Goal: Task Accomplishment & Management: Manage account settings

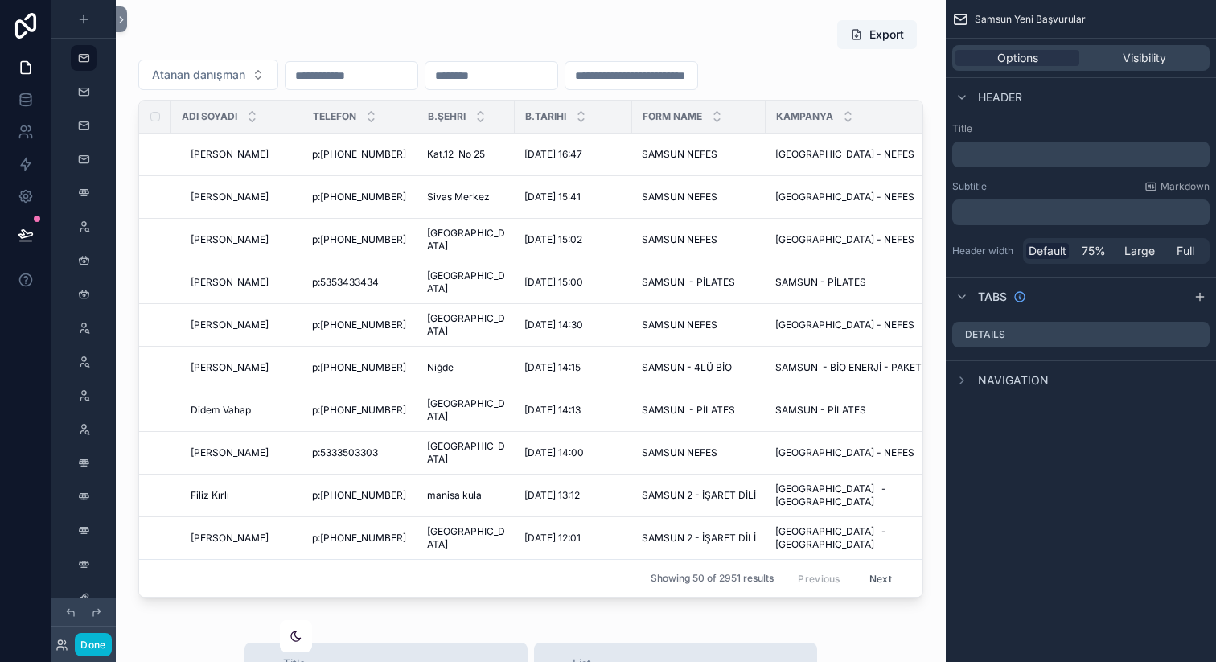
click at [302, 630] on div "scrollable content" at bounding box center [296, 636] width 14 height 14
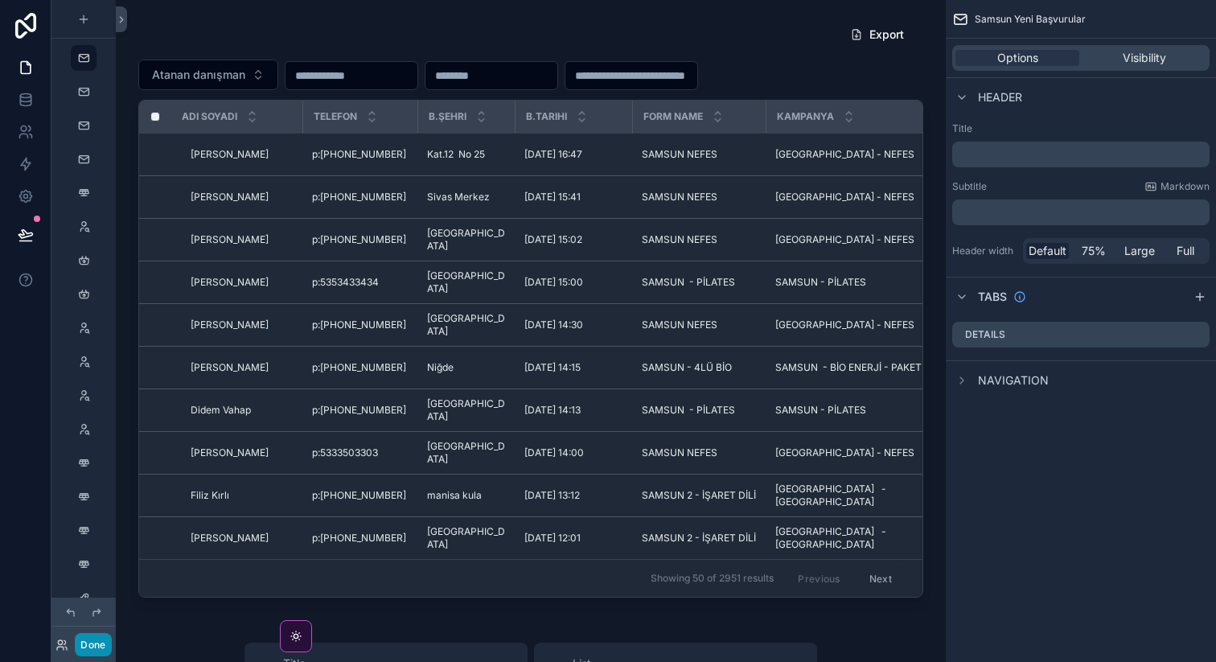
click at [76, 639] on button "Done" at bounding box center [93, 644] width 36 height 23
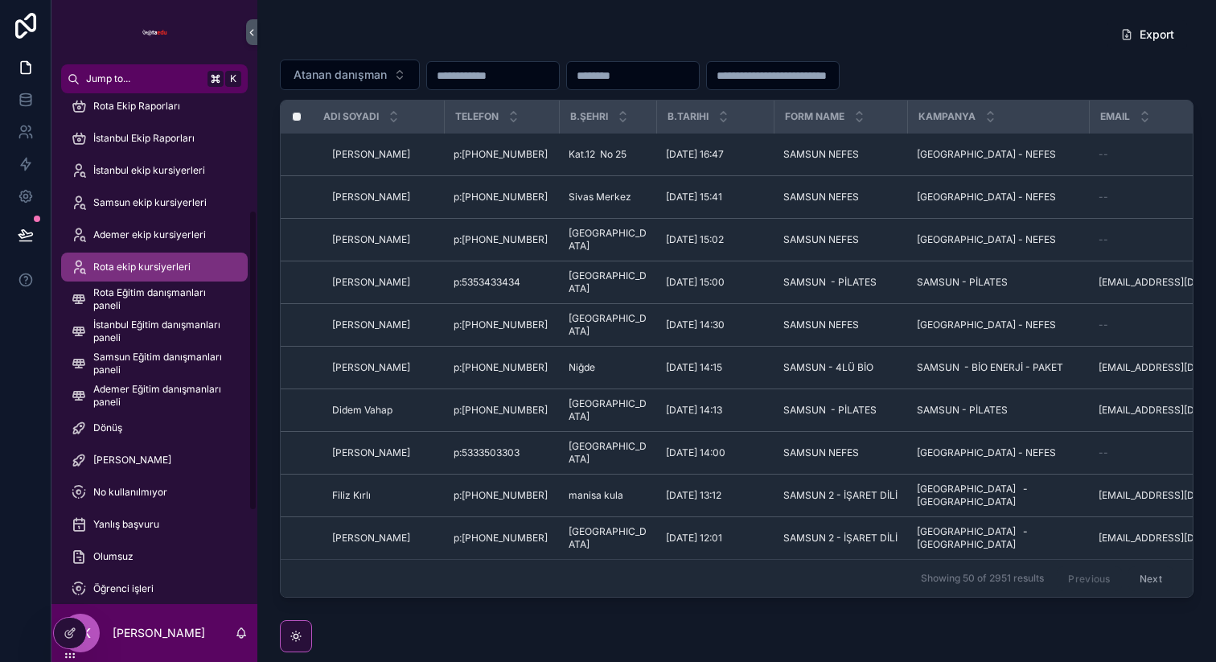
scroll to position [271, 0]
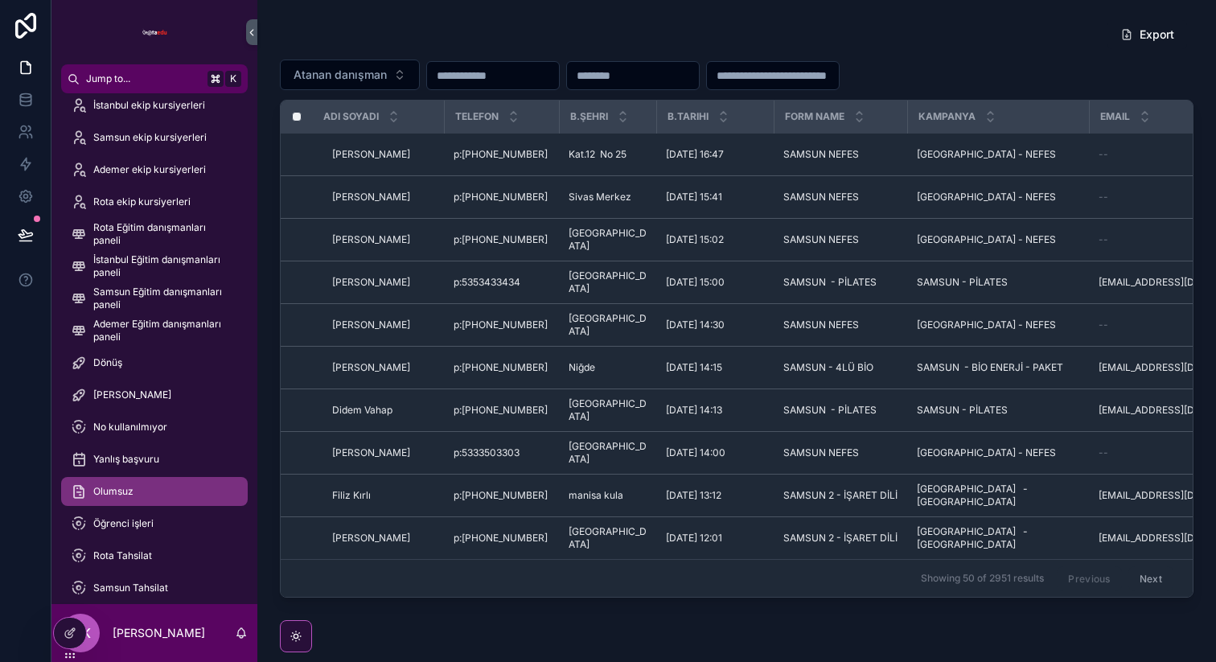
click at [159, 489] on div "Olumsuz" at bounding box center [154, 491] width 167 height 26
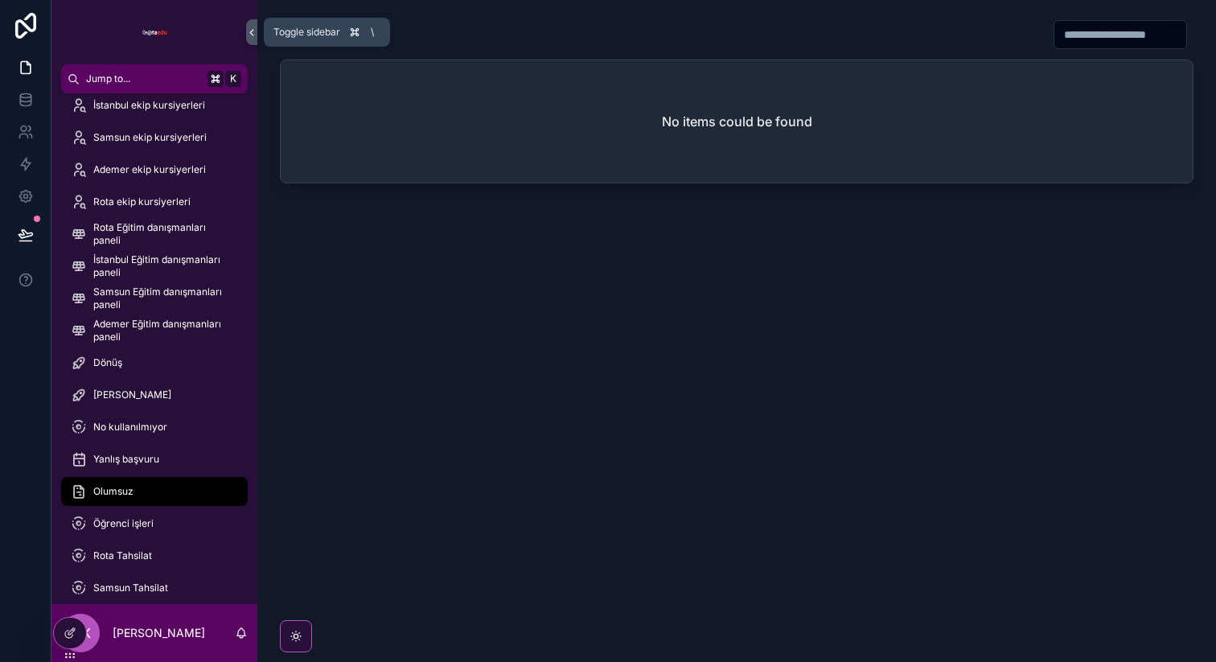
click at [248, 36] on icon "scrollable content" at bounding box center [251, 33] width 11 height 12
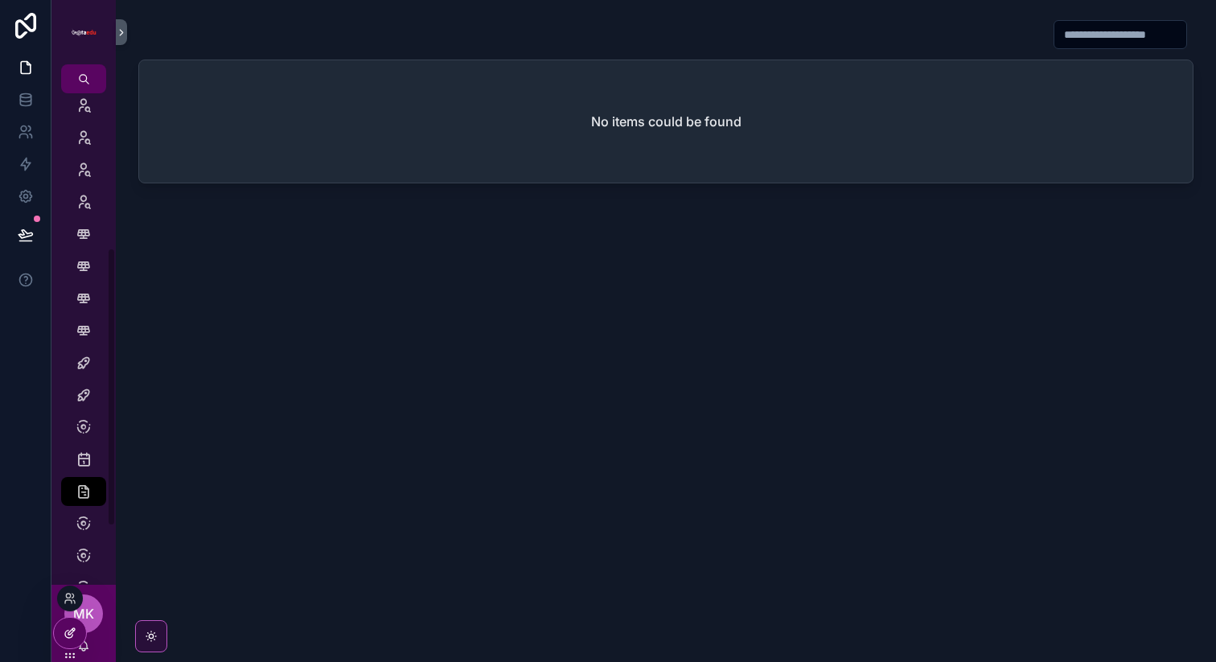
click at [74, 634] on icon at bounding box center [70, 632] width 13 height 13
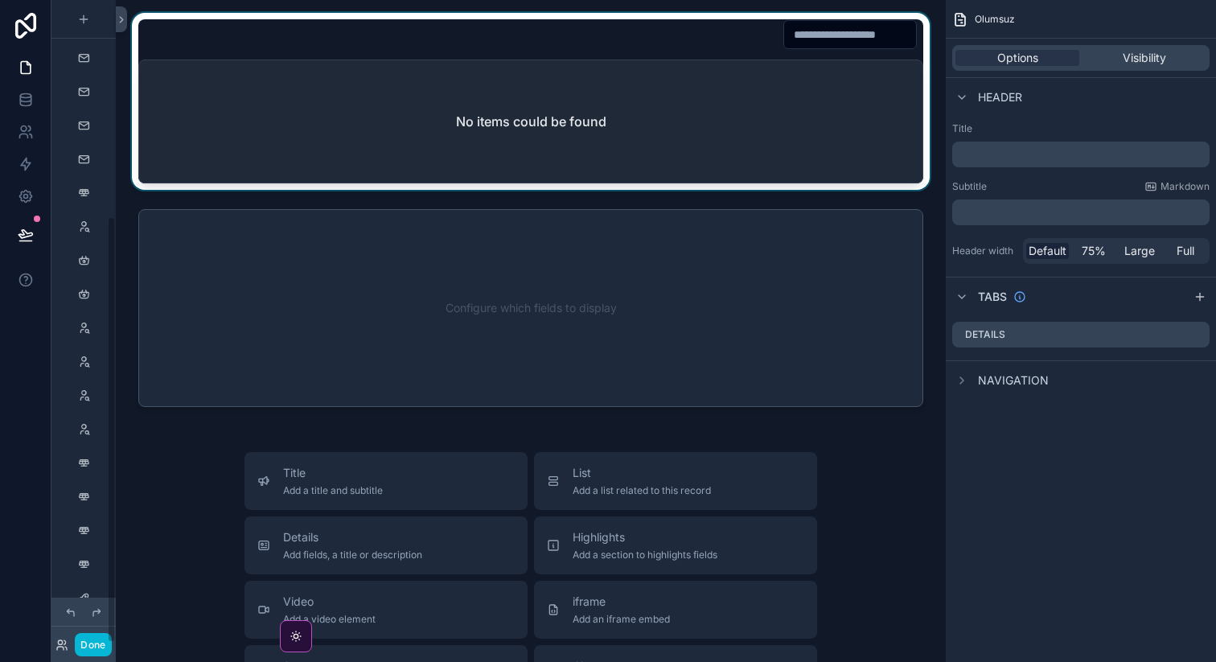
scroll to position [326, 0]
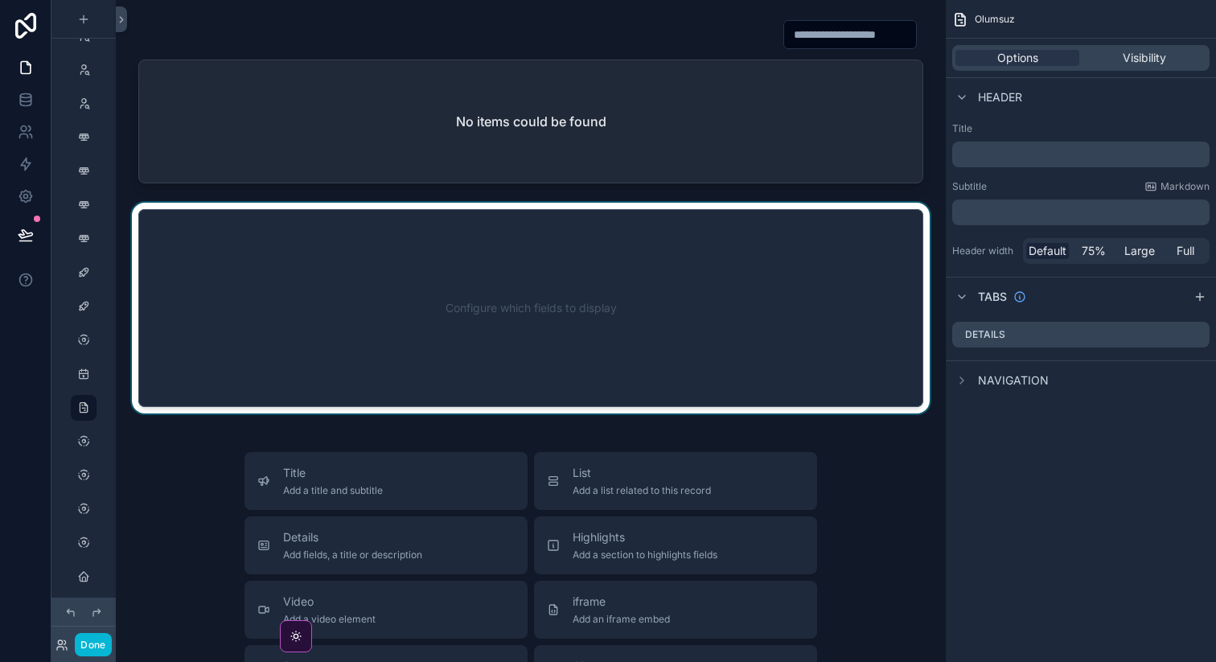
click at [537, 306] on div "scrollable content" at bounding box center [531, 308] width 804 height 211
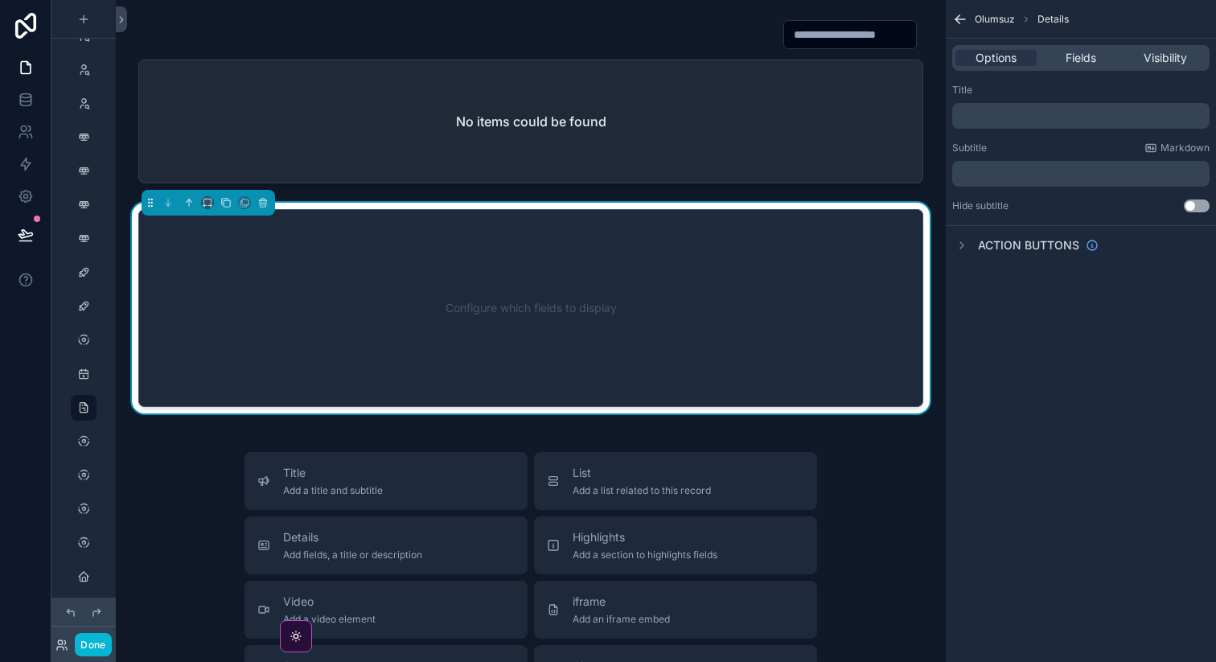
click at [956, 19] on icon "scrollable content" at bounding box center [957, 21] width 4 height 4
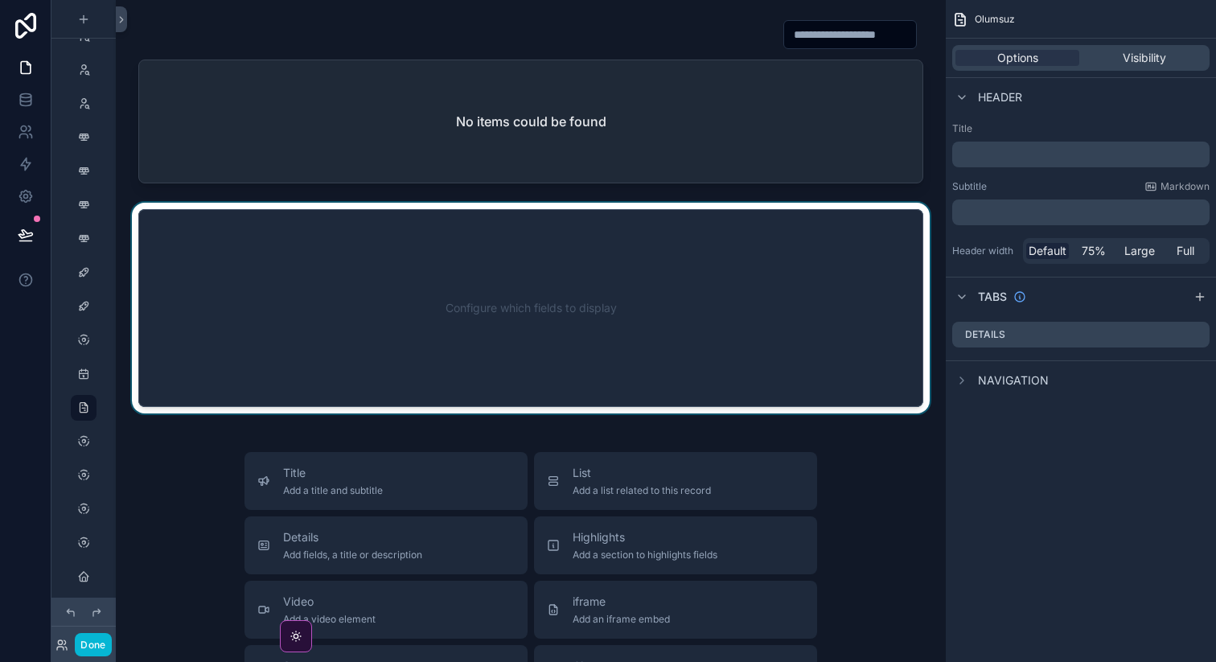
click at [787, 342] on div "scrollable content" at bounding box center [531, 308] width 804 height 211
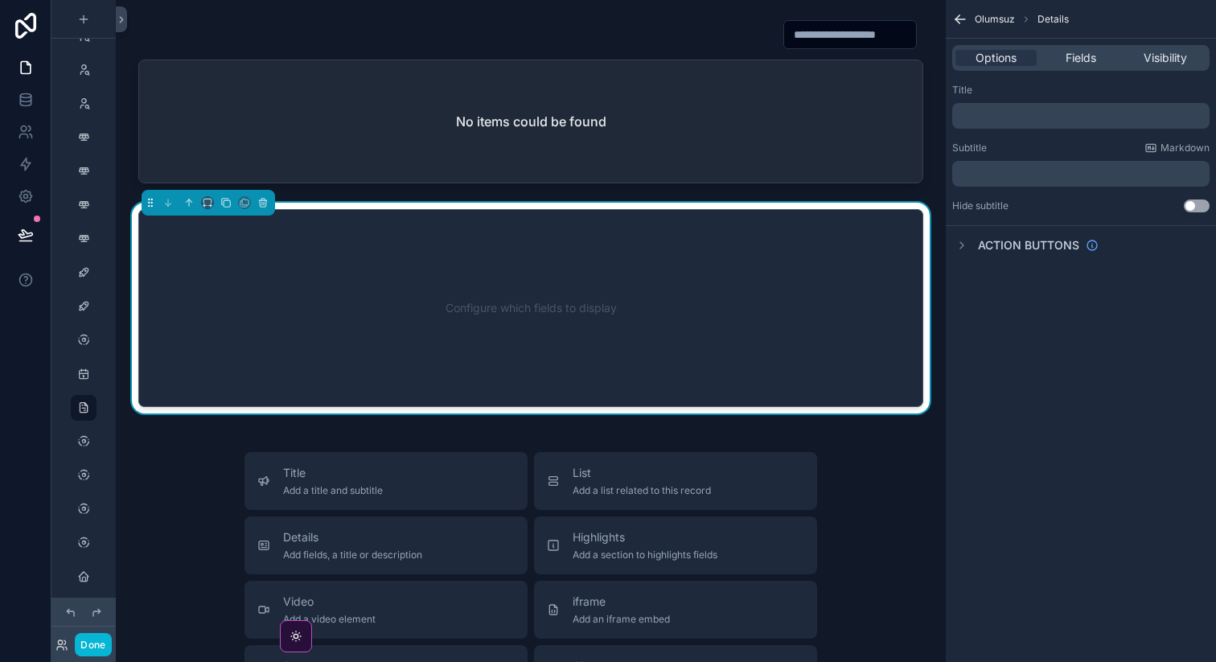
click at [1081, 68] on div "Options Fields Visibility" at bounding box center [1080, 58] width 257 height 26
click at [1081, 66] on div "Options Fields Visibility" at bounding box center [1080, 58] width 257 height 26
click at [1085, 61] on span "Fields" at bounding box center [1080, 58] width 31 height 16
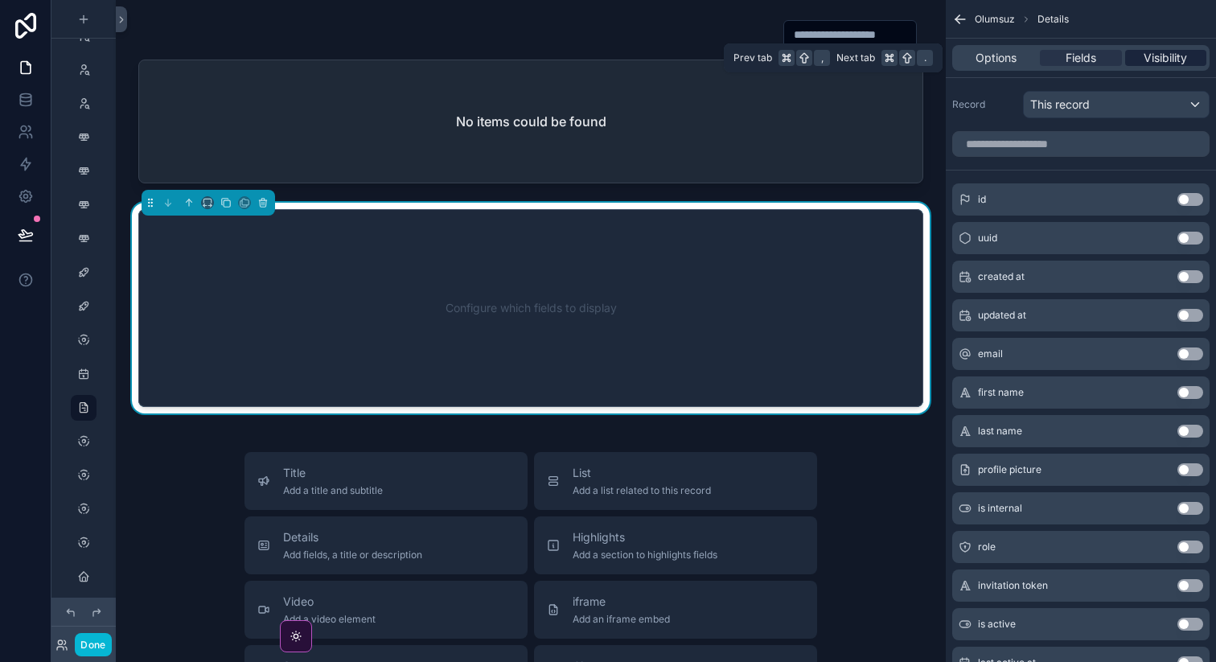
click at [1151, 60] on span "Visibility" at bounding box center [1164, 58] width 43 height 16
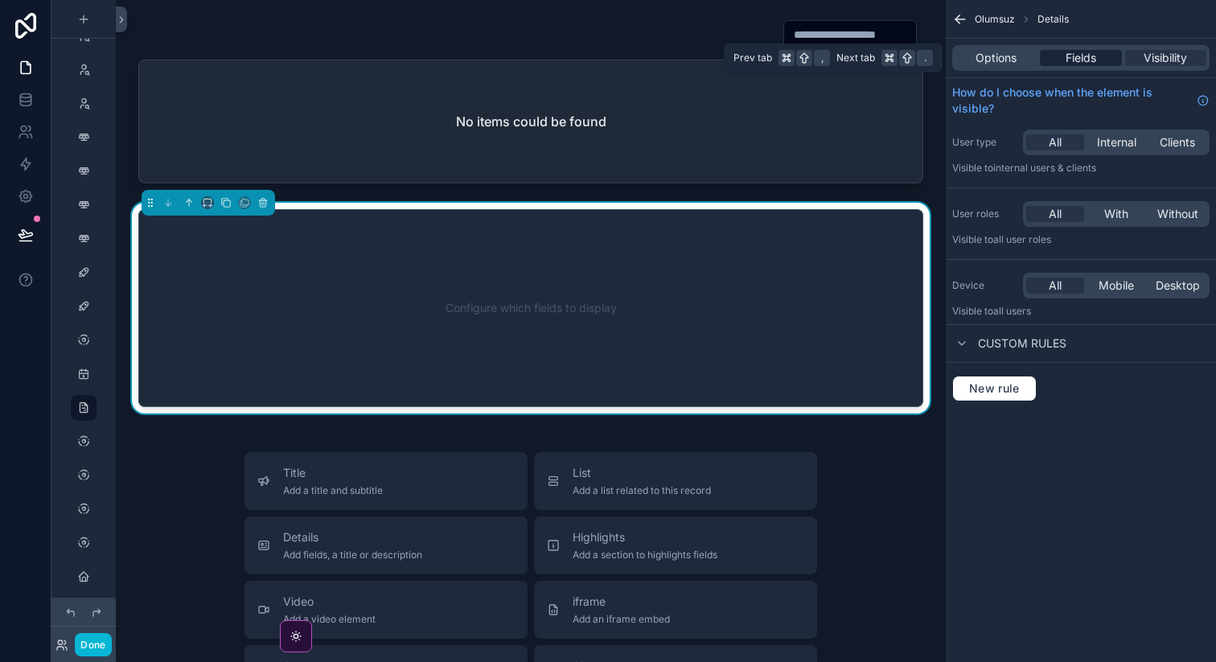
click at [1077, 52] on span "Fields" at bounding box center [1080, 58] width 31 height 16
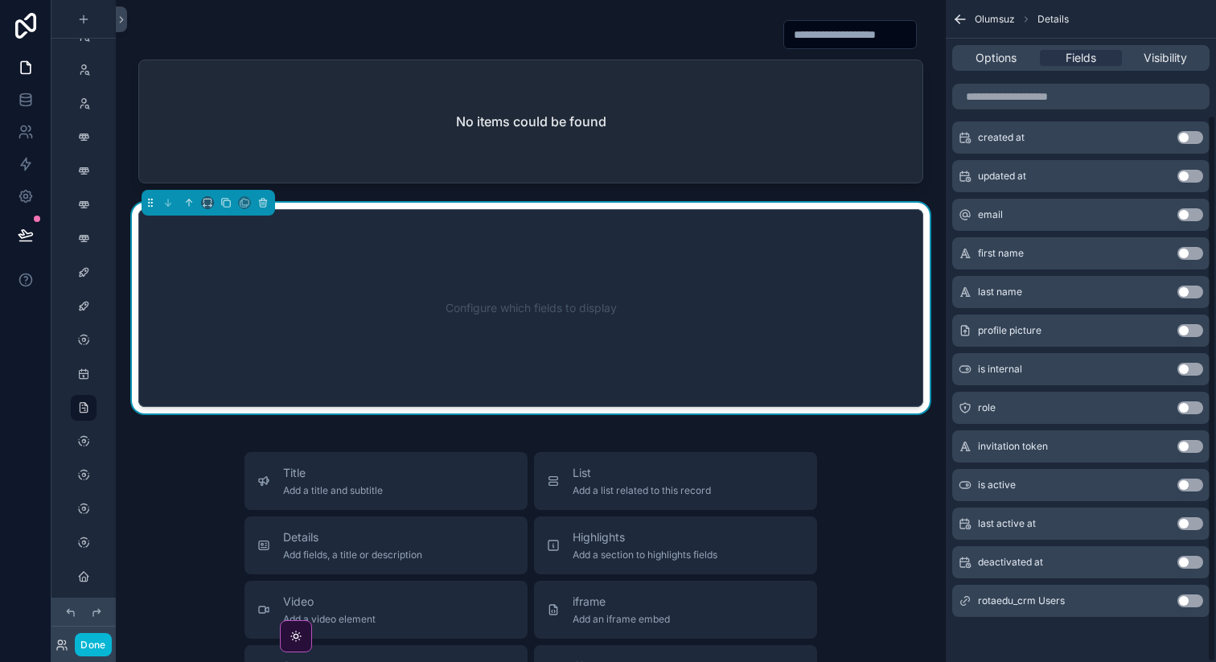
scroll to position [0, 0]
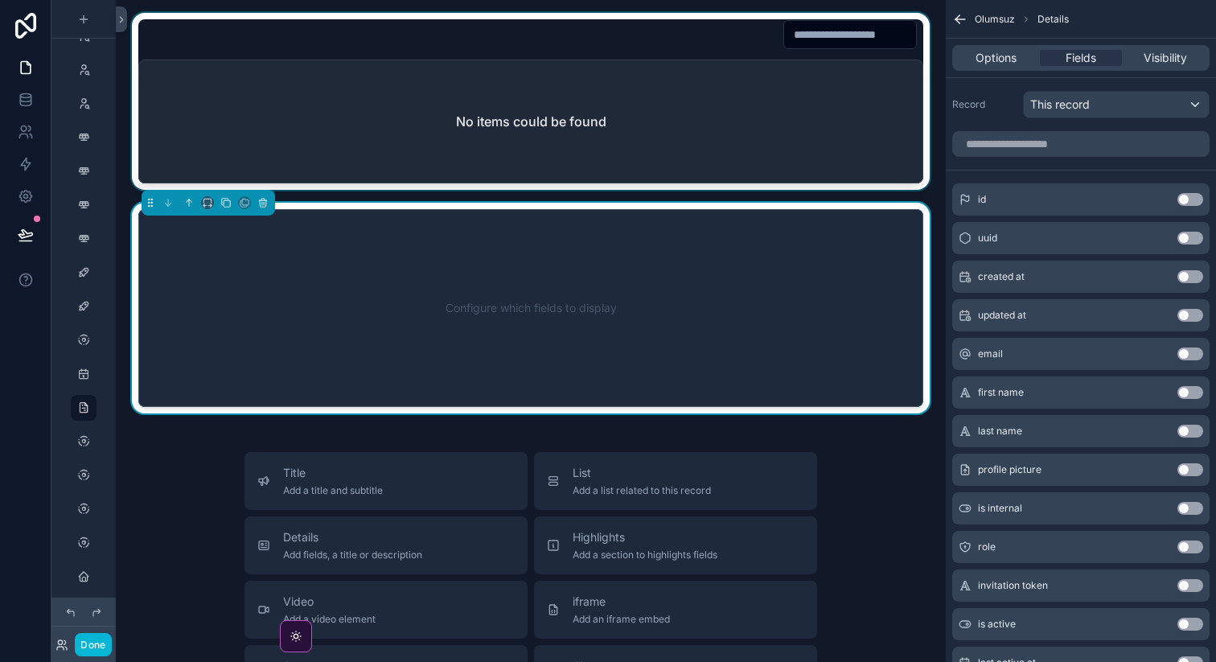
click at [831, 111] on div "scrollable content" at bounding box center [531, 101] width 804 height 177
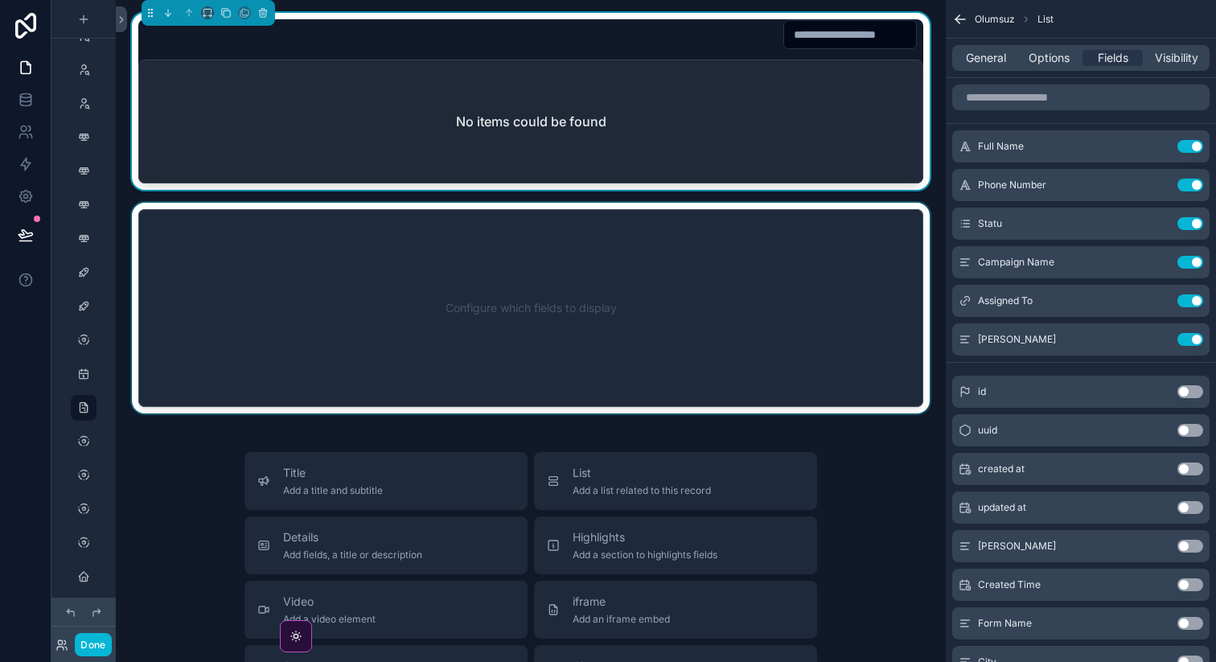
click at [817, 277] on div "scrollable content" at bounding box center [531, 308] width 804 height 211
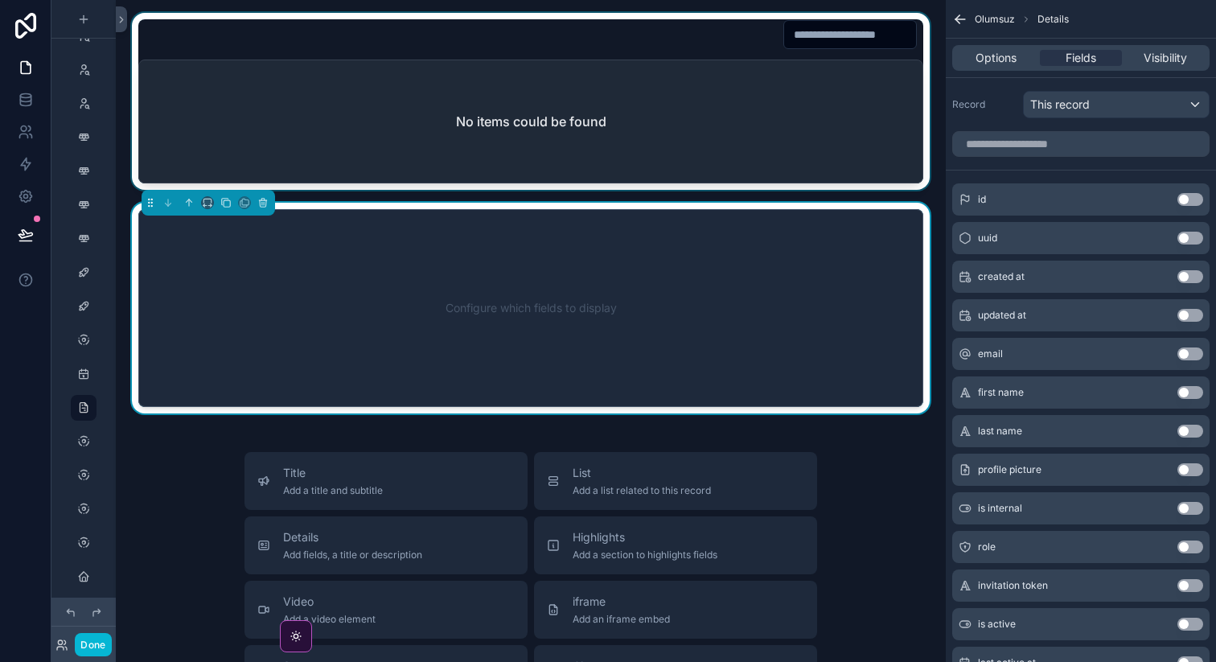
click at [847, 121] on div "scrollable content" at bounding box center [531, 101] width 804 height 177
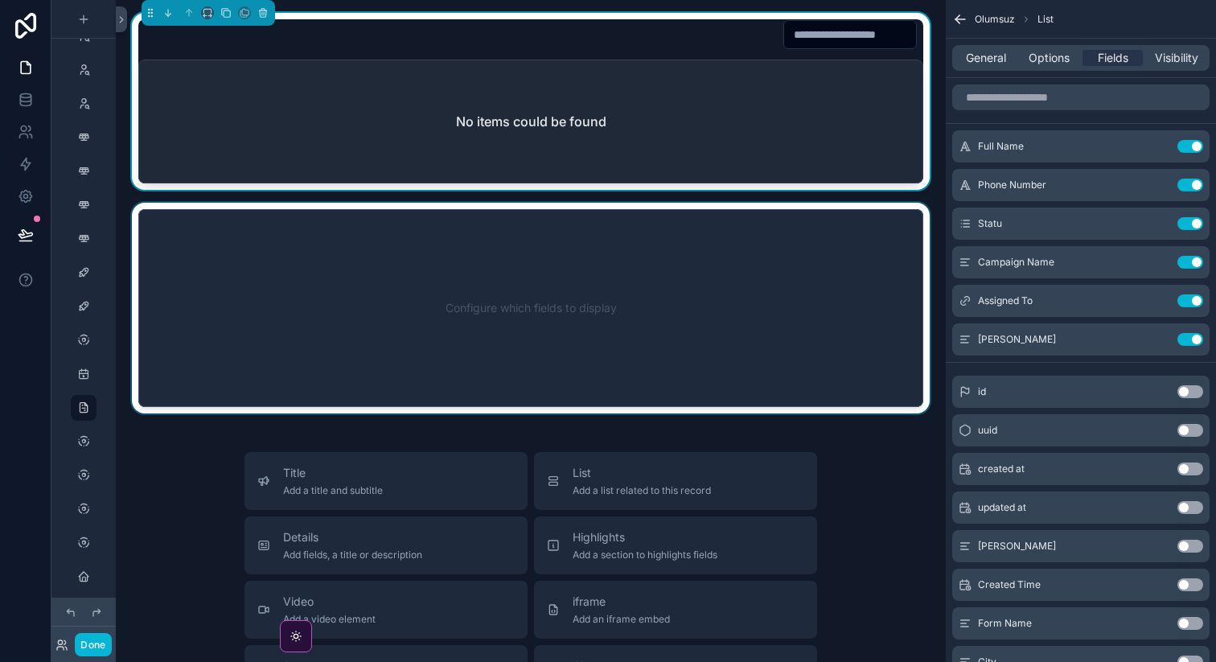
click at [833, 277] on div "scrollable content" at bounding box center [531, 308] width 804 height 211
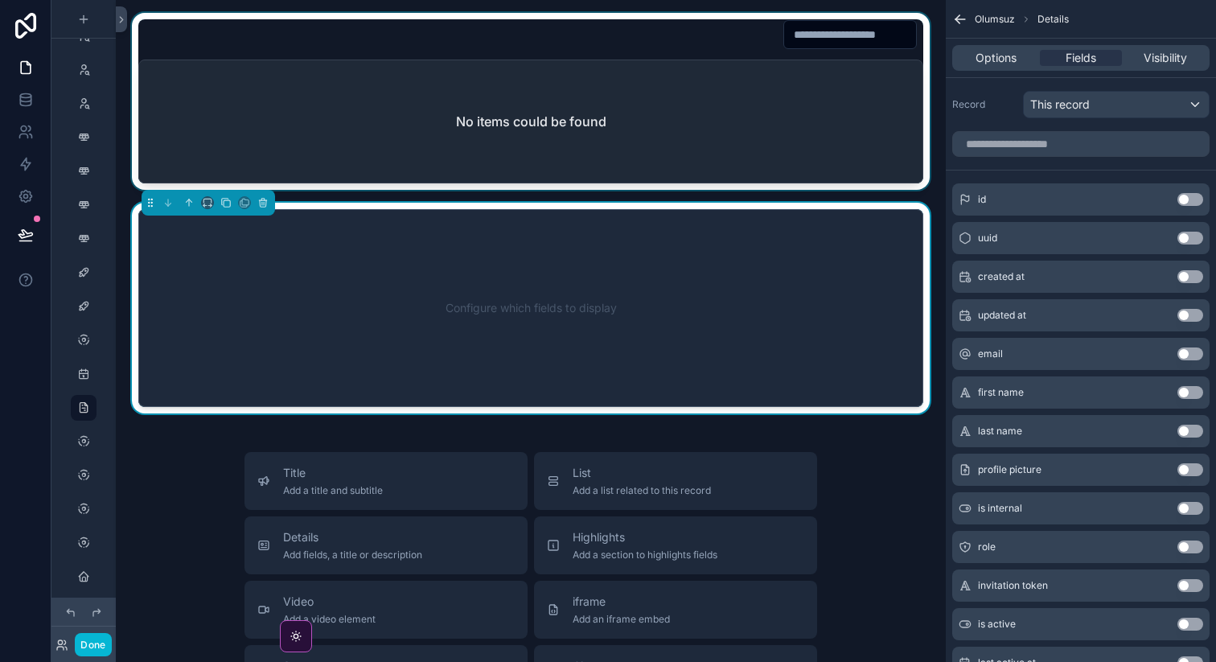
click at [847, 108] on div "scrollable content" at bounding box center [531, 101] width 804 height 177
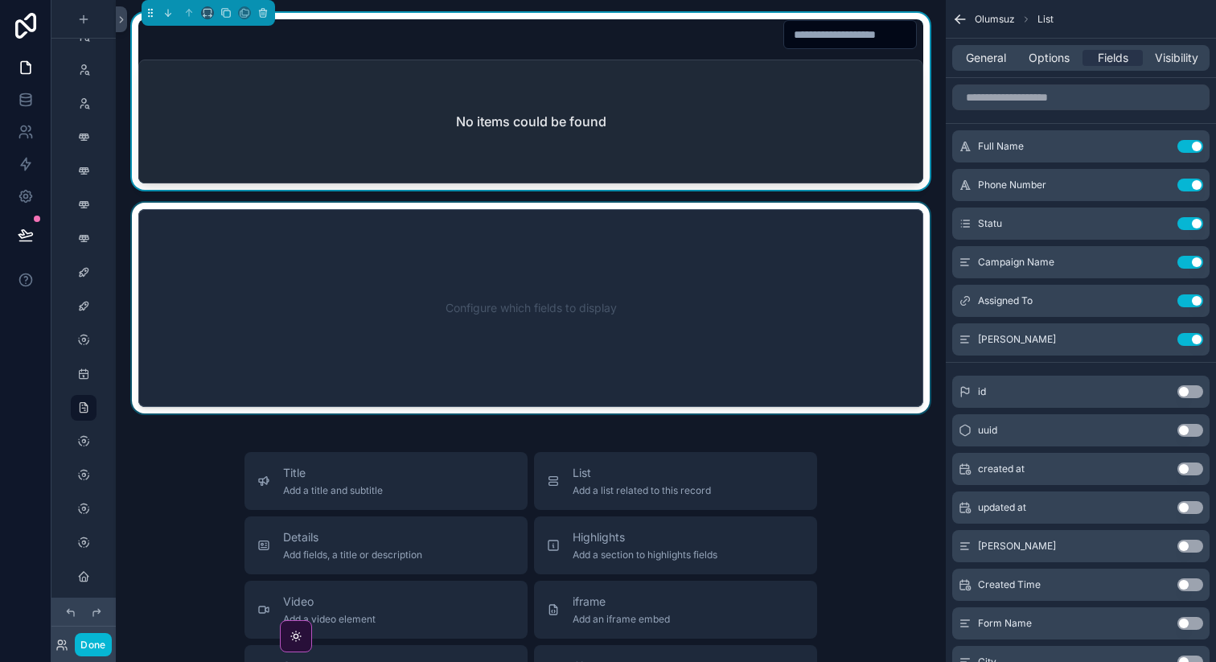
click at [811, 282] on div "scrollable content" at bounding box center [531, 308] width 804 height 211
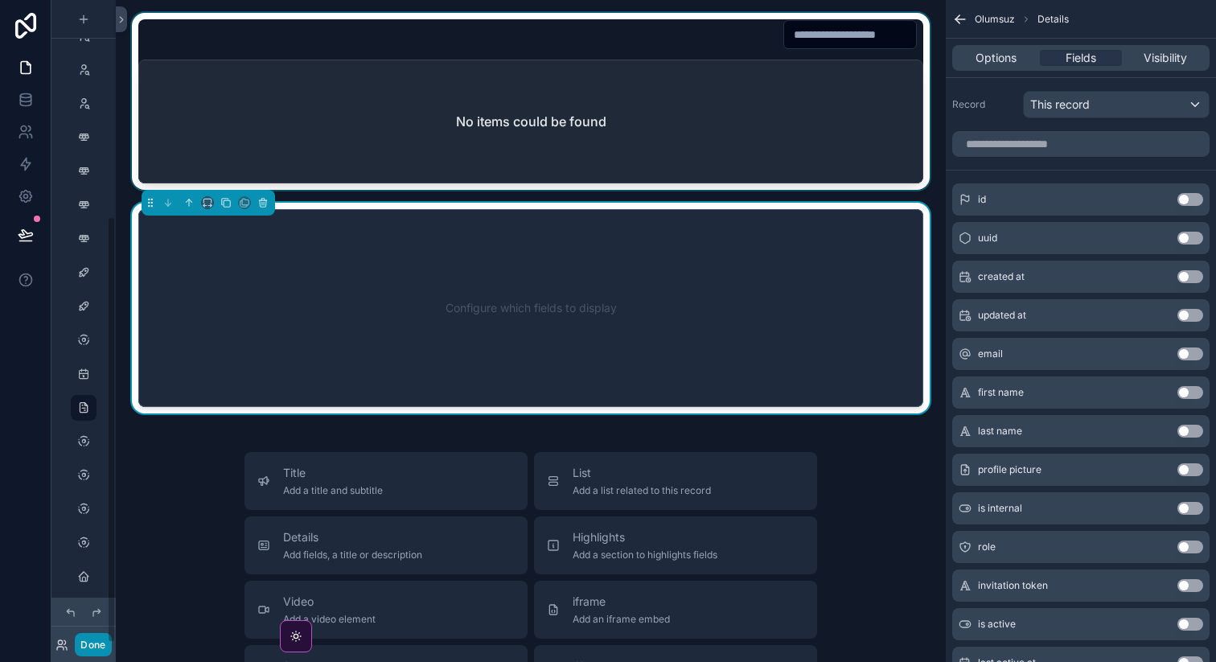
click at [100, 649] on button "Done" at bounding box center [93, 644] width 36 height 23
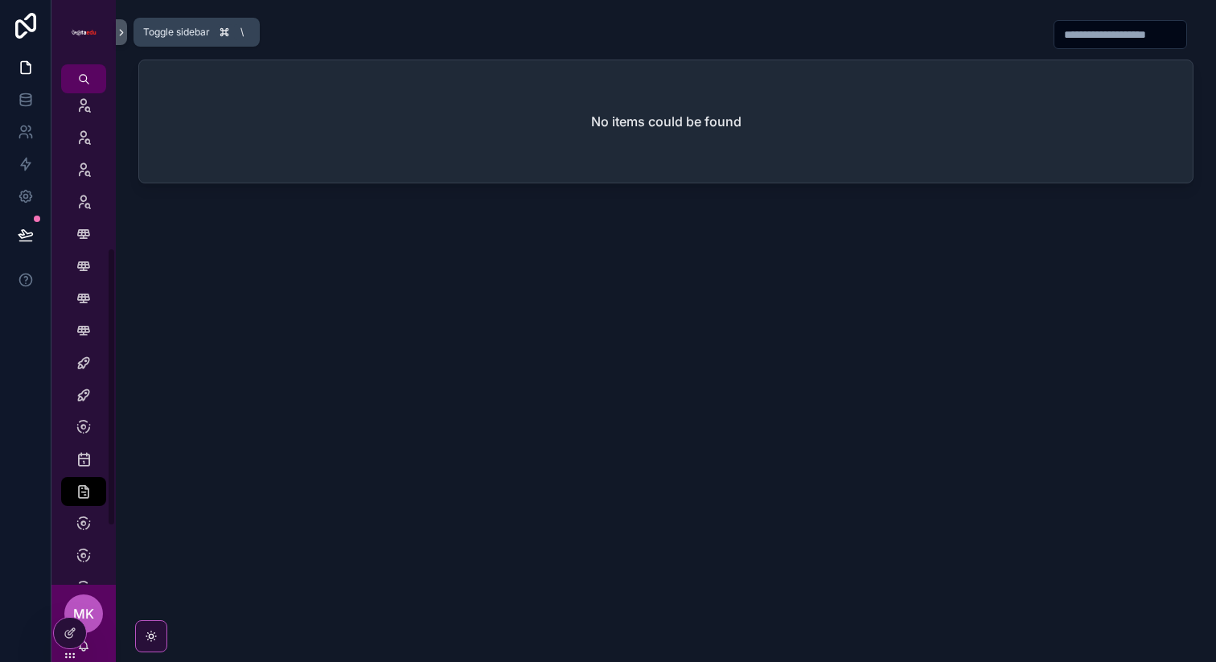
click at [120, 30] on icon "scrollable content" at bounding box center [121, 33] width 3 height 6
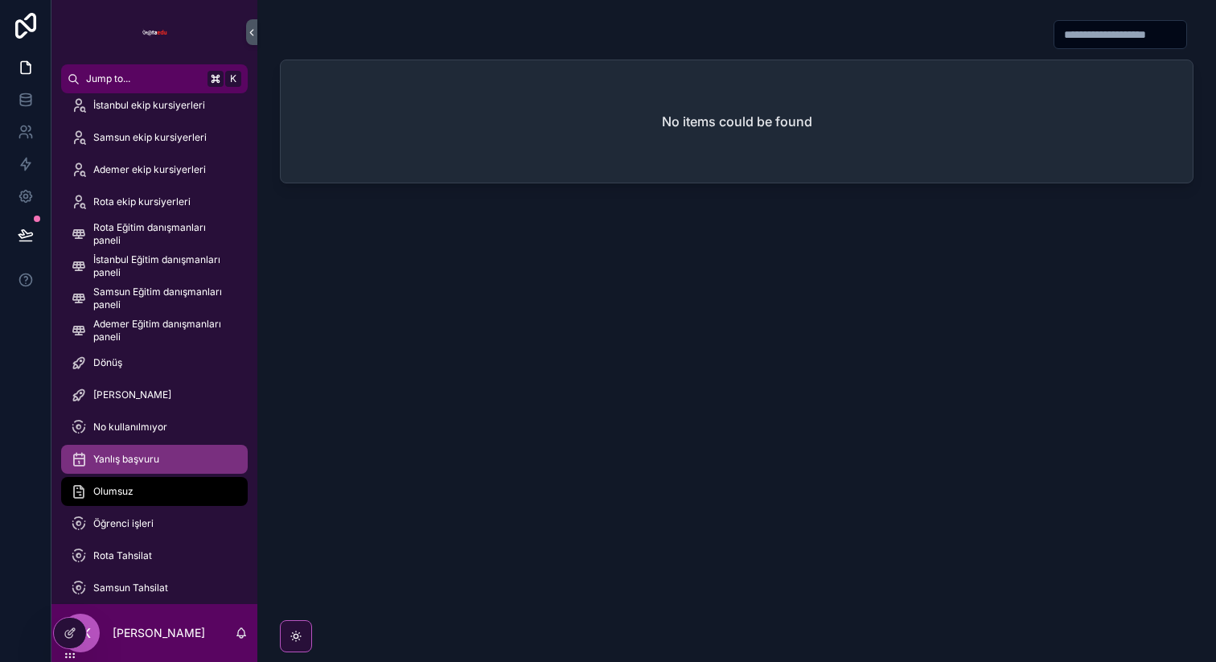
click at [157, 462] on span "Yanlış başvuru" at bounding box center [126, 459] width 66 height 13
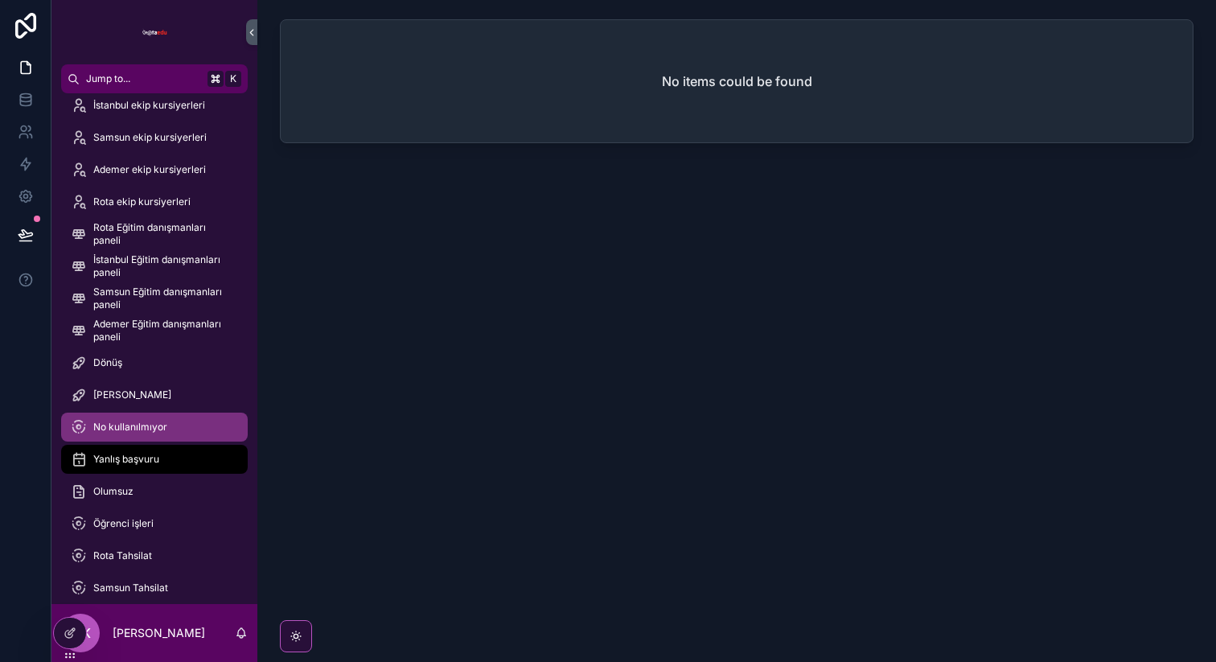
click at [159, 433] on div "No kullanılmıyor" at bounding box center [154, 427] width 167 height 26
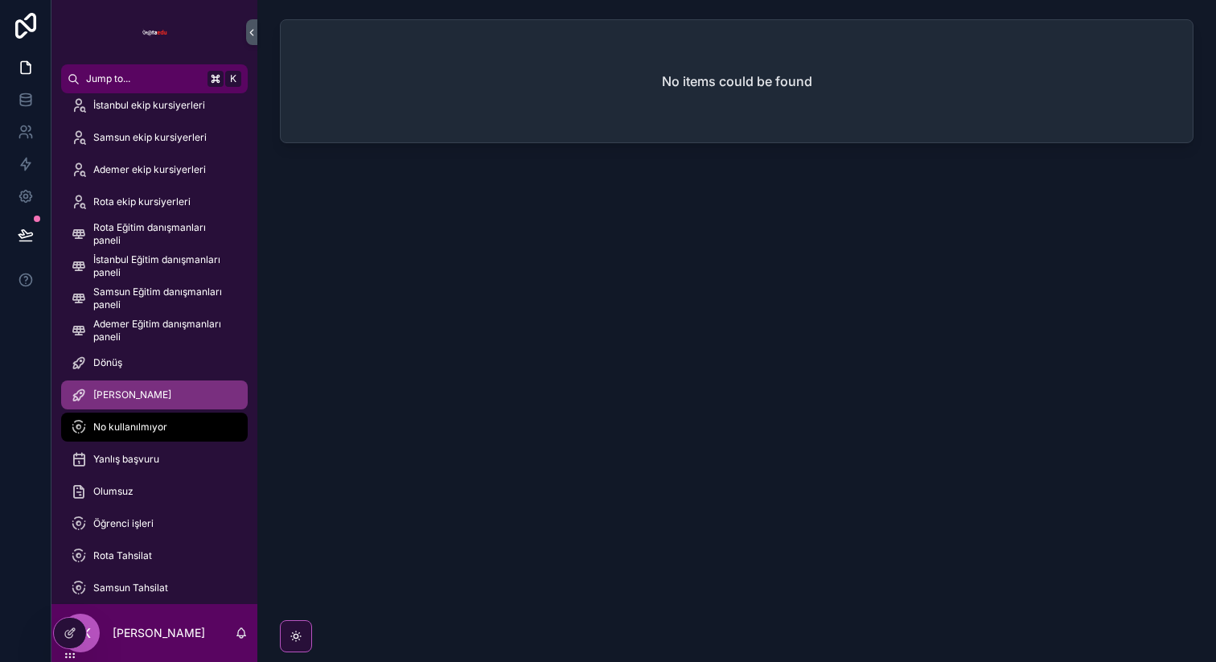
click at [163, 396] on div "[PERSON_NAME]" at bounding box center [154, 395] width 167 height 26
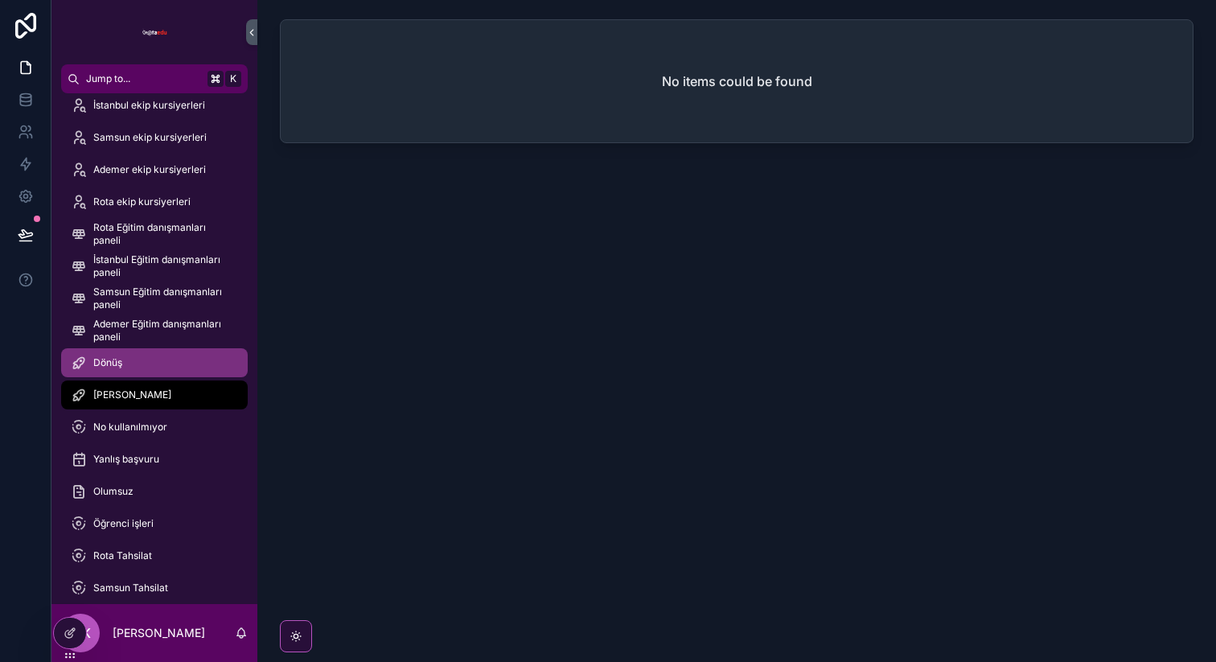
click at [166, 369] on div "Dönüş" at bounding box center [154, 363] width 167 height 26
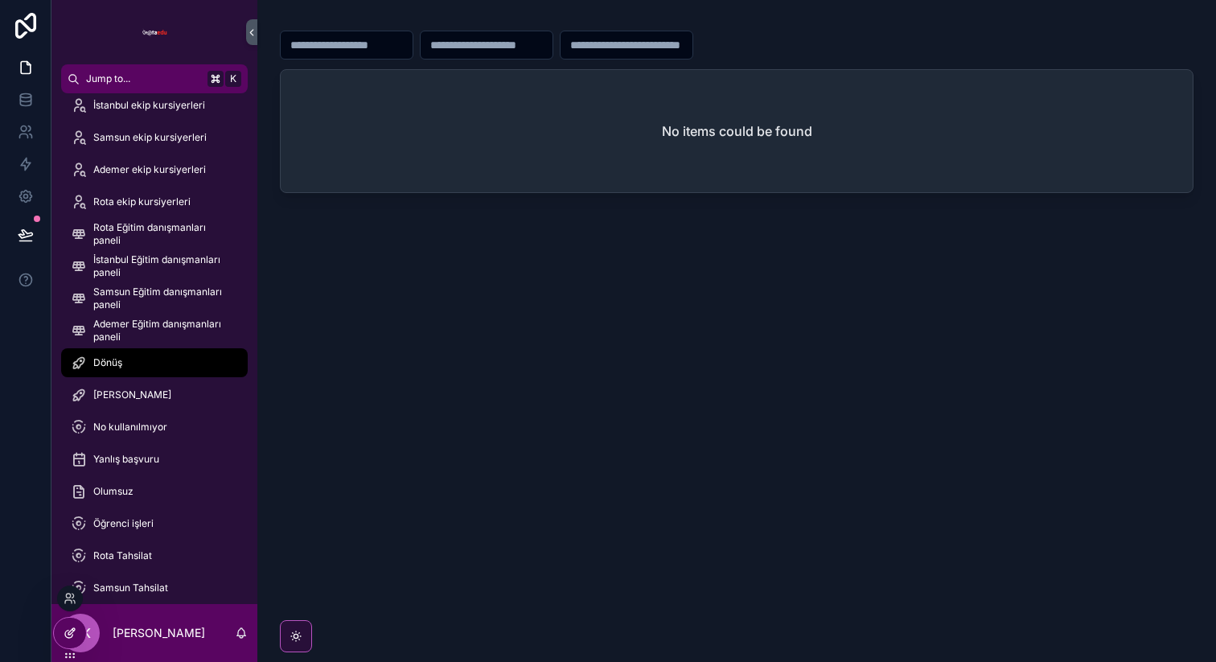
click at [76, 626] on icon at bounding box center [70, 632] width 13 height 13
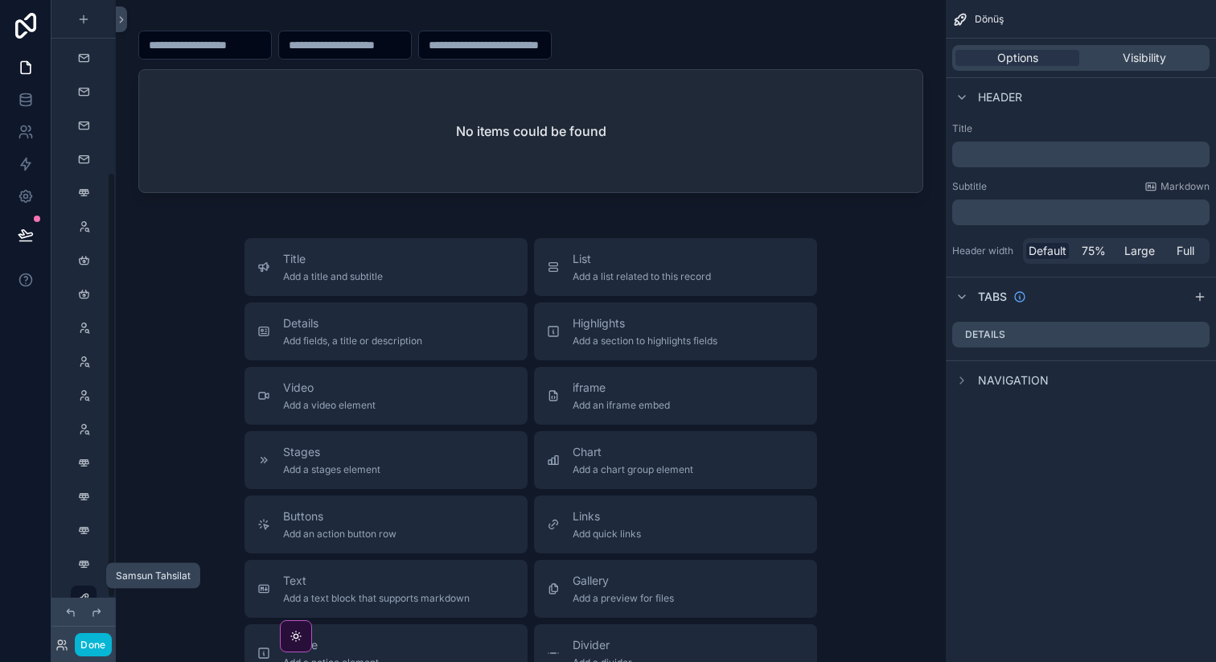
scroll to position [259, 0]
click at [81, 476] on icon "scrollable content" at bounding box center [83, 474] width 13 height 13
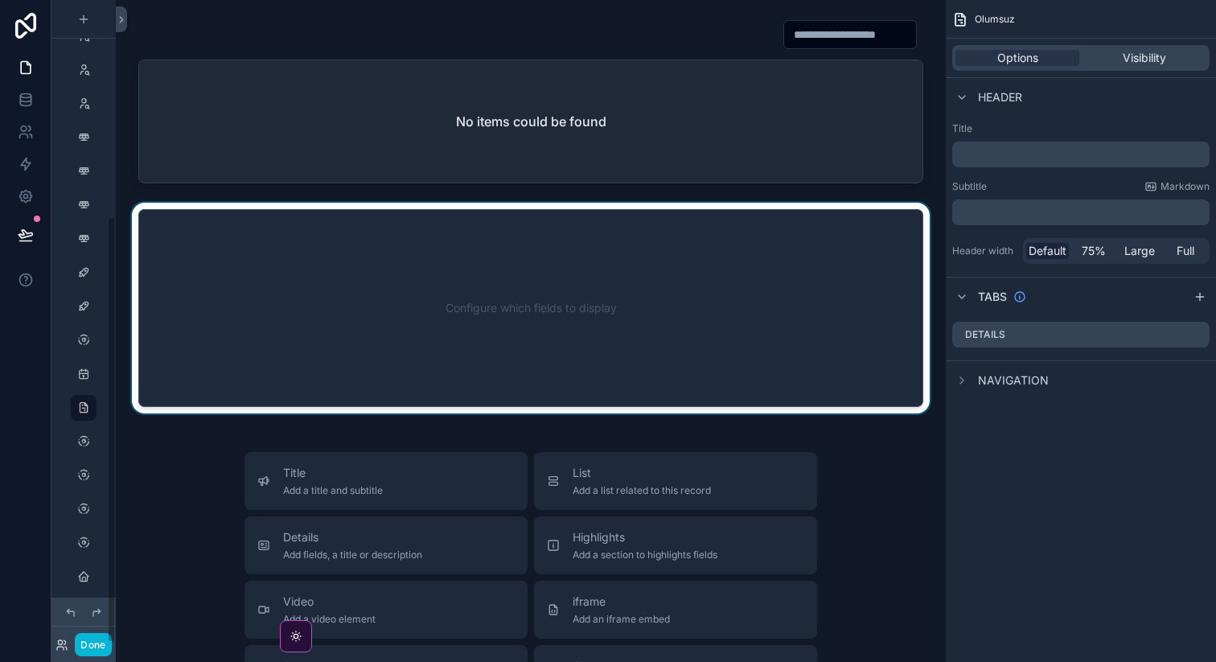
click at [506, 329] on div "scrollable content" at bounding box center [531, 308] width 804 height 211
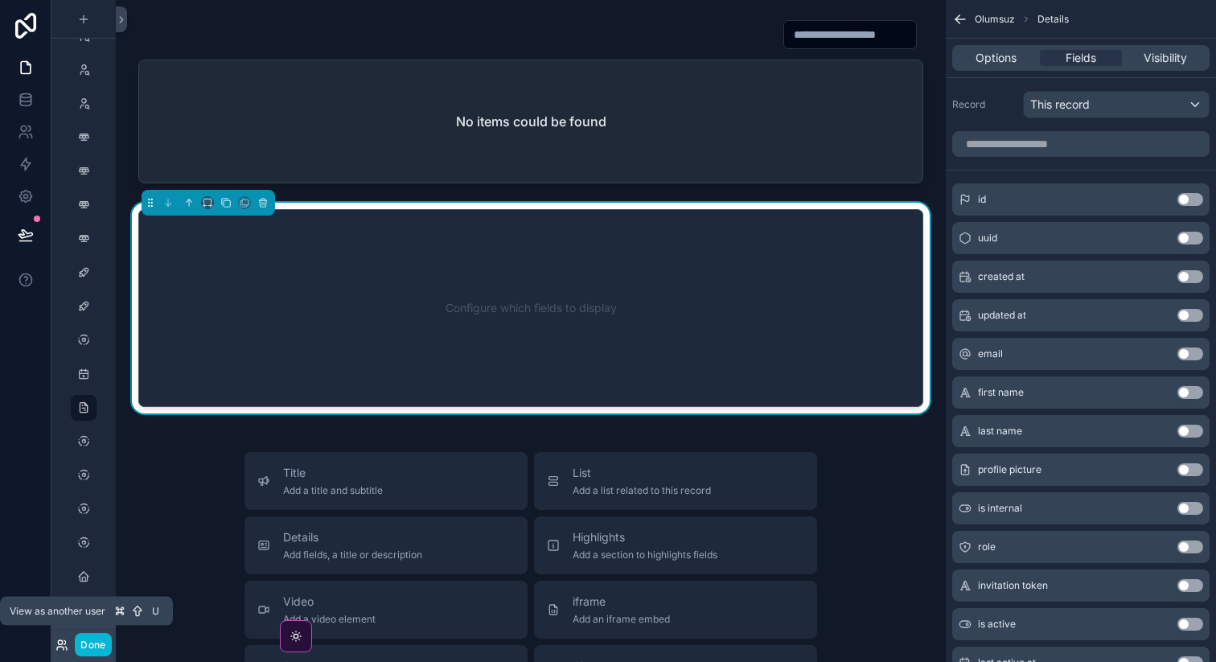
click at [58, 645] on icon at bounding box center [61, 644] width 13 height 13
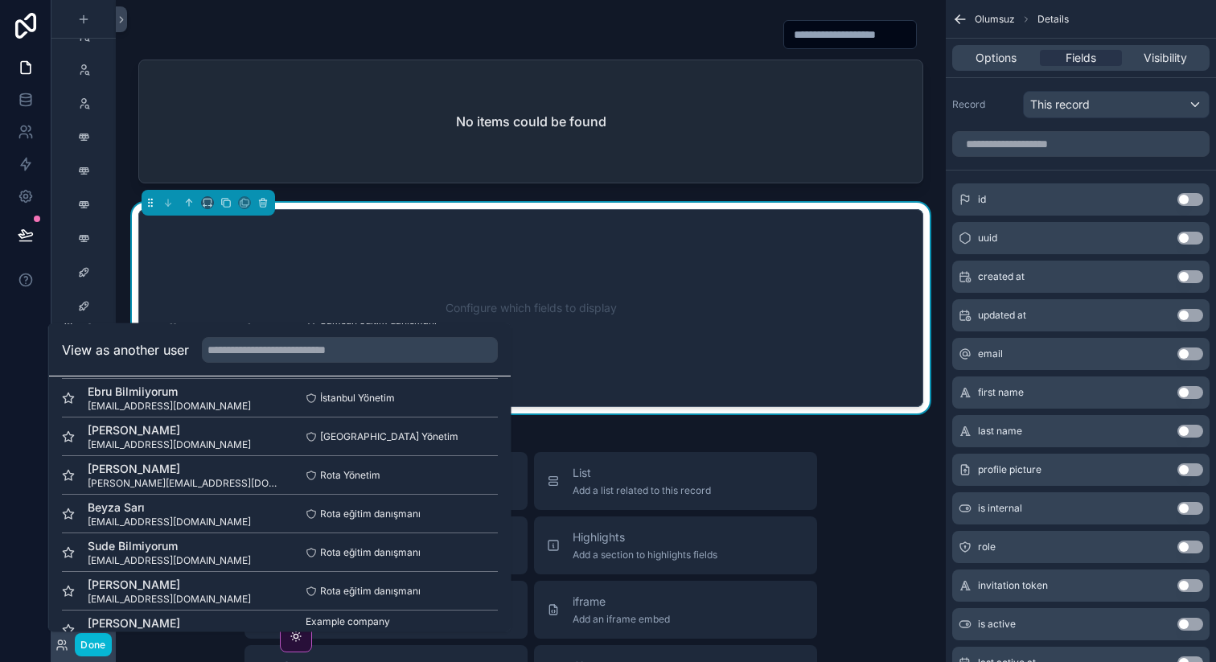
scroll to position [744, 0]
click at [483, 520] on button "Select" at bounding box center [477, 513] width 42 height 23
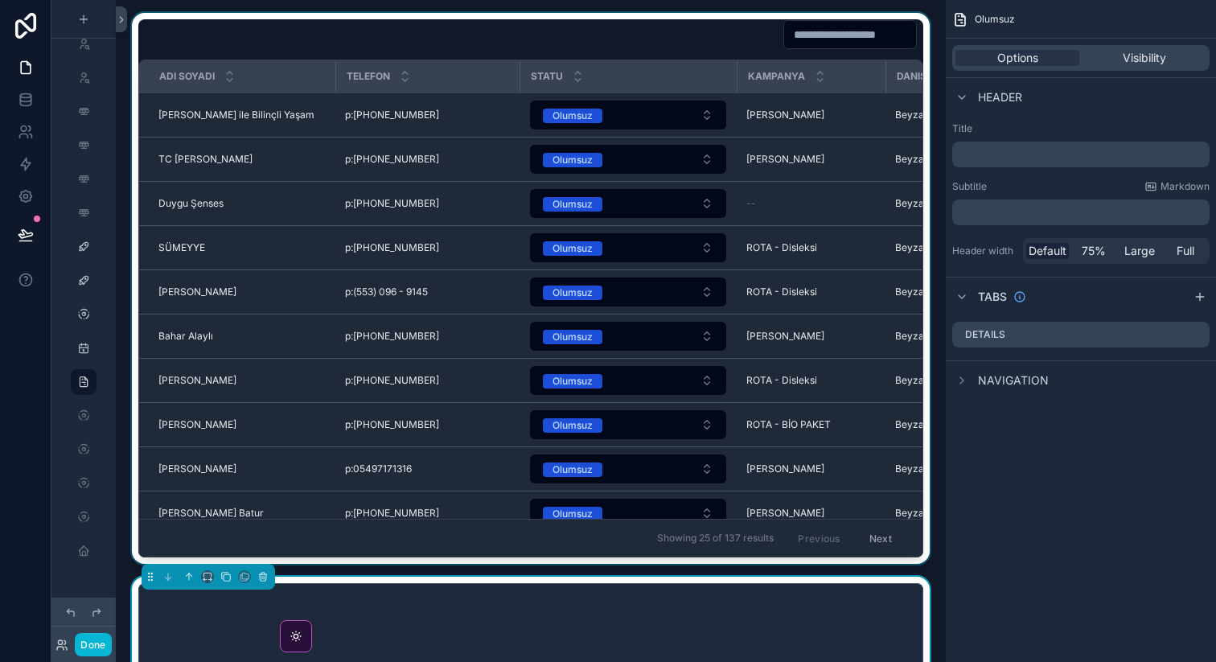
click at [689, 48] on div "scrollable content" at bounding box center [531, 288] width 804 height 551
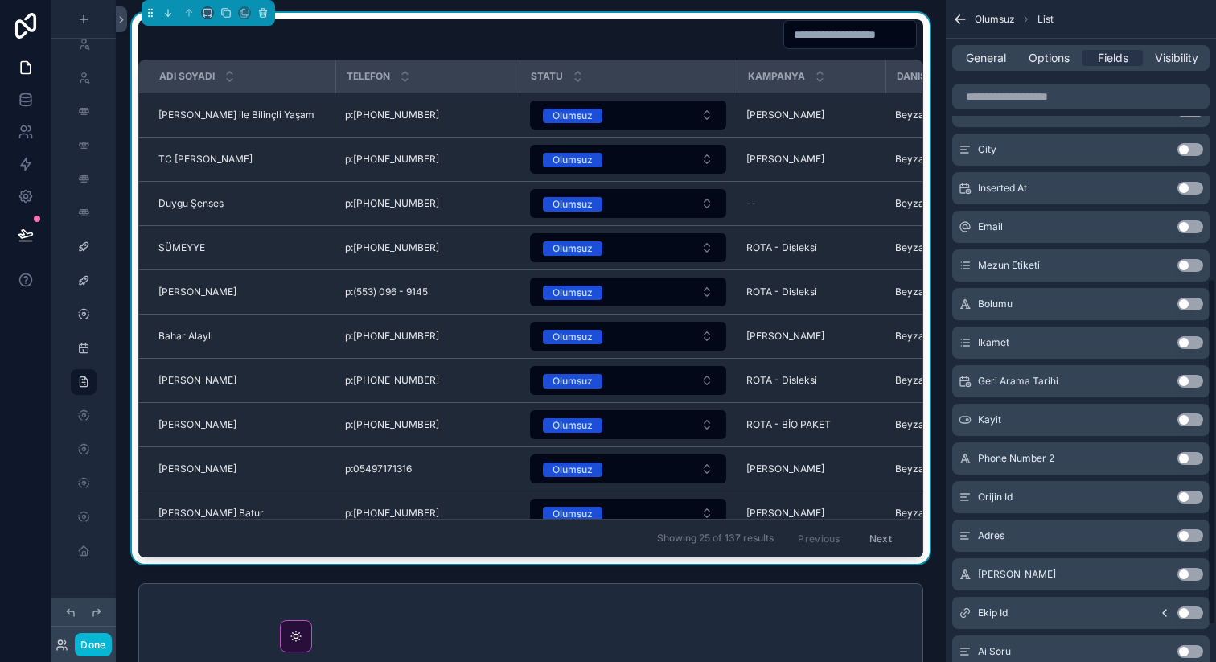
scroll to position [467, 0]
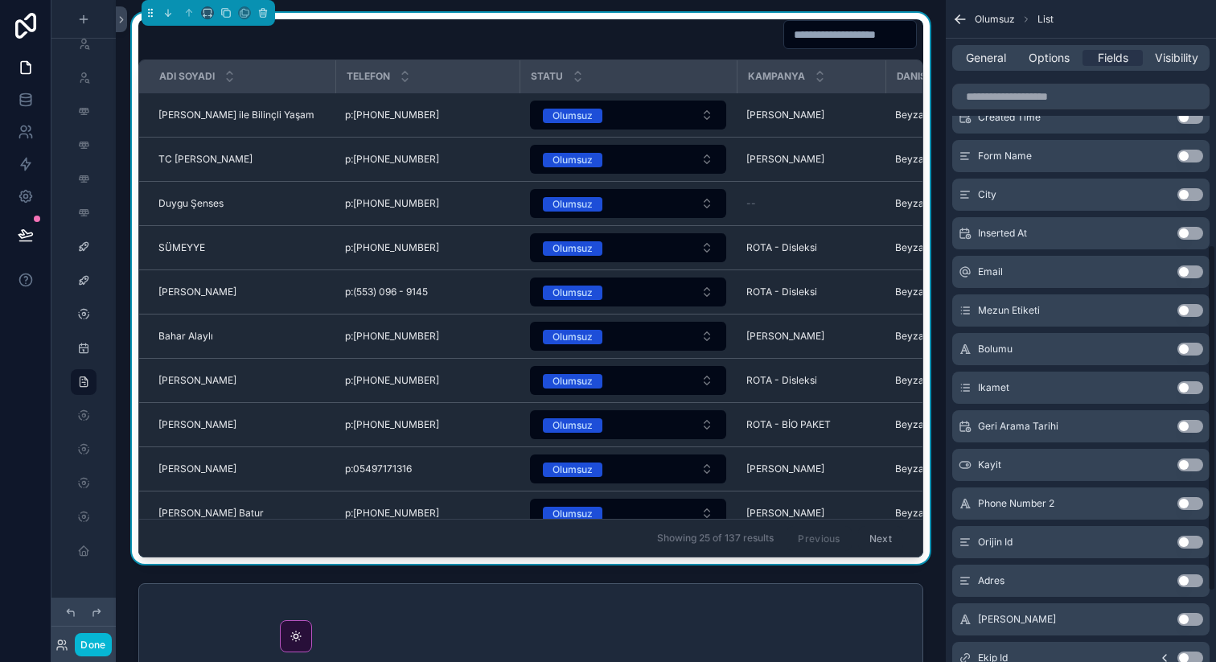
click at [1055, 68] on div "General Options Fields Visibility" at bounding box center [1080, 58] width 257 height 26
click at [1057, 61] on span "Options" at bounding box center [1048, 58] width 41 height 16
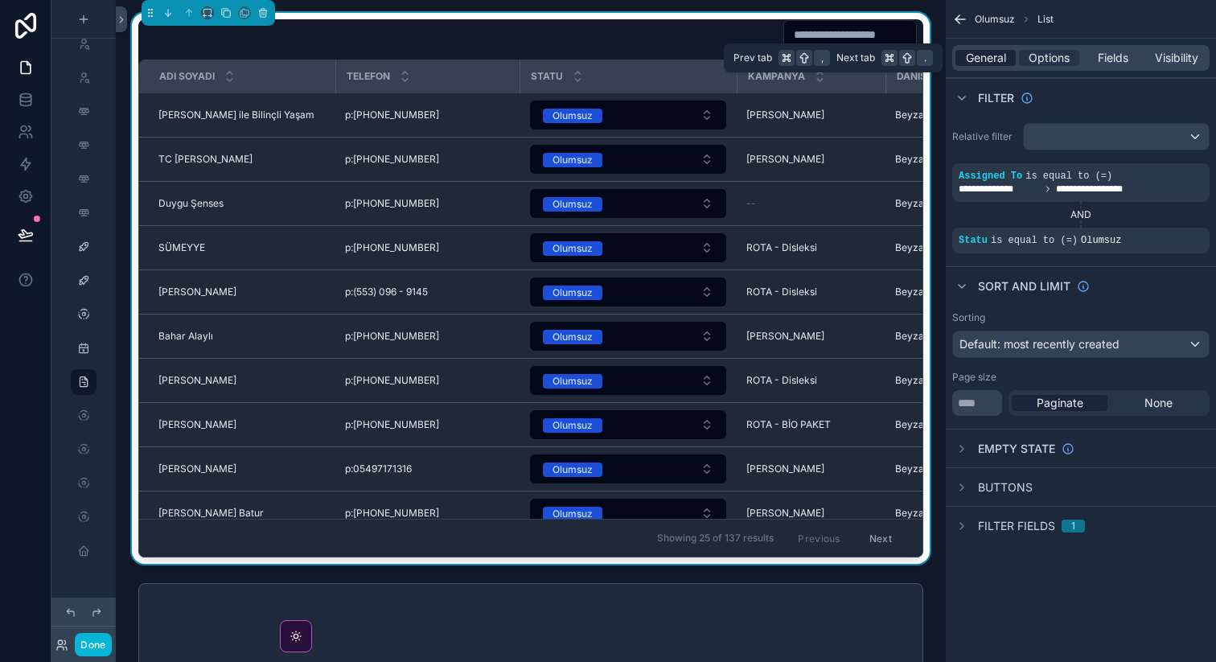
click at [1003, 65] on span "General" at bounding box center [986, 58] width 40 height 16
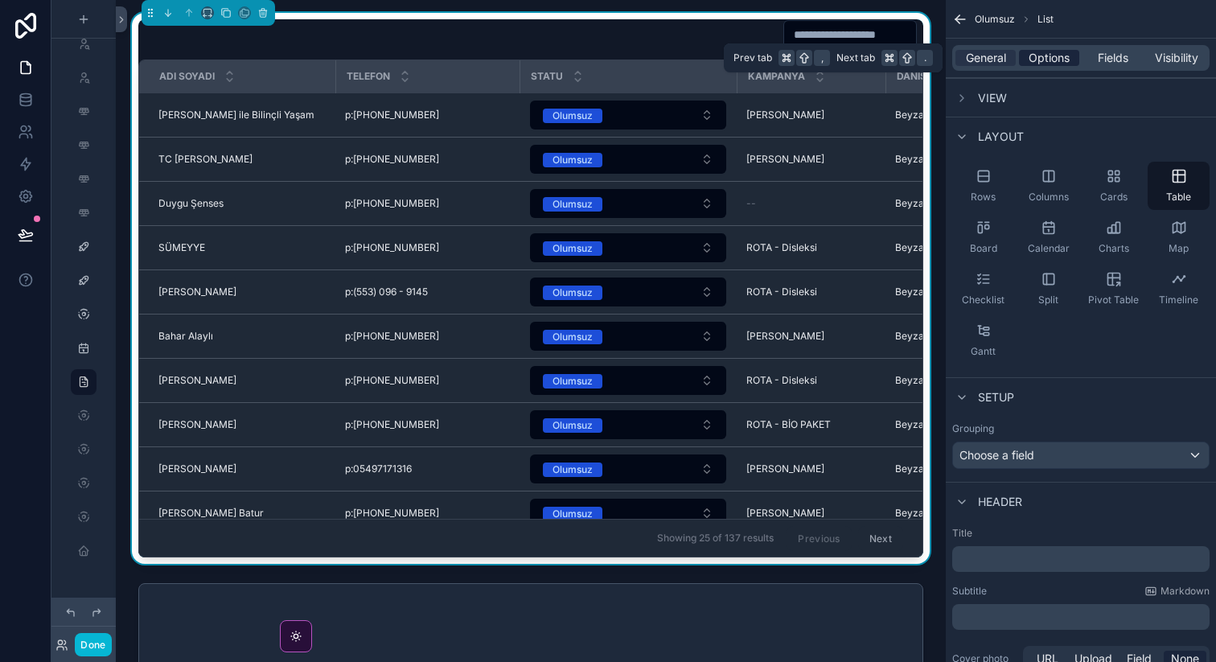
click at [1054, 58] on span "Options" at bounding box center [1048, 58] width 41 height 16
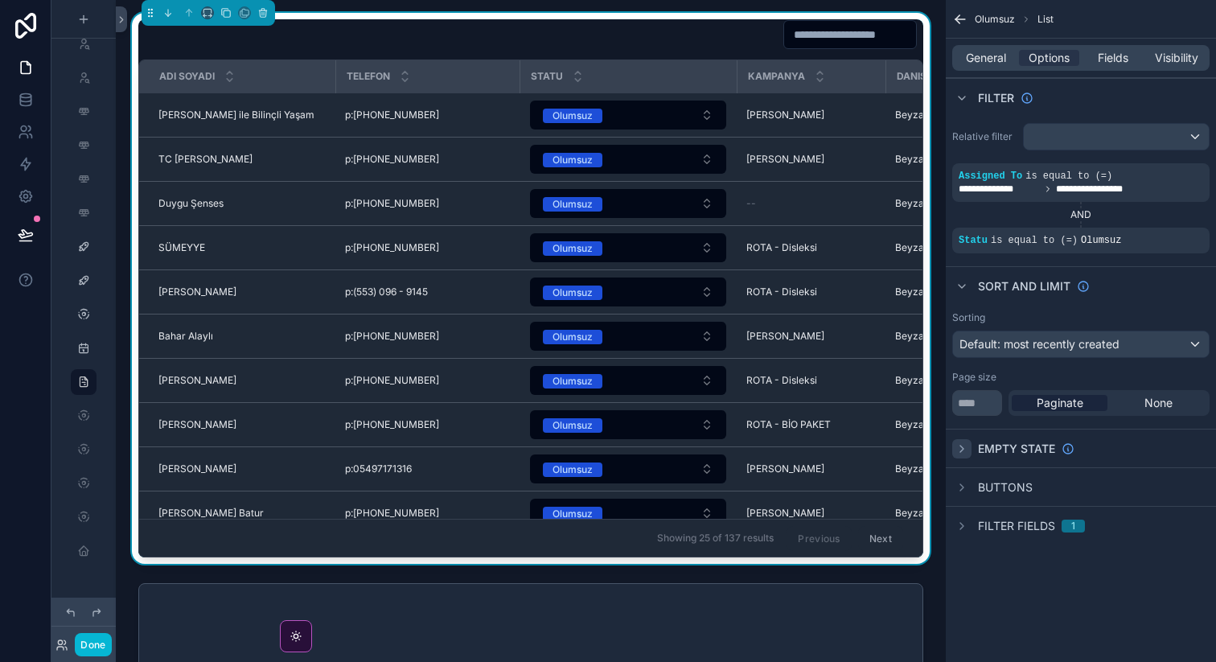
click at [965, 445] on icon "scrollable content" at bounding box center [961, 448] width 13 height 13
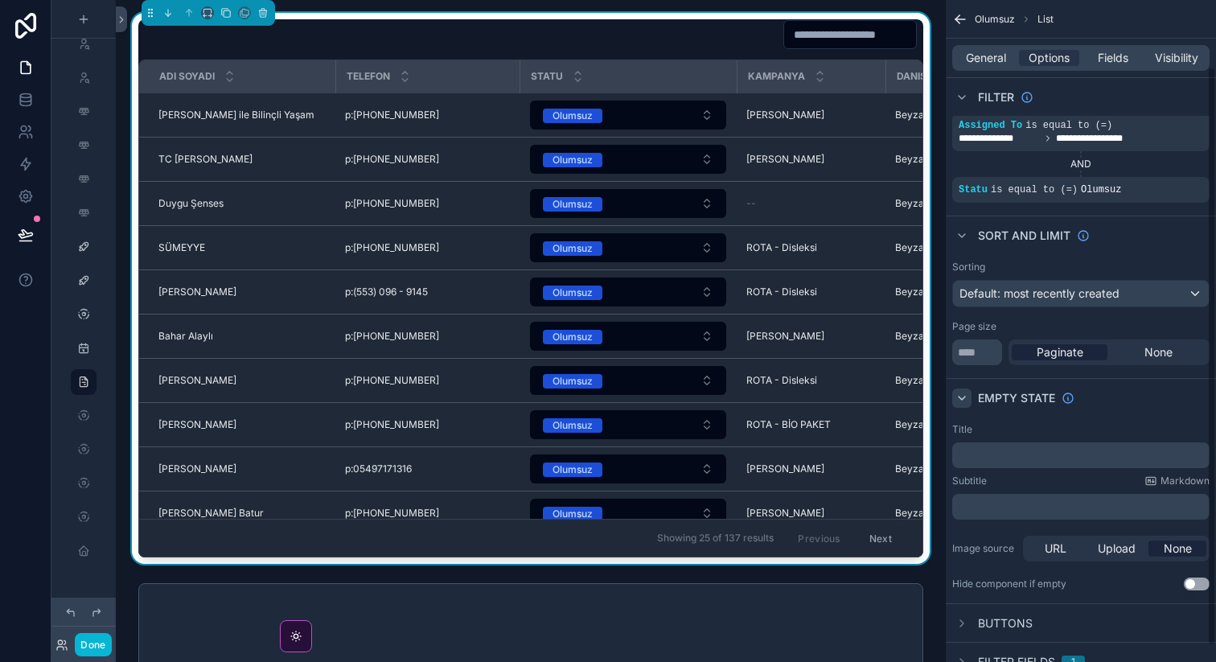
scroll to position [95, 0]
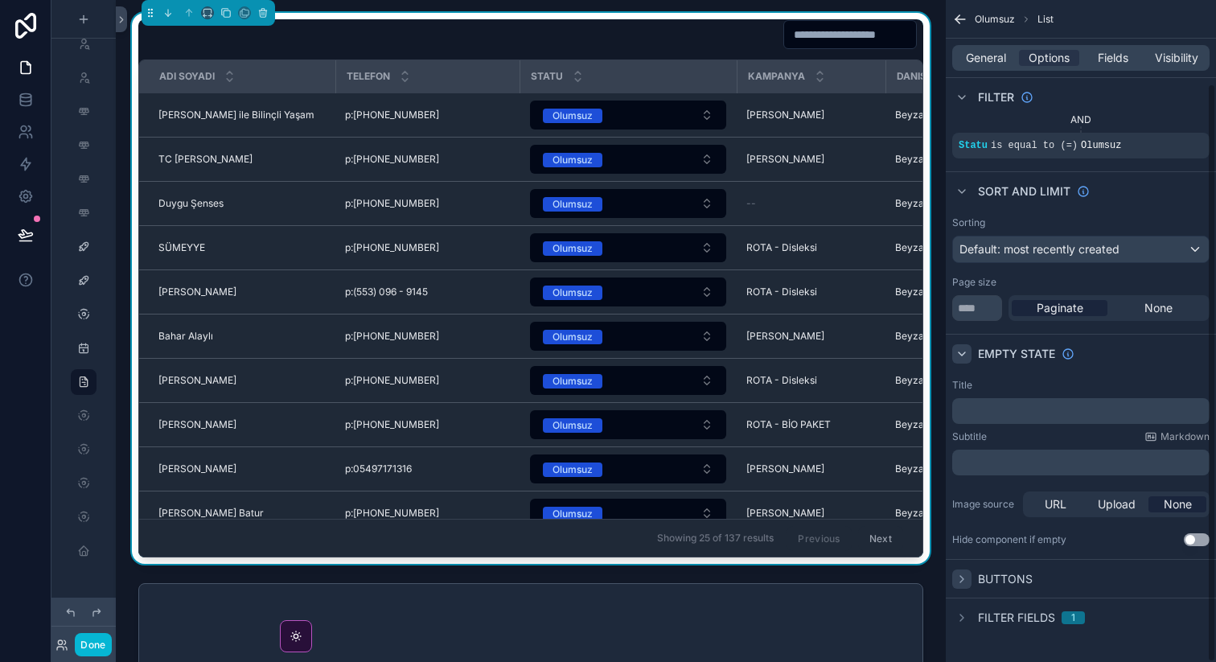
click at [962, 573] on icon "scrollable content" at bounding box center [961, 578] width 13 height 13
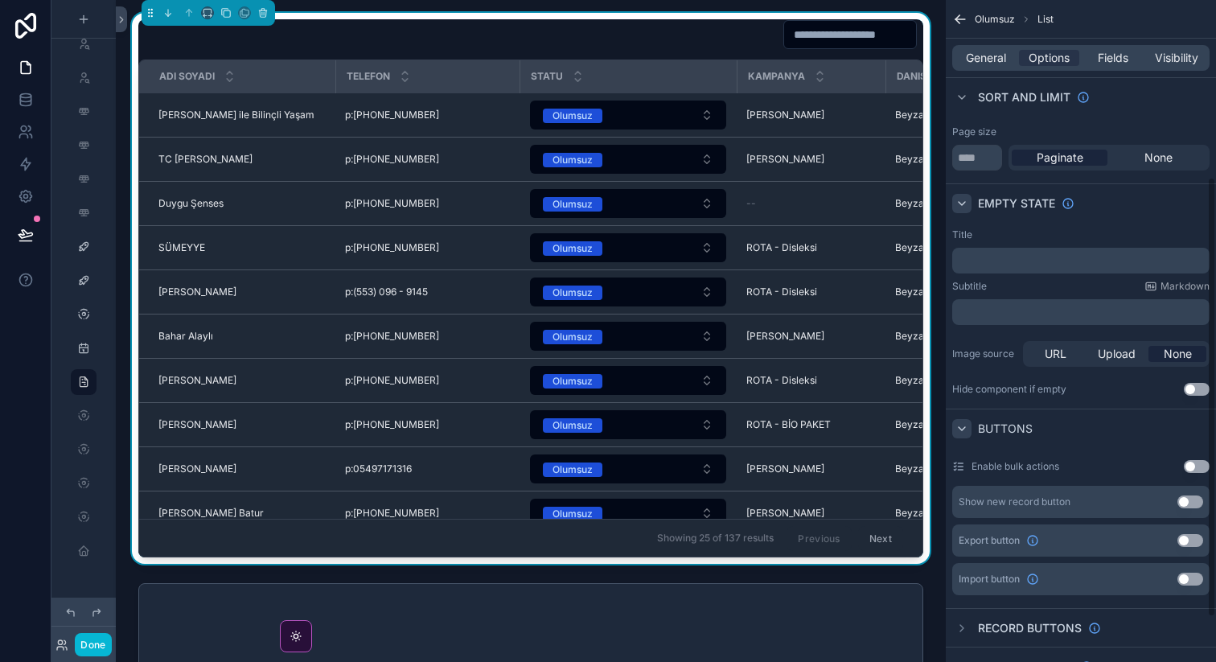
scroll to position [269, 0]
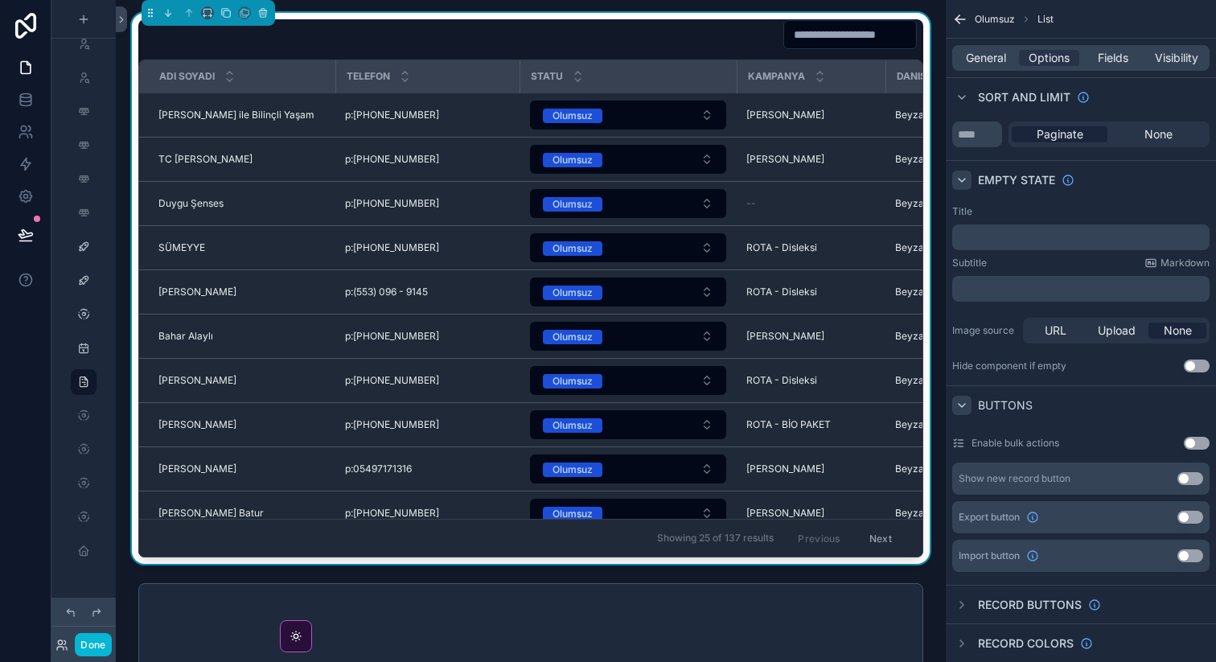
click at [1187, 519] on button "Use setting" at bounding box center [1190, 517] width 26 height 13
click at [871, 39] on button "Export" at bounding box center [877, 34] width 80 height 29
click at [92, 638] on button "Done" at bounding box center [93, 644] width 36 height 23
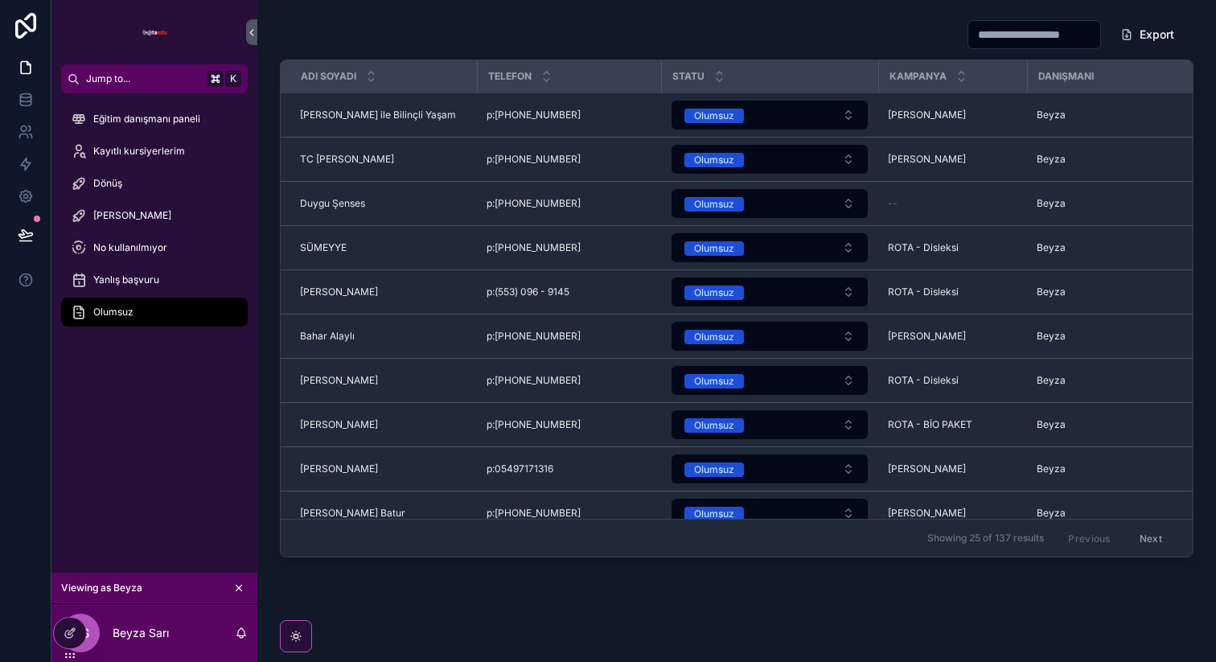
click at [240, 589] on icon "scrollable content" at bounding box center [238, 587] width 11 height 11
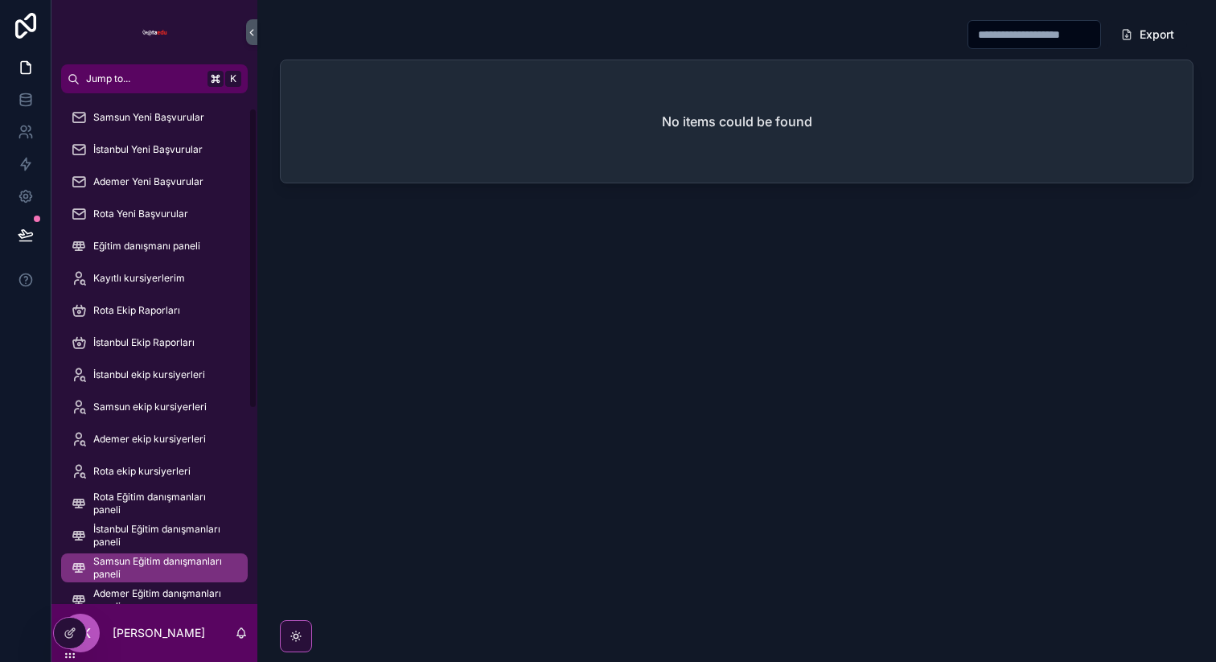
scroll to position [0, 0]
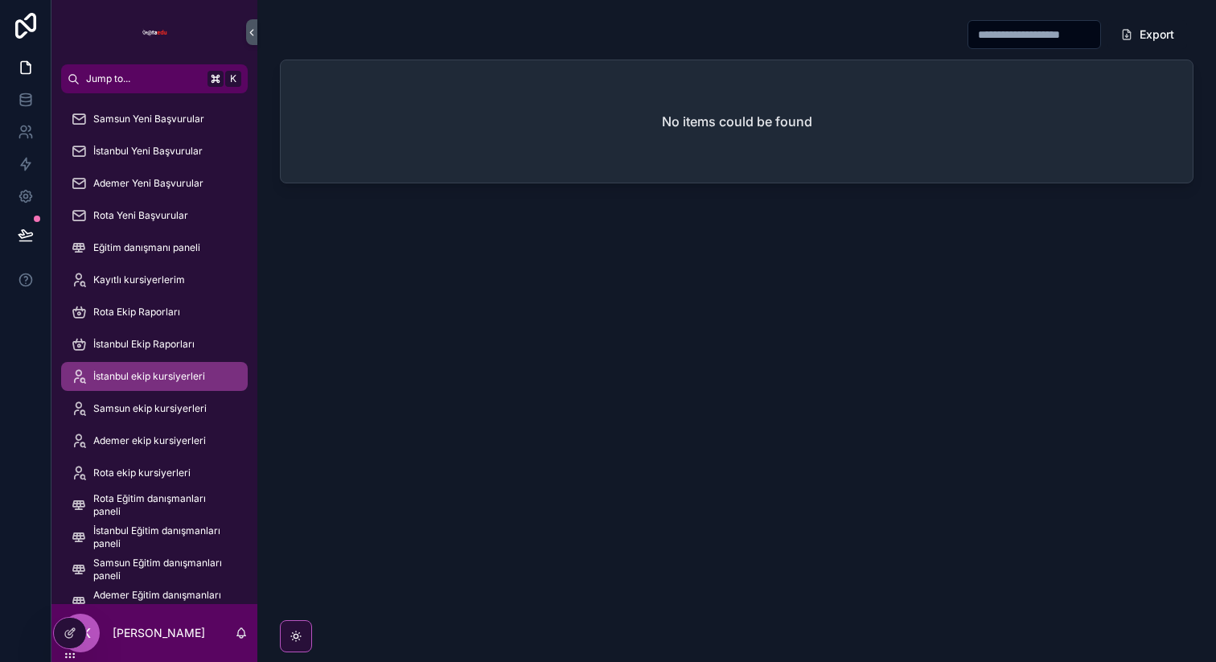
click at [191, 383] on div "İstanbul ekip kursiyerleri" at bounding box center [154, 376] width 167 height 26
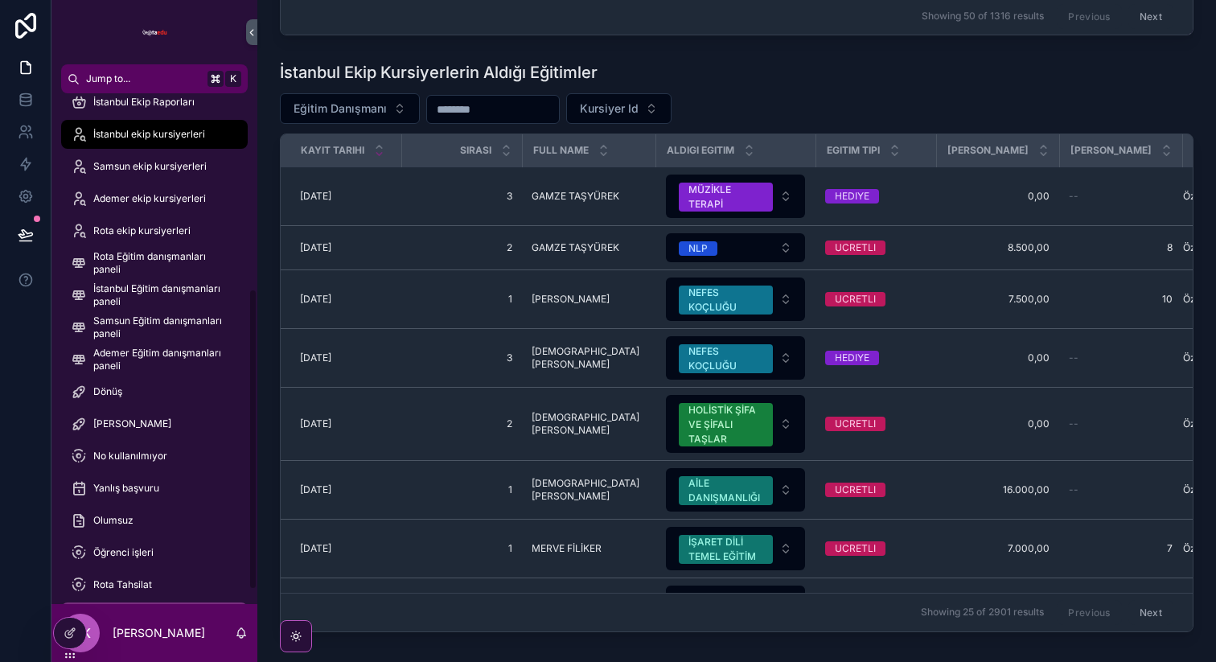
scroll to position [169, 0]
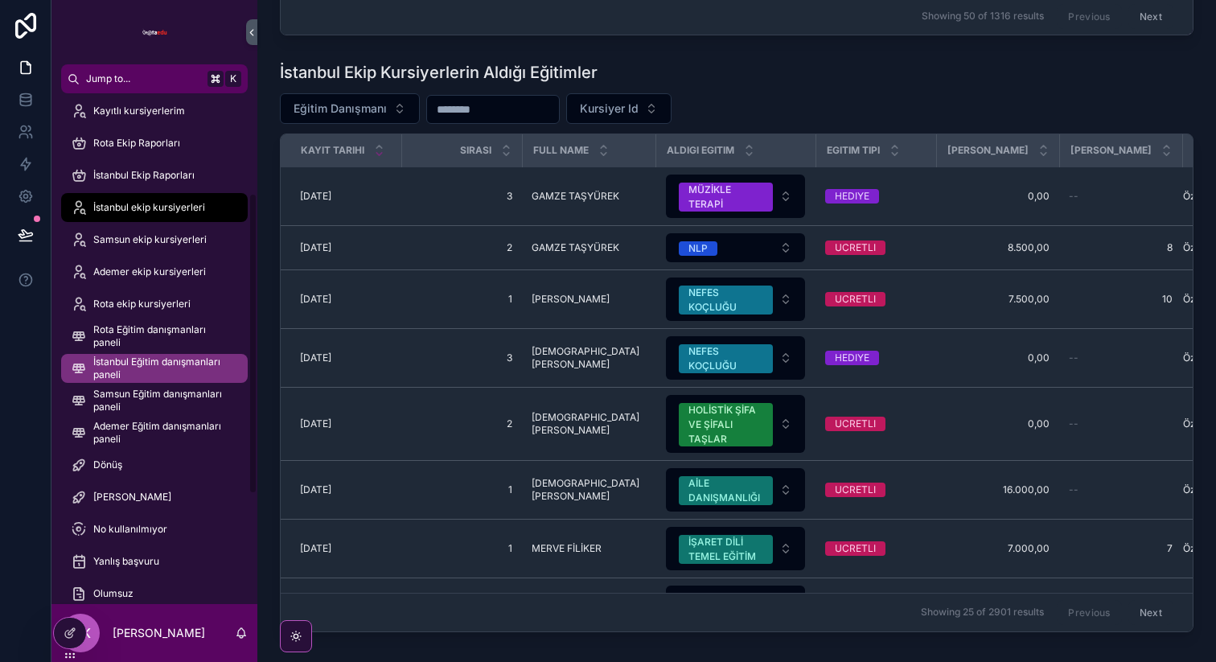
click at [201, 362] on span "İstanbul Eğitim danışmanları paneli" at bounding box center [162, 368] width 138 height 26
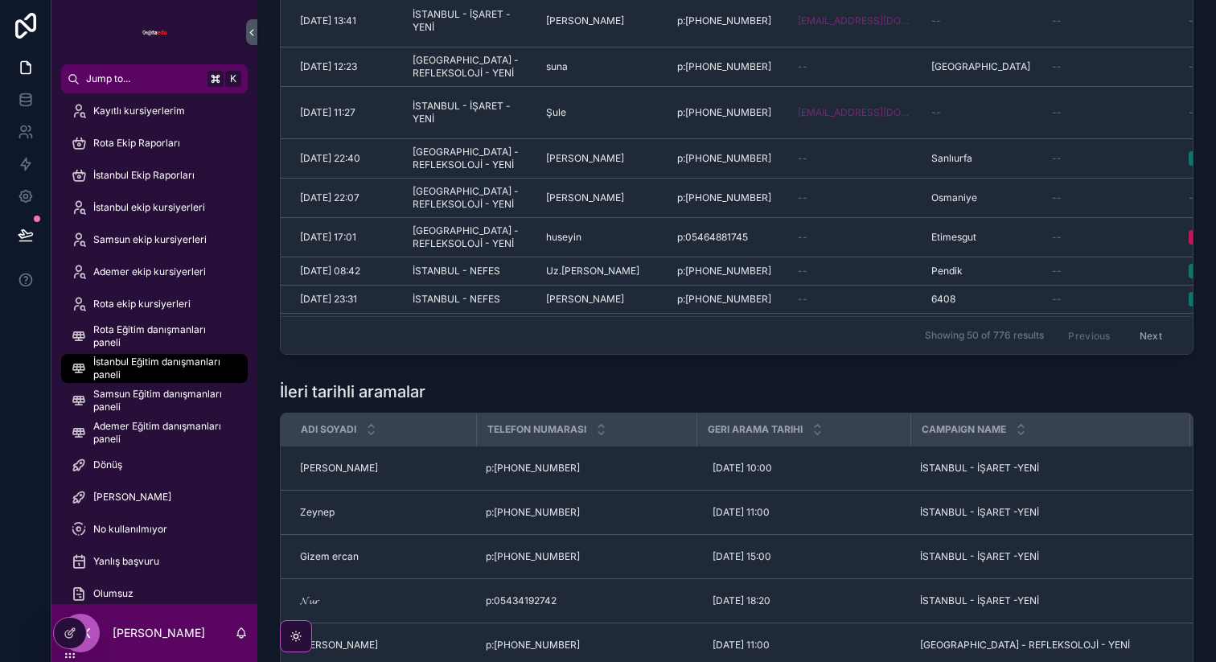
scroll to position [203, 0]
click at [253, 32] on icon "scrollable content" at bounding box center [251, 33] width 11 height 12
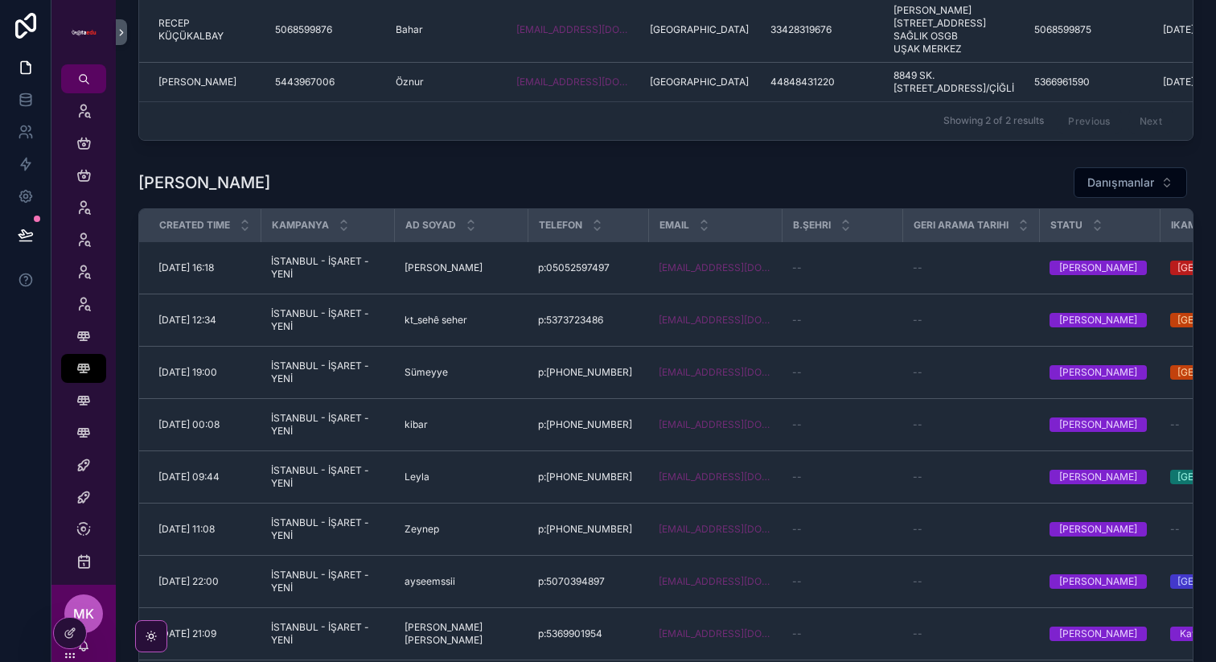
scroll to position [1353, 0]
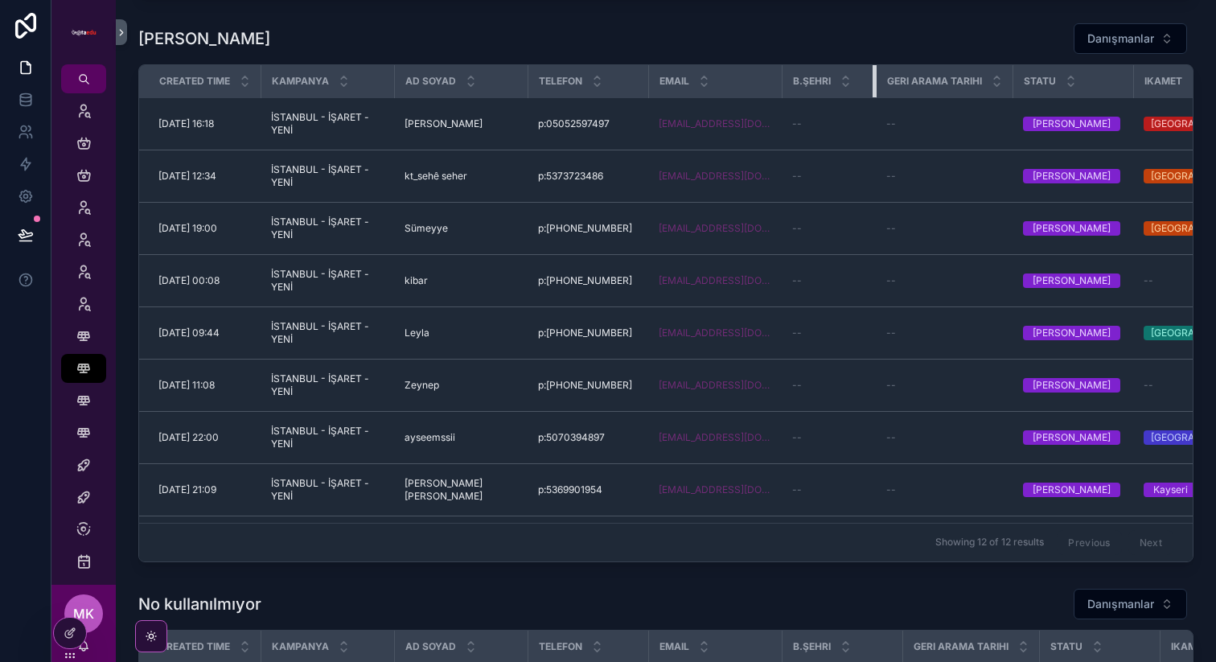
drag, startPoint x: 900, startPoint y: 94, endPoint x: 872, endPoint y: 93, distance: 27.3
click at [872, 93] on div "scrollable content" at bounding box center [875, 81] width 6 height 32
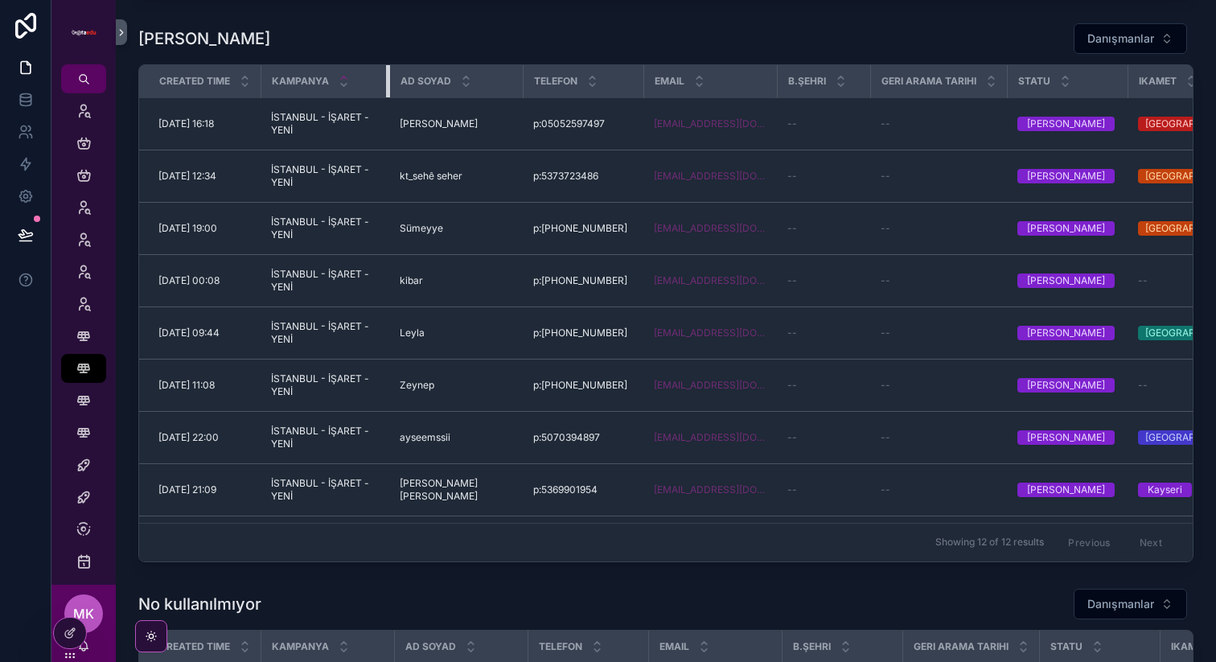
drag, startPoint x: 394, startPoint y: 88, endPoint x: 339, endPoint y: 88, distance: 54.7
click at [339, 88] on th "Kampanya" at bounding box center [325, 81] width 129 height 33
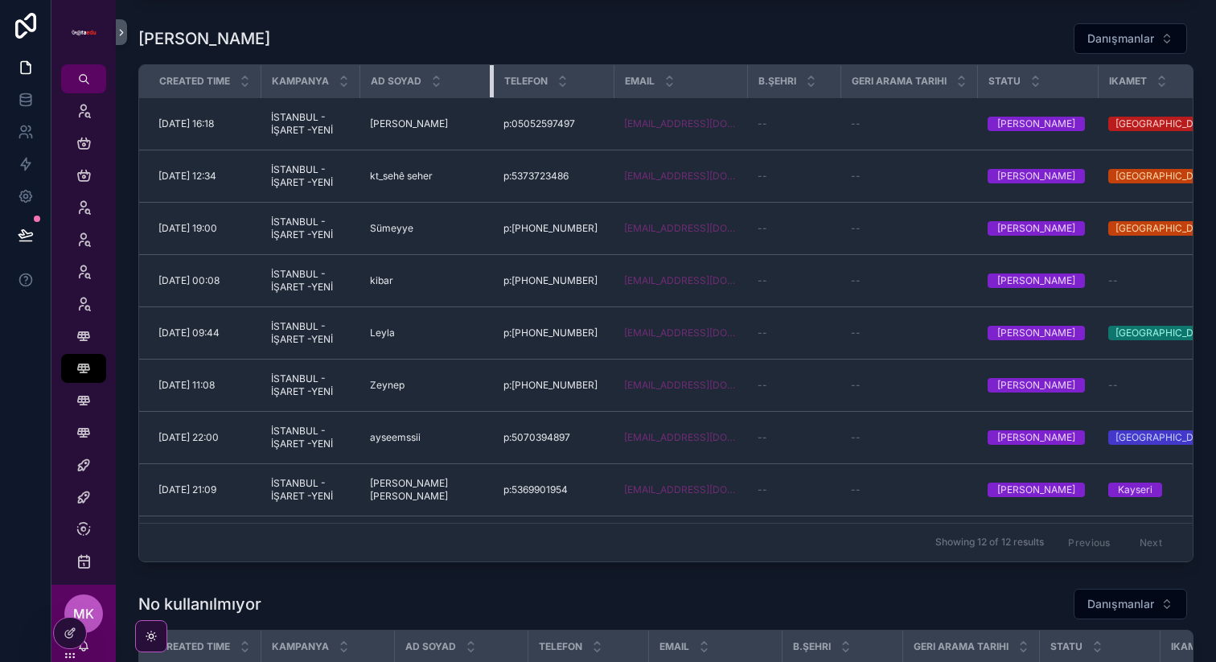
drag, startPoint x: 491, startPoint y: 100, endPoint x: 449, endPoint y: 100, distance: 41.8
click at [490, 97] on div "scrollable content" at bounding box center [493, 81] width 6 height 32
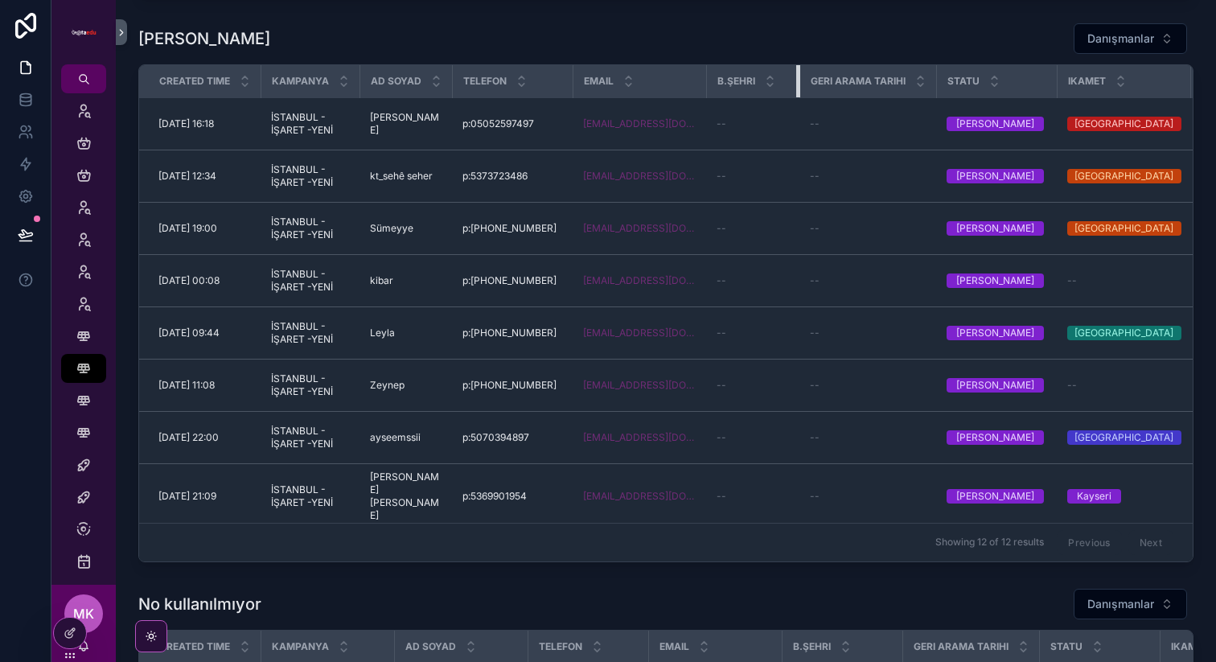
drag, startPoint x: 797, startPoint y: 96, endPoint x: 737, endPoint y: 96, distance: 59.5
click at [739, 96] on th "B.Şehri" at bounding box center [753, 81] width 93 height 33
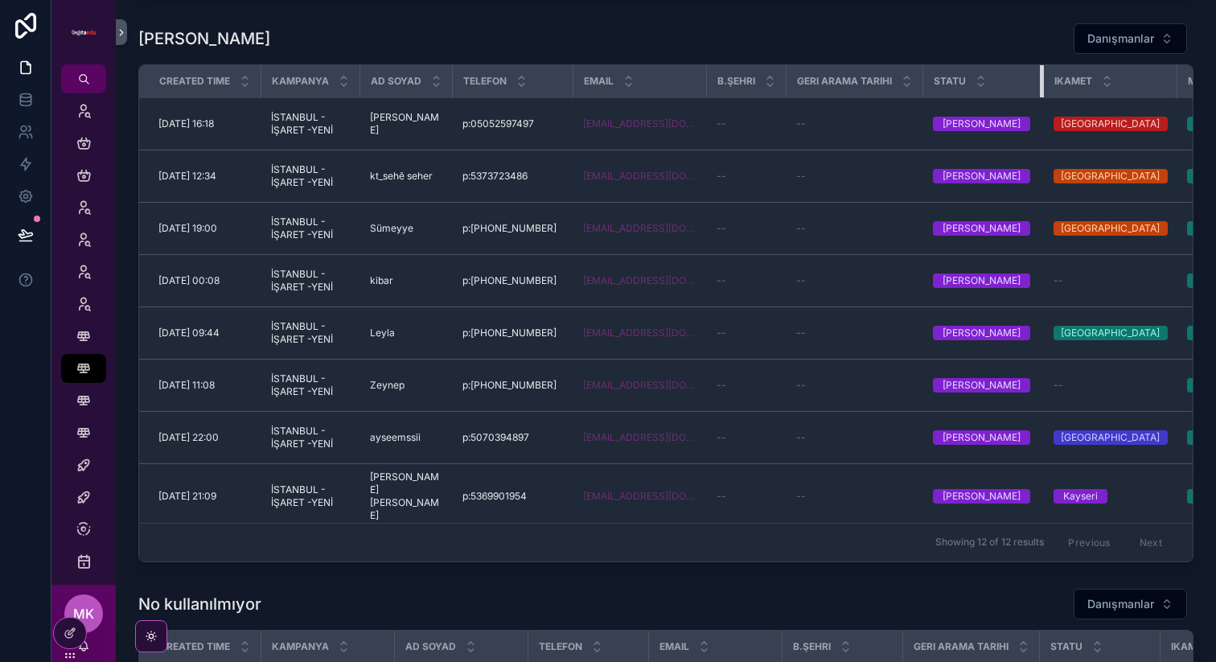
drag, startPoint x: 1042, startPoint y: 98, endPoint x: 1017, endPoint y: 98, distance: 24.9
click at [1040, 97] on div "scrollable content" at bounding box center [1043, 81] width 6 height 32
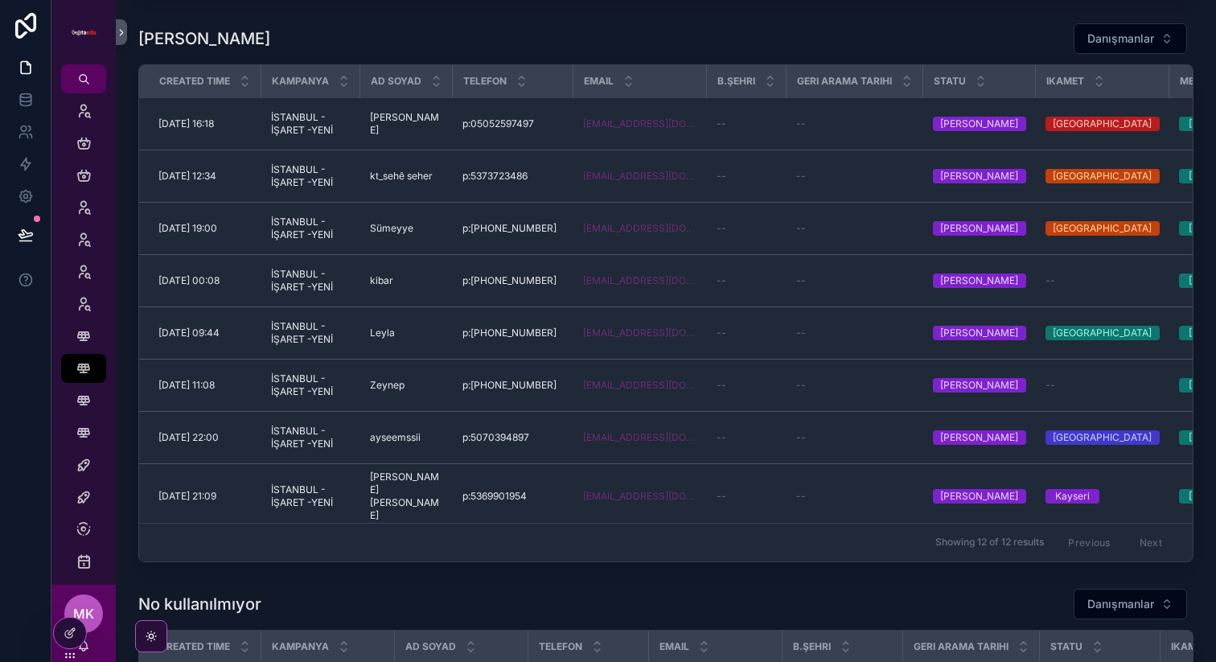
click at [806, 55] on div "[PERSON_NAME] Danışmanlar" at bounding box center [665, 39] width 1055 height 32
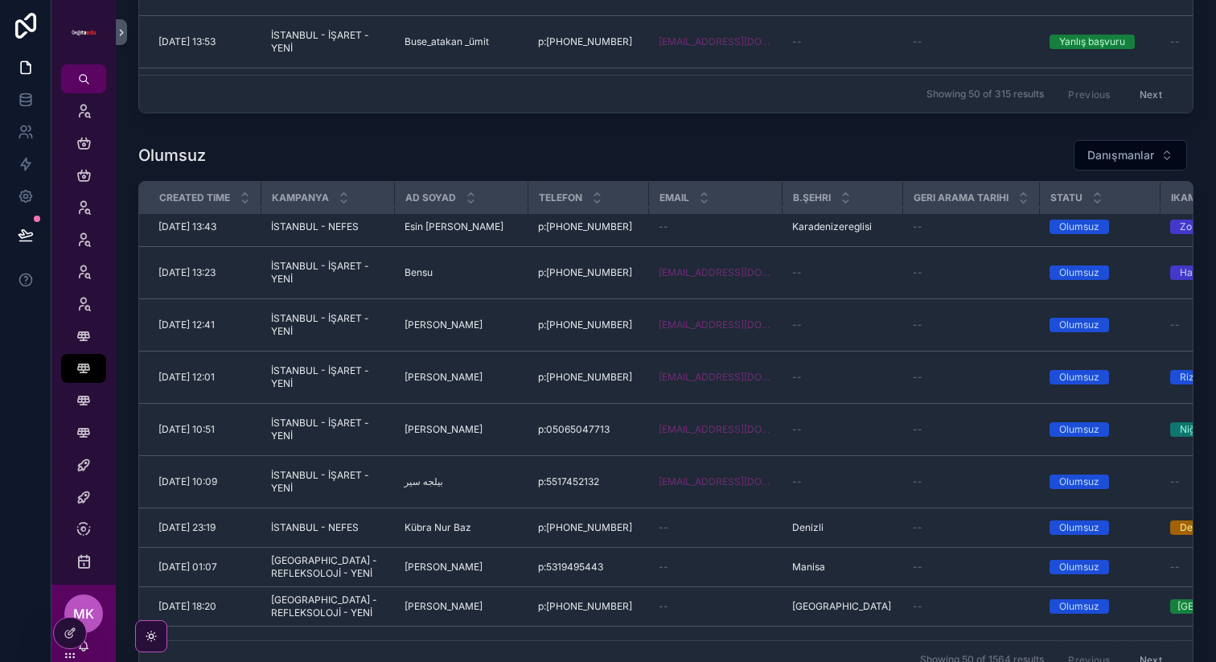
scroll to position [3097, 0]
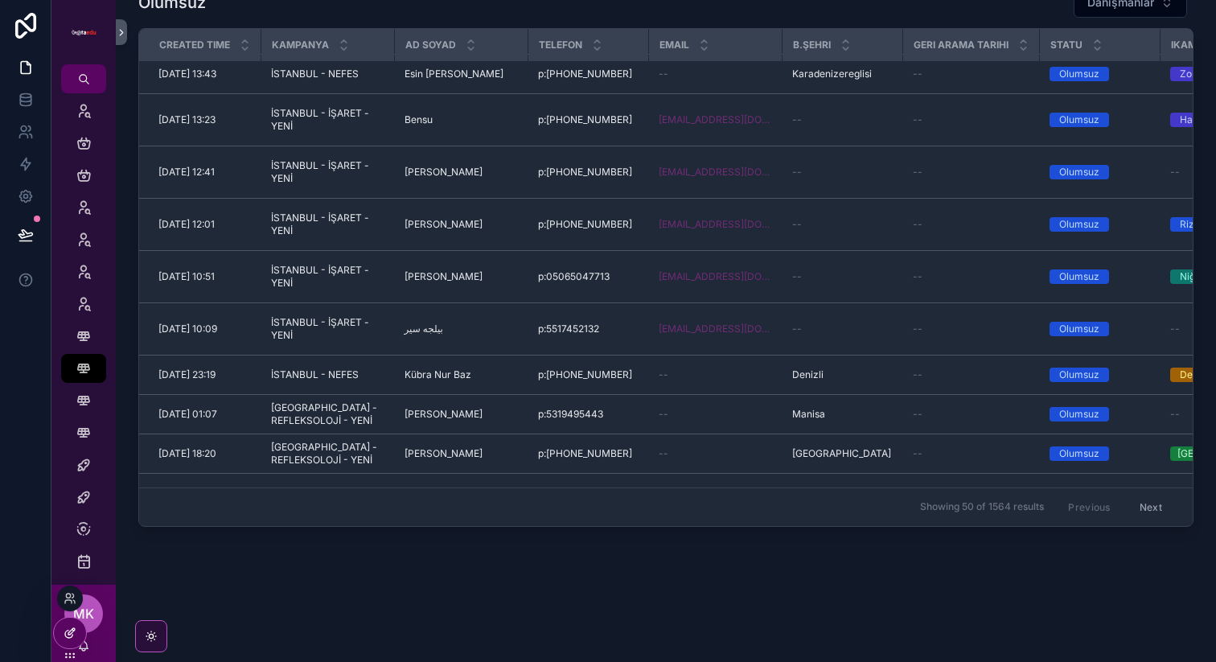
click at [71, 632] on icon at bounding box center [71, 631] width 6 height 6
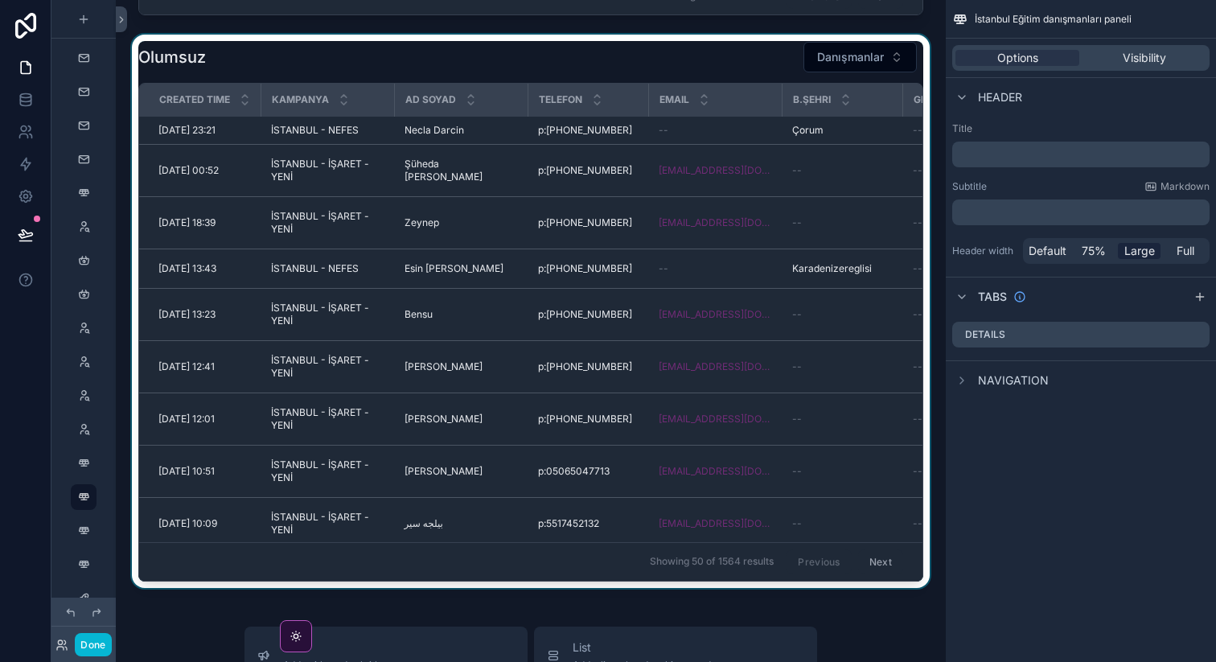
scroll to position [158, 0]
click at [686, 82] on div "scrollable content" at bounding box center [531, 311] width 804 height 552
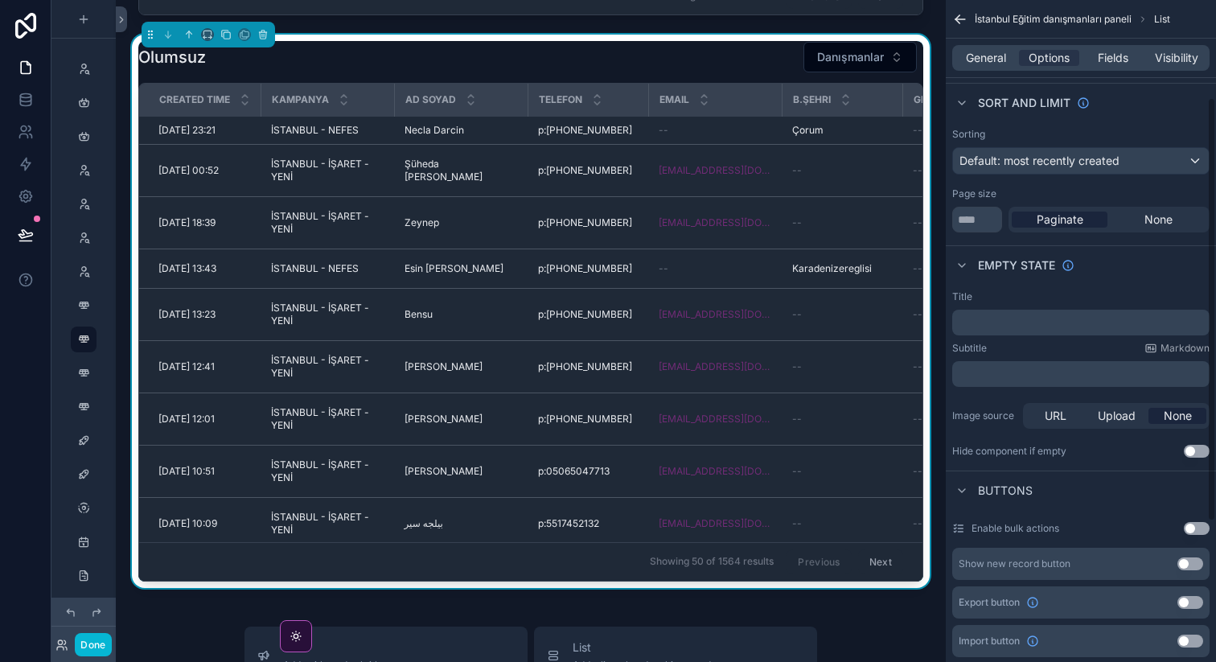
scroll to position [371, 0]
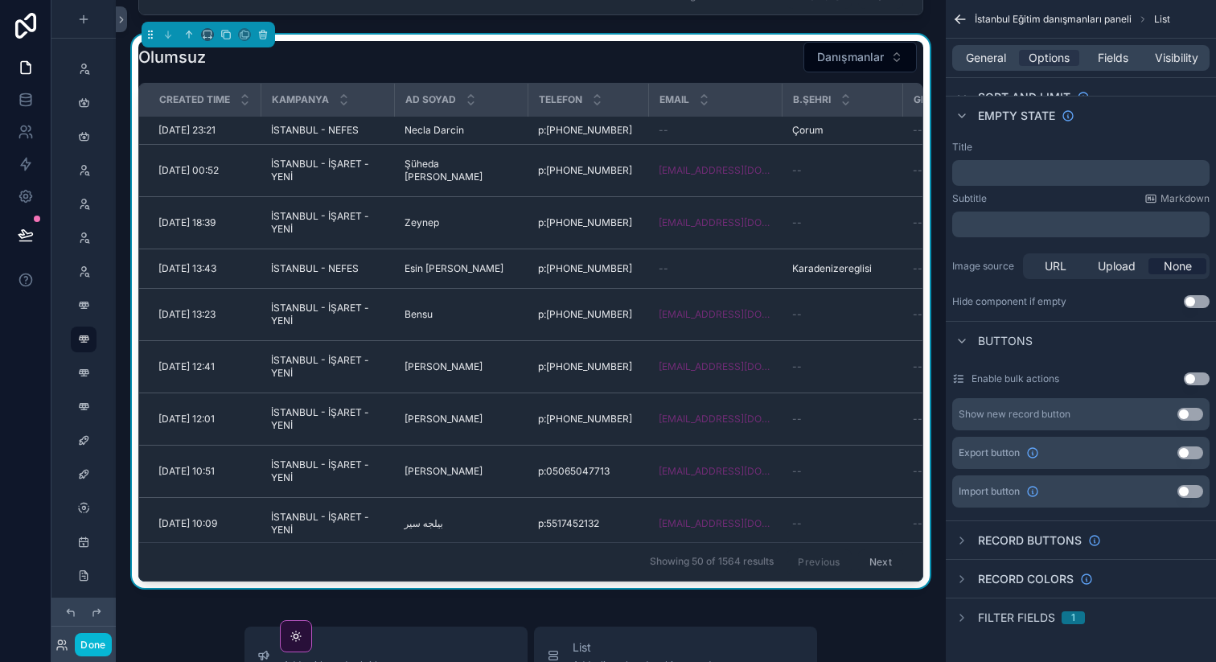
click at [1193, 451] on button "Use setting" at bounding box center [1190, 452] width 26 height 13
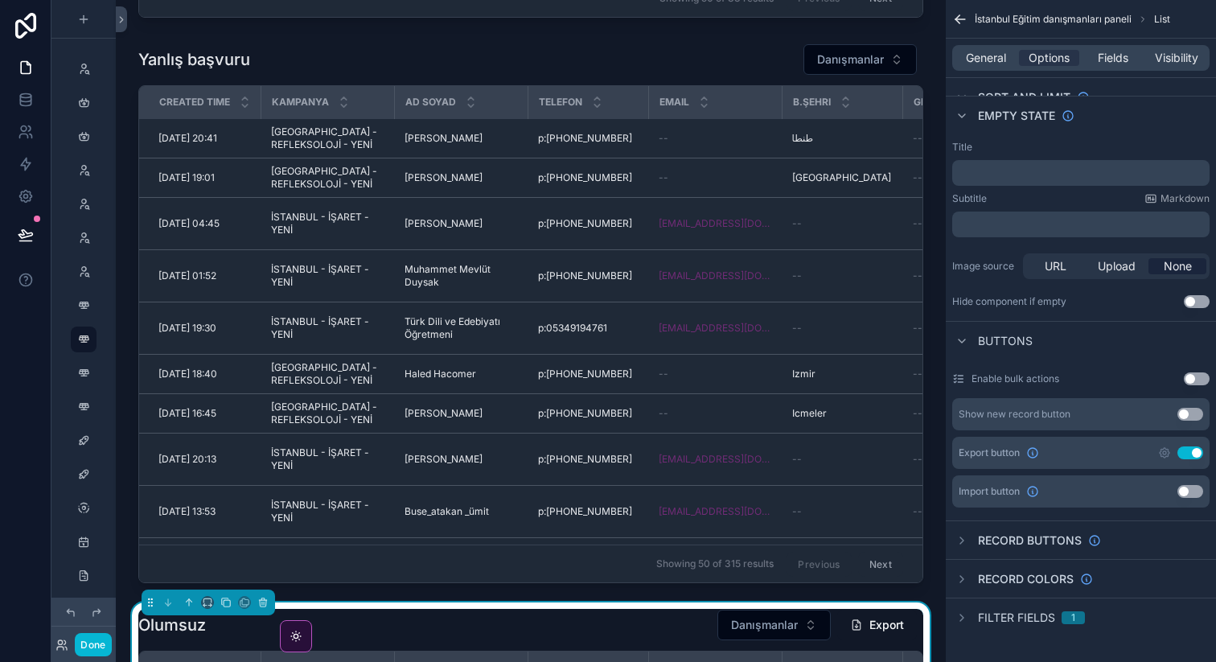
scroll to position [2450, 0]
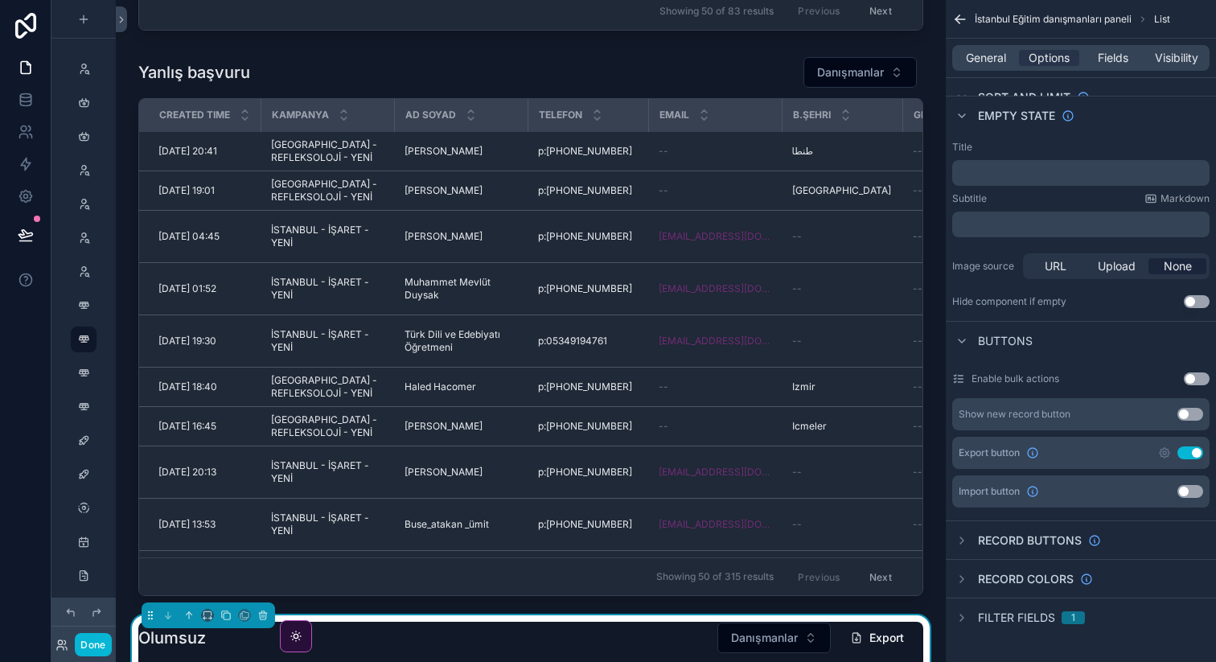
click at [410, 88] on div "scrollable content" at bounding box center [531, 326] width 804 height 552
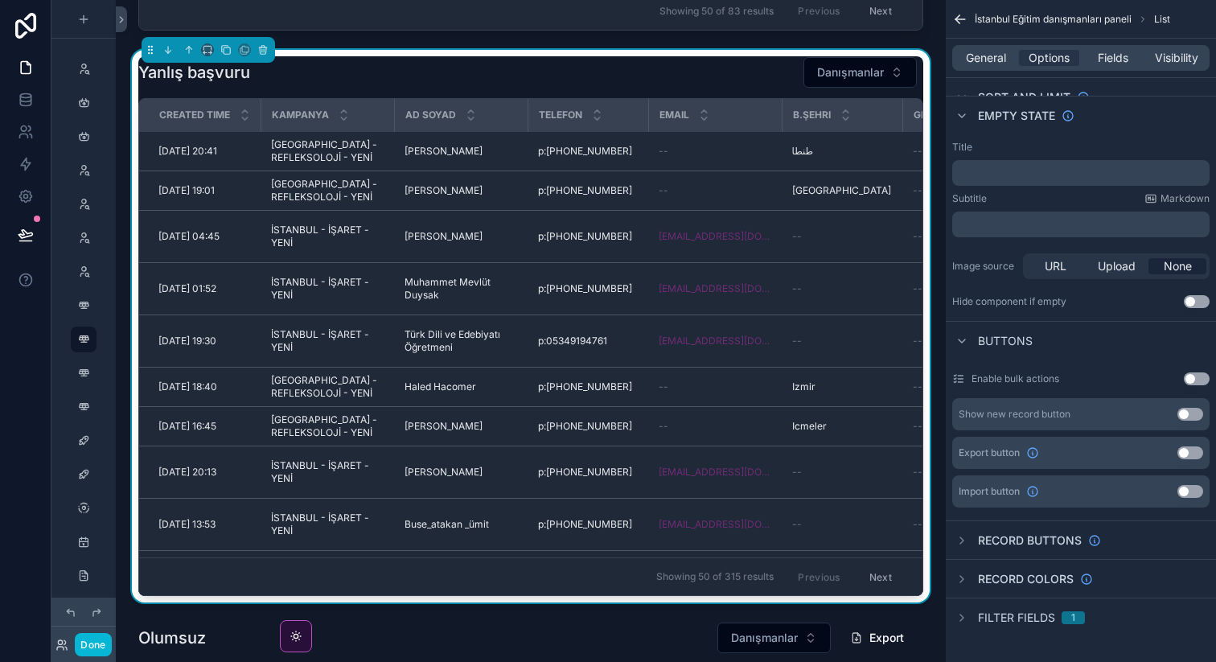
click at [1191, 450] on button "Use setting" at bounding box center [1190, 452] width 26 height 13
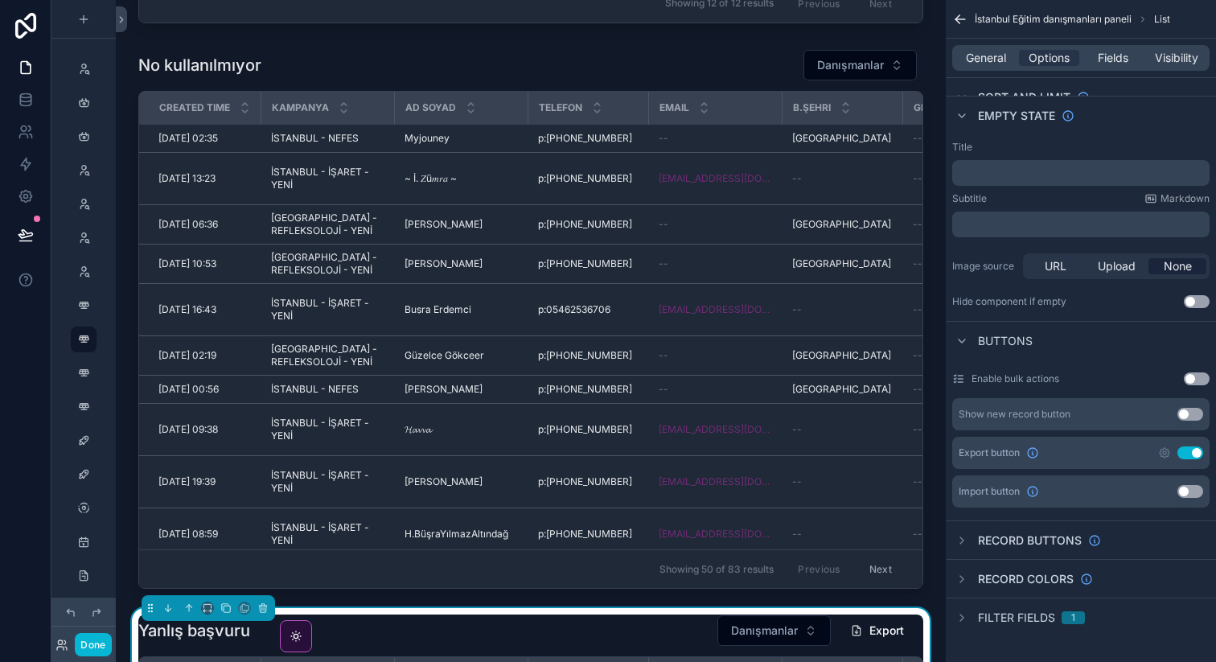
scroll to position [1861, 0]
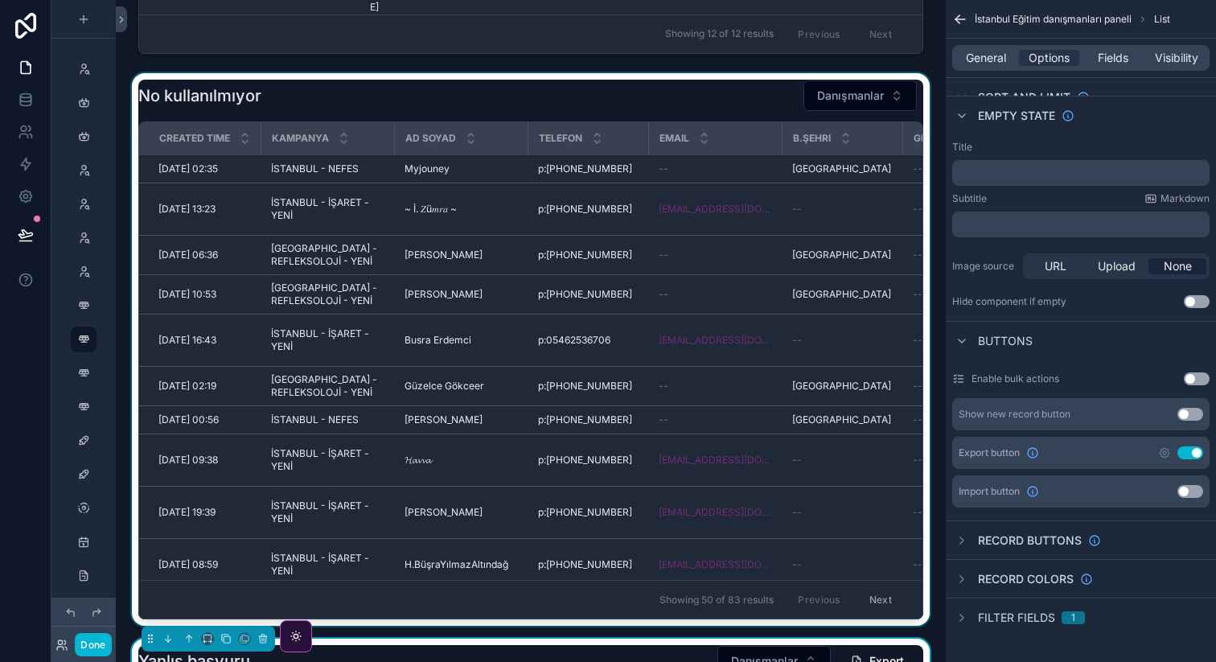
click at [782, 115] on div "scrollable content" at bounding box center [531, 349] width 804 height 552
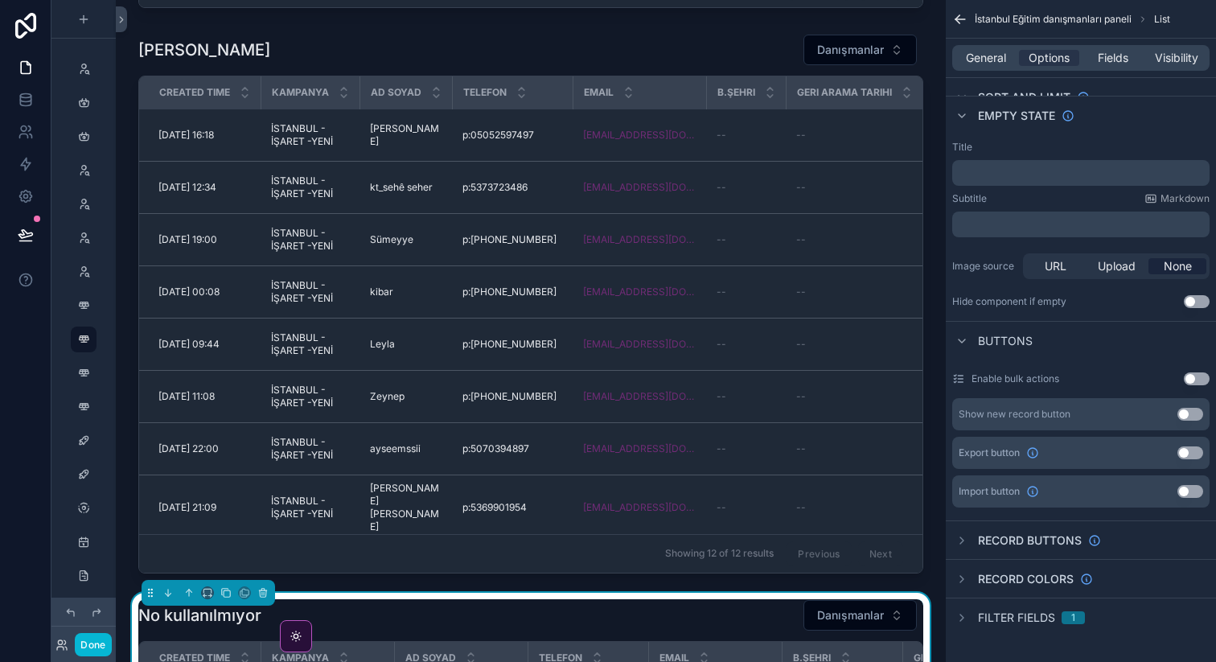
scroll to position [1338, 0]
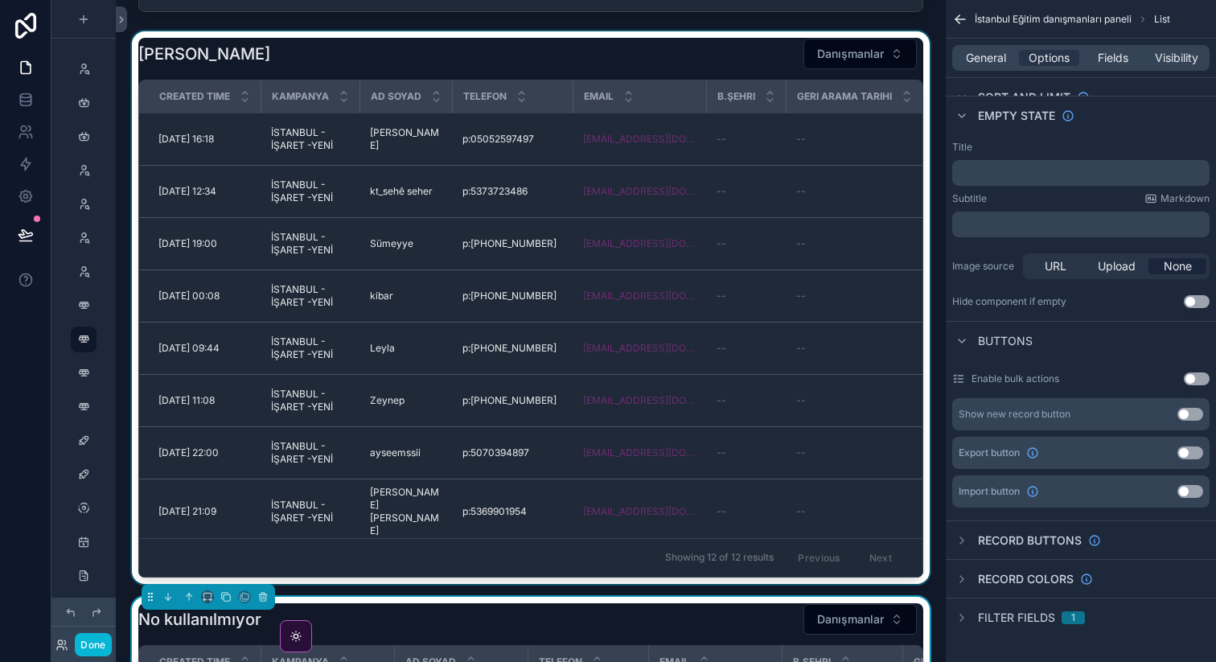
click at [750, 75] on div "scrollable content" at bounding box center [531, 307] width 804 height 552
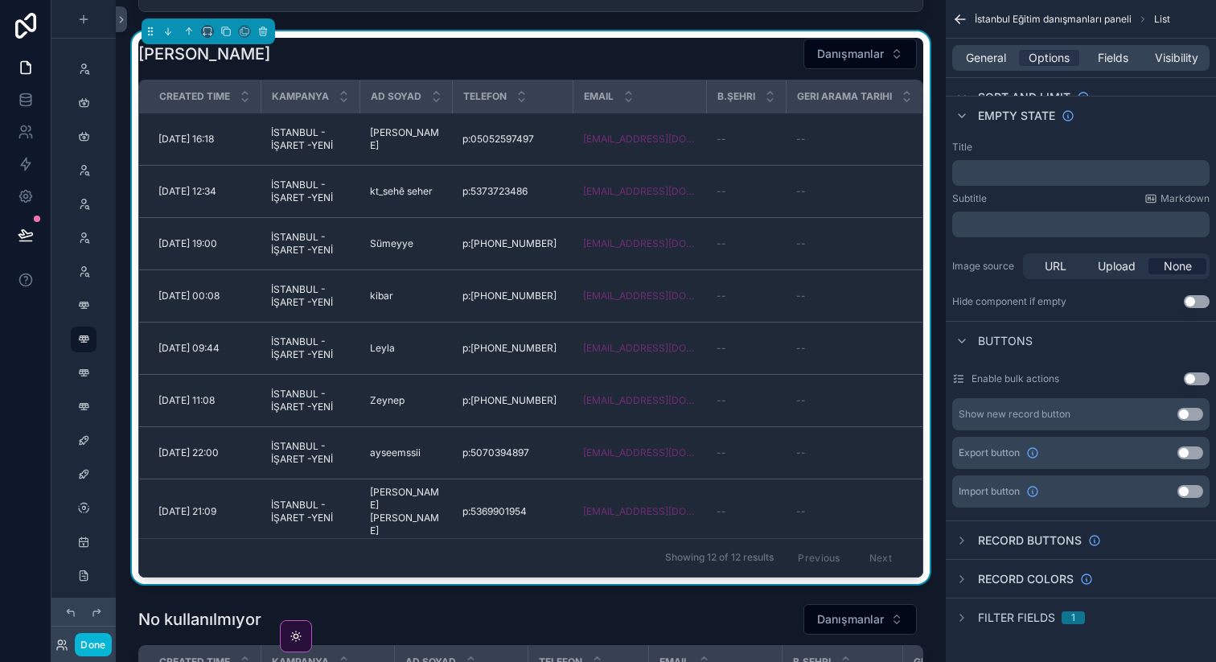
click at [1189, 456] on button "Use setting" at bounding box center [1190, 452] width 26 height 13
click at [91, 646] on button "Done" at bounding box center [93, 644] width 36 height 23
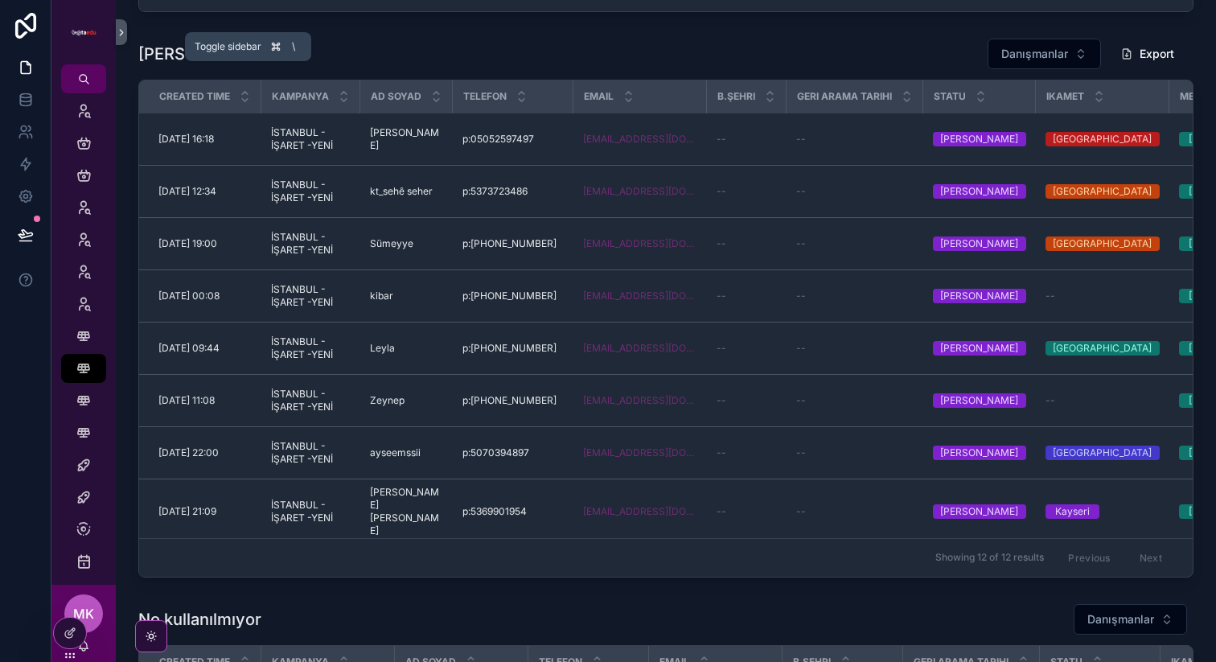
click at [121, 28] on icon "scrollable content" at bounding box center [121, 33] width 11 height 12
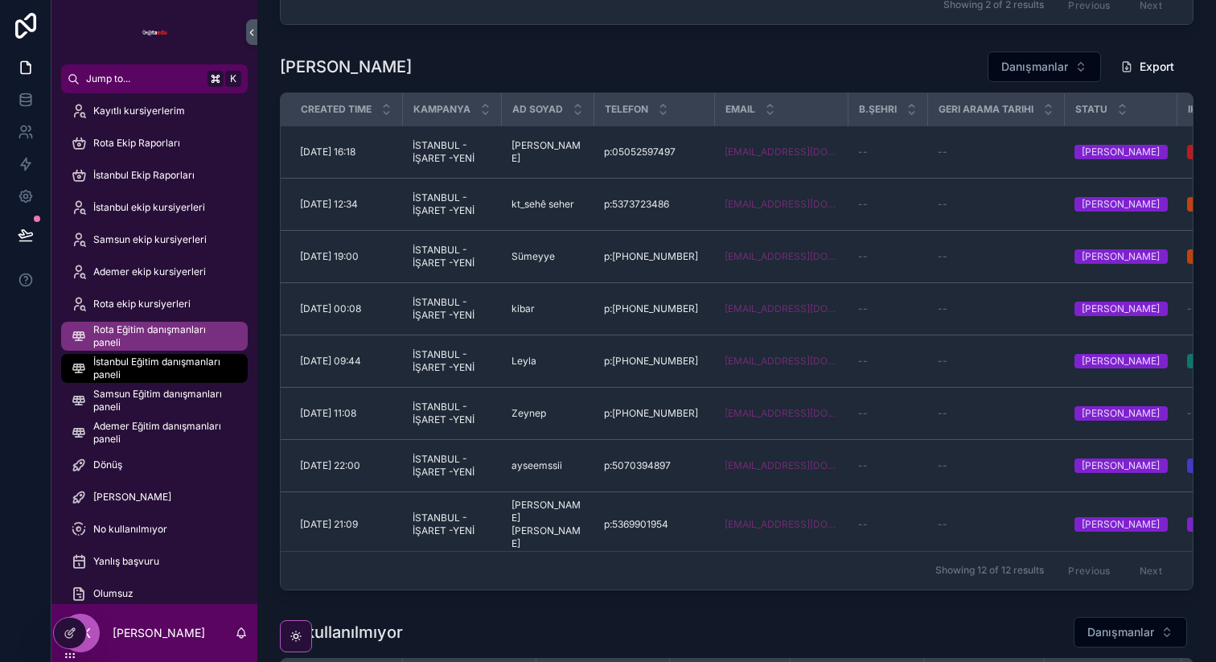
click at [178, 335] on span "Rota Eğitim danışmanları paneli" at bounding box center [162, 336] width 138 height 26
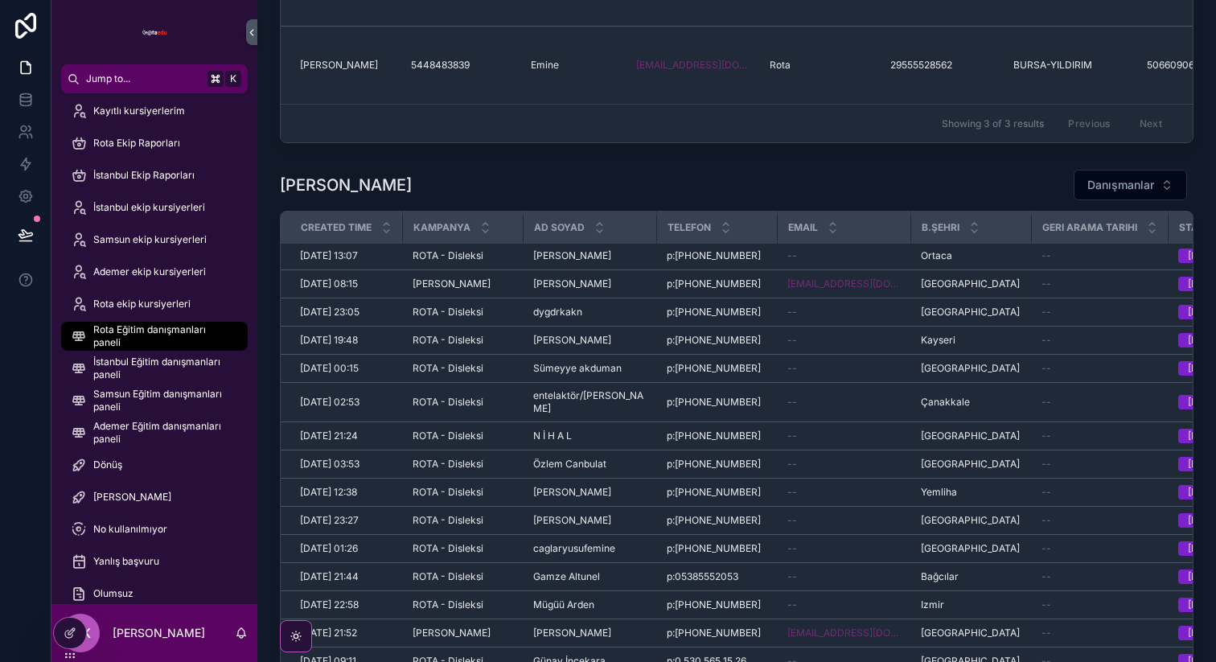
scroll to position [479, 0]
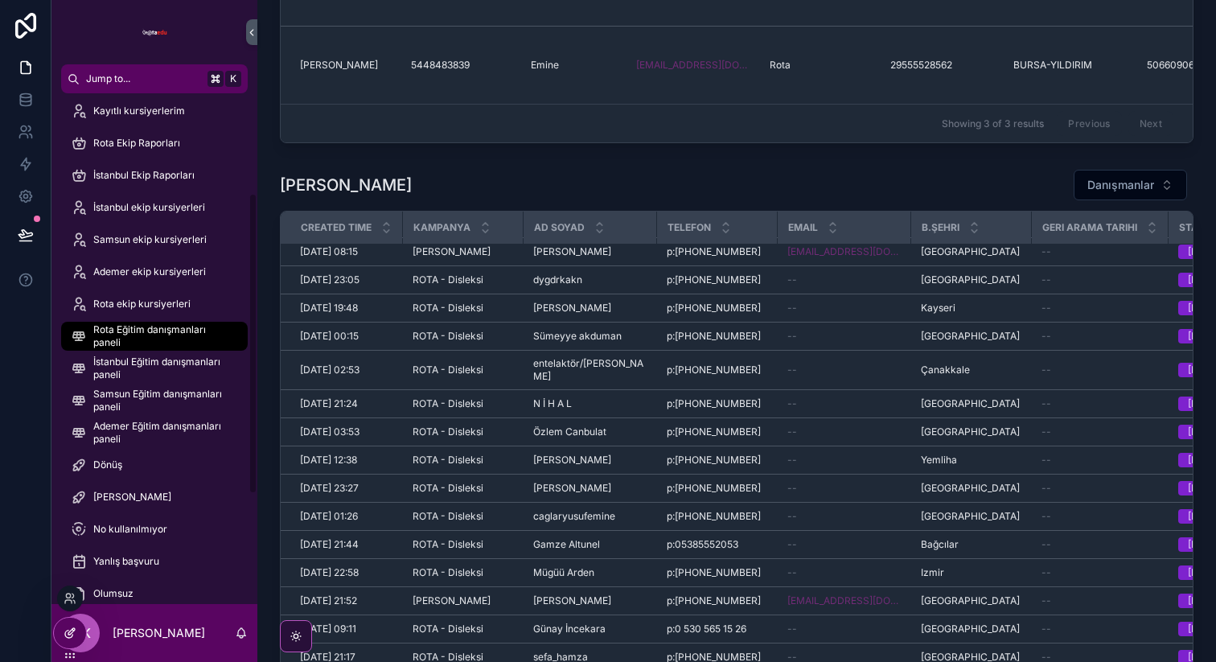
click at [68, 628] on icon at bounding box center [70, 632] width 13 height 13
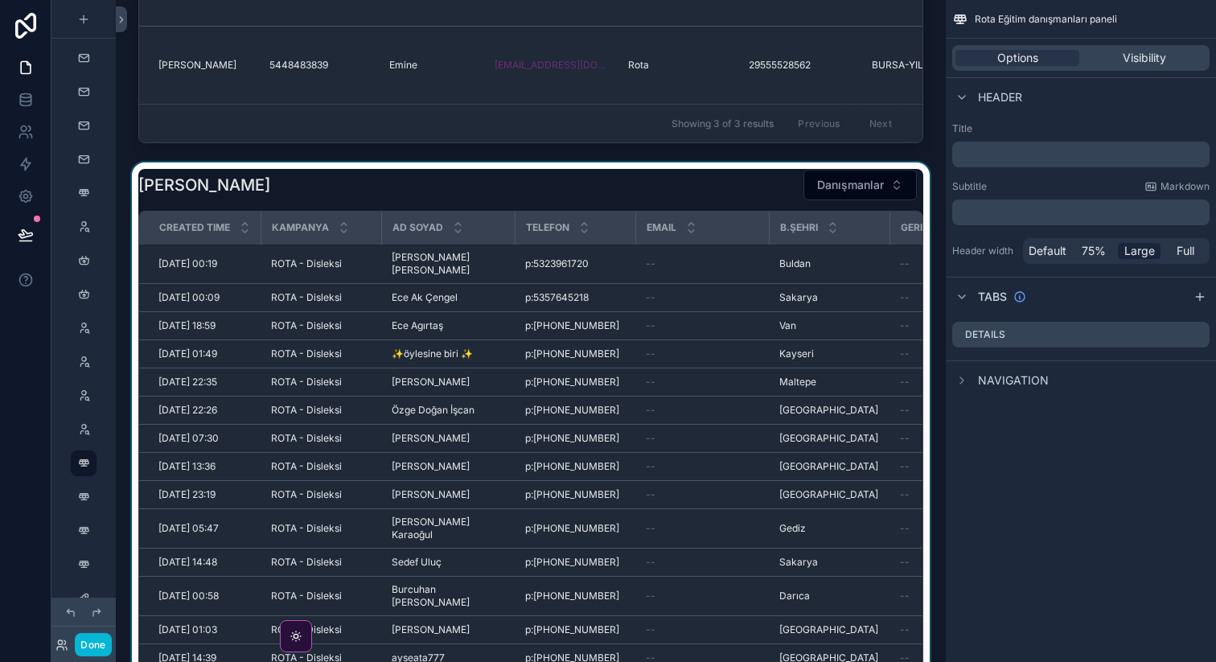
scroll to position [124, 0]
click at [338, 190] on div "scrollable content" at bounding box center [531, 438] width 804 height 552
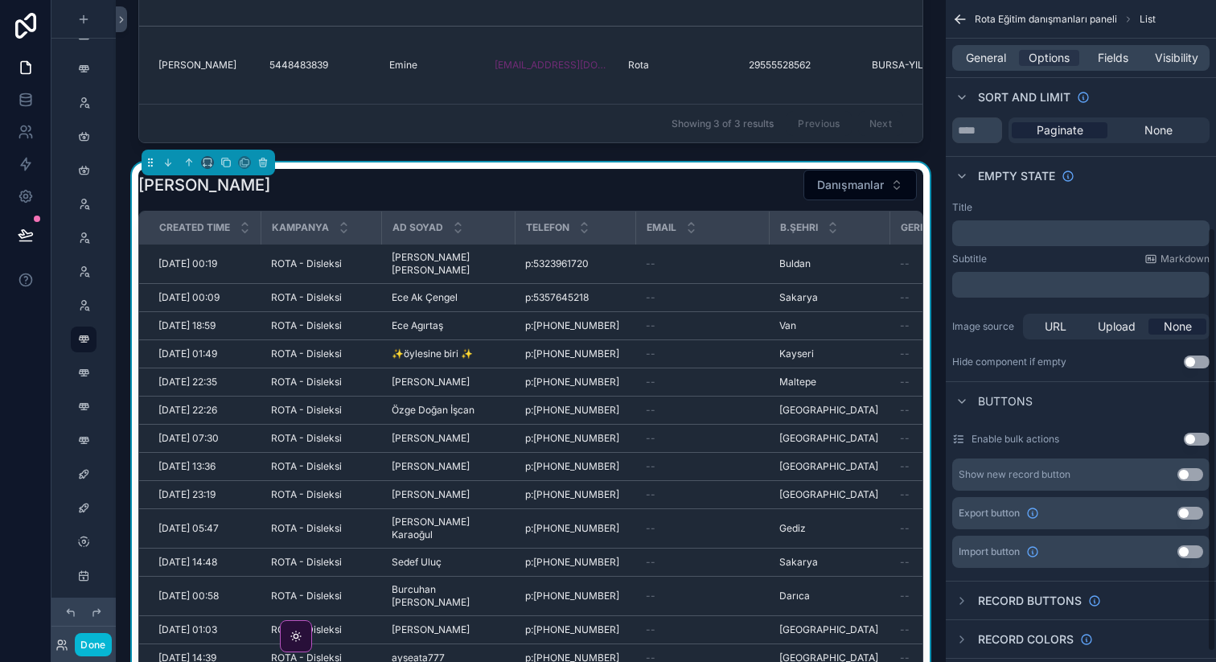
scroll to position [371, 0]
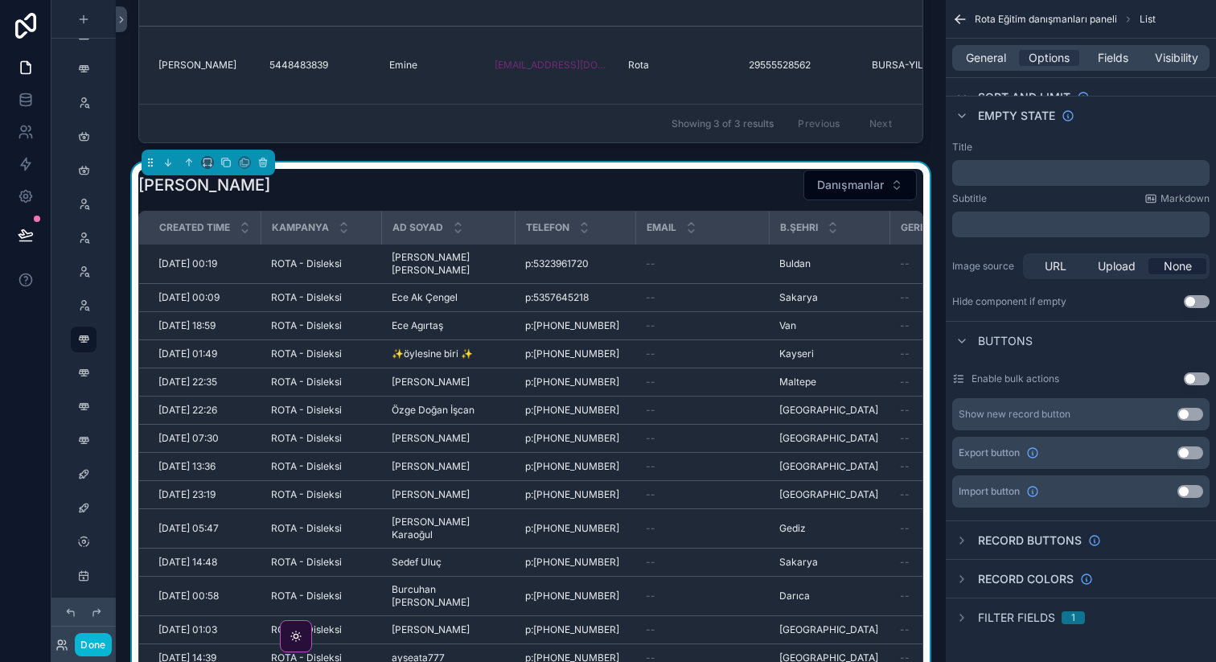
click at [1188, 456] on button "Use setting" at bounding box center [1190, 452] width 26 height 13
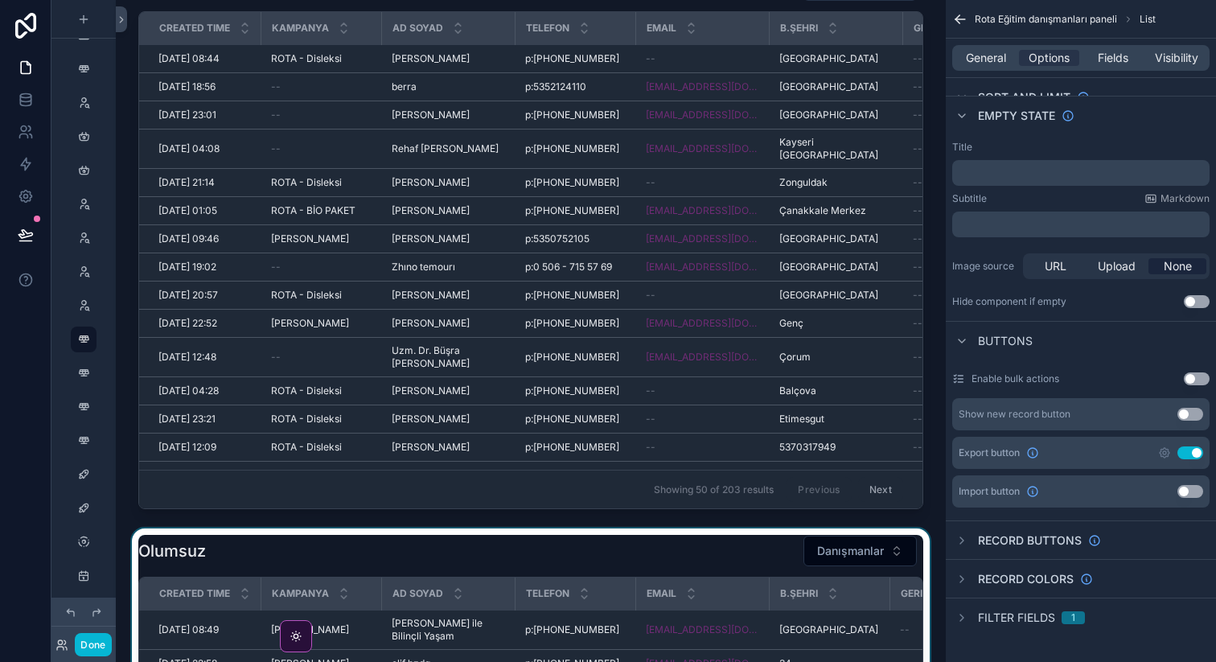
scroll to position [2310, 0]
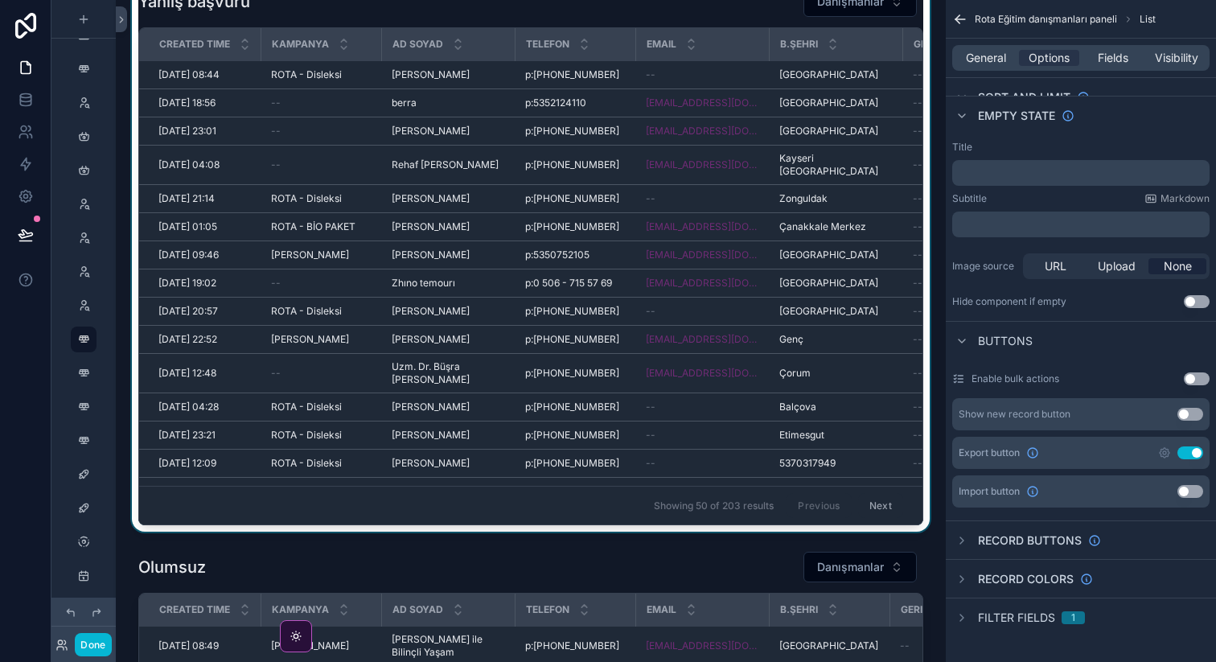
click at [883, 479] on div "scrollable content" at bounding box center [531, 255] width 804 height 552
click at [1190, 455] on button "Use setting" at bounding box center [1190, 452] width 26 height 13
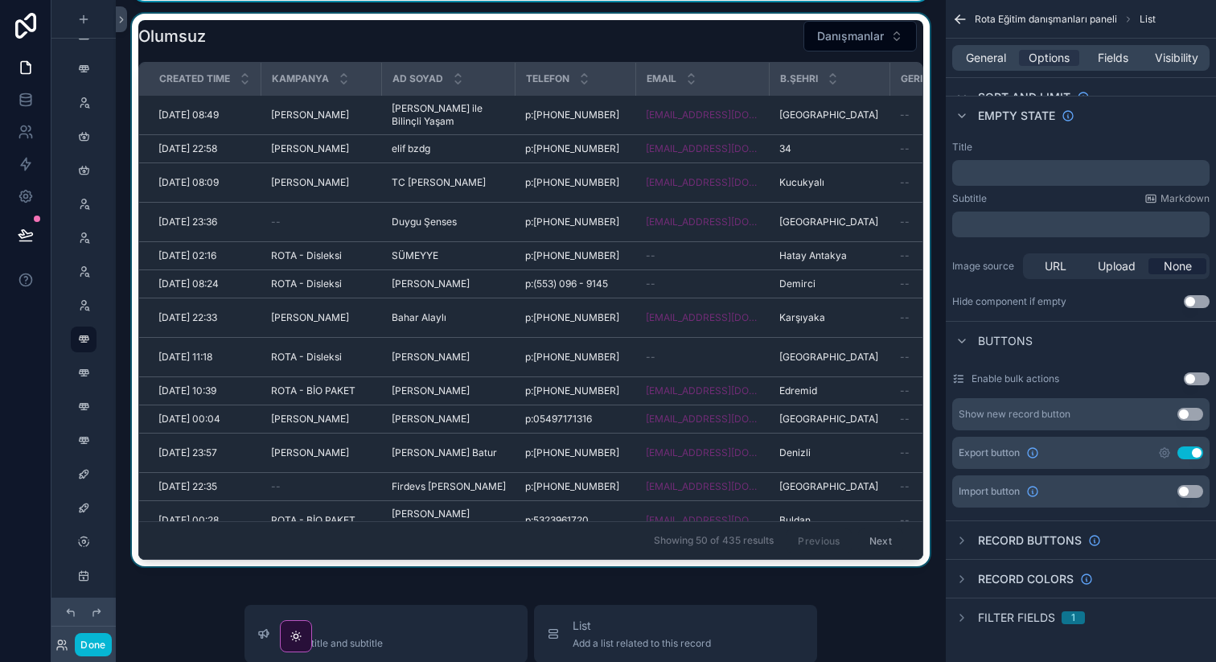
scroll to position [2849, 0]
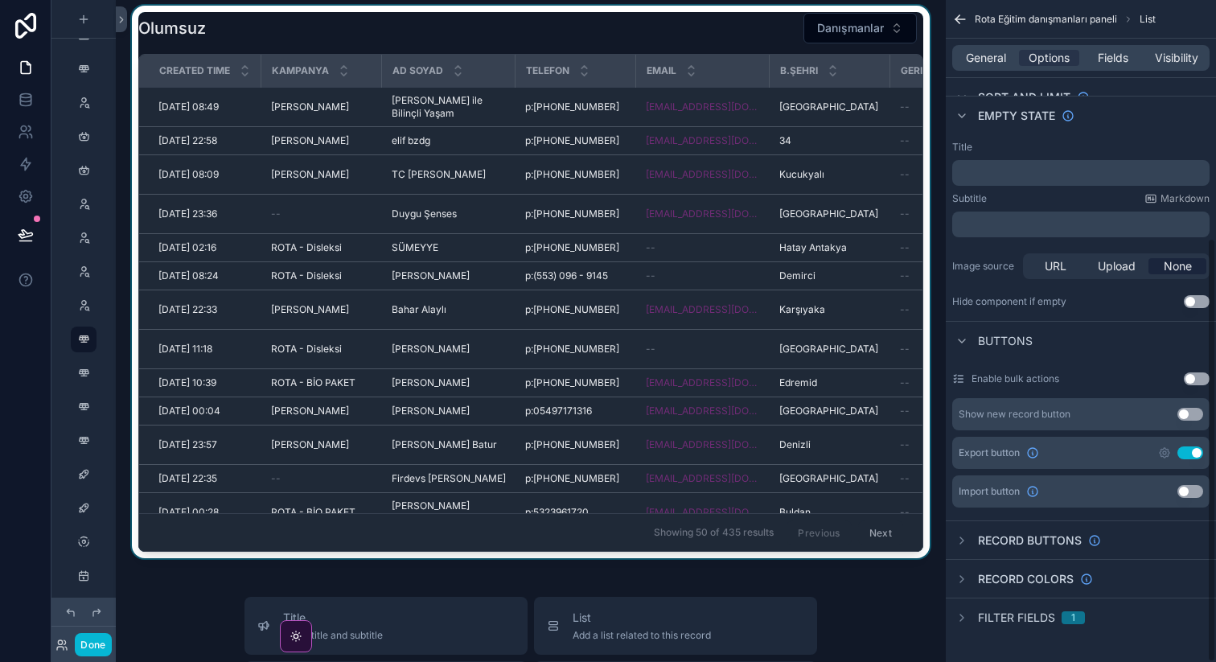
click at [766, 218] on div "scrollable content" at bounding box center [531, 282] width 804 height 552
click at [1187, 451] on button "Use setting" at bounding box center [1190, 452] width 26 height 13
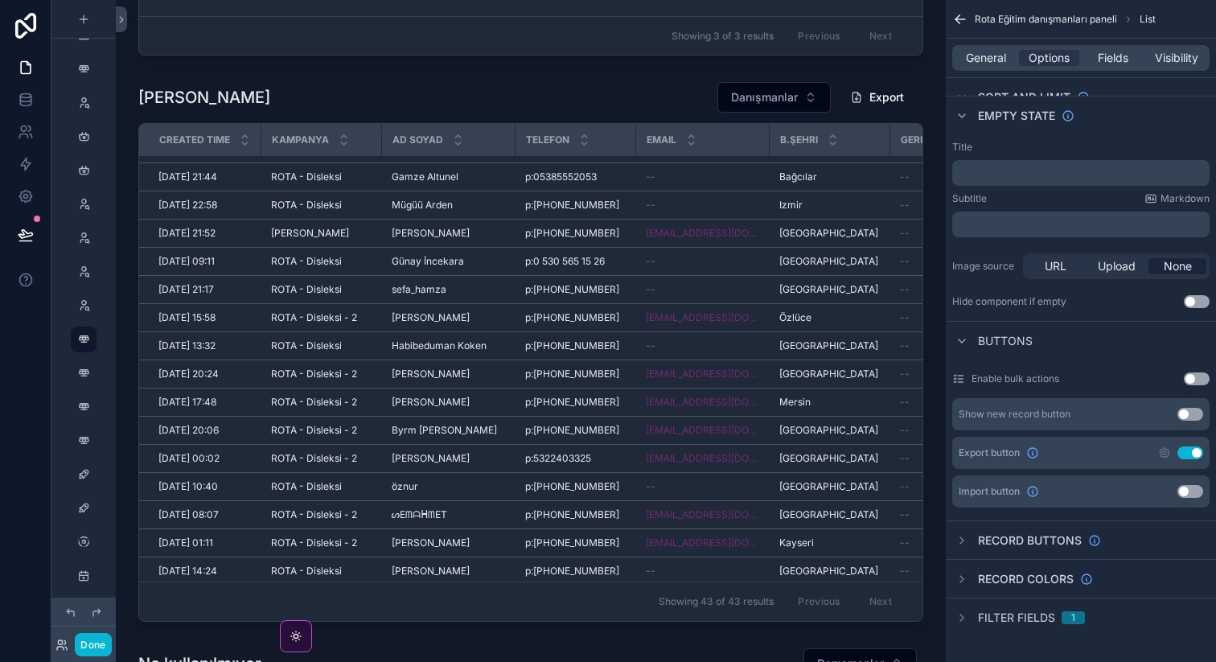
scroll to position [1082, 0]
click at [84, 371] on icon "scrollable content" at bounding box center [83, 373] width 13 height 13
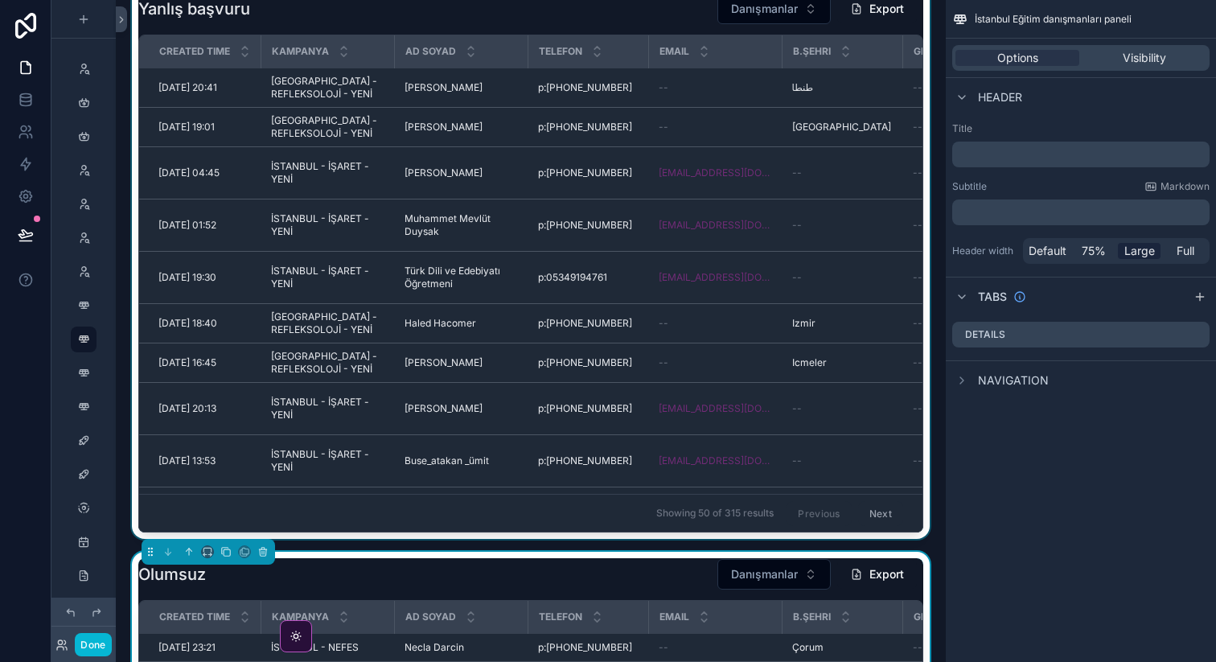
scroll to position [2576, 0]
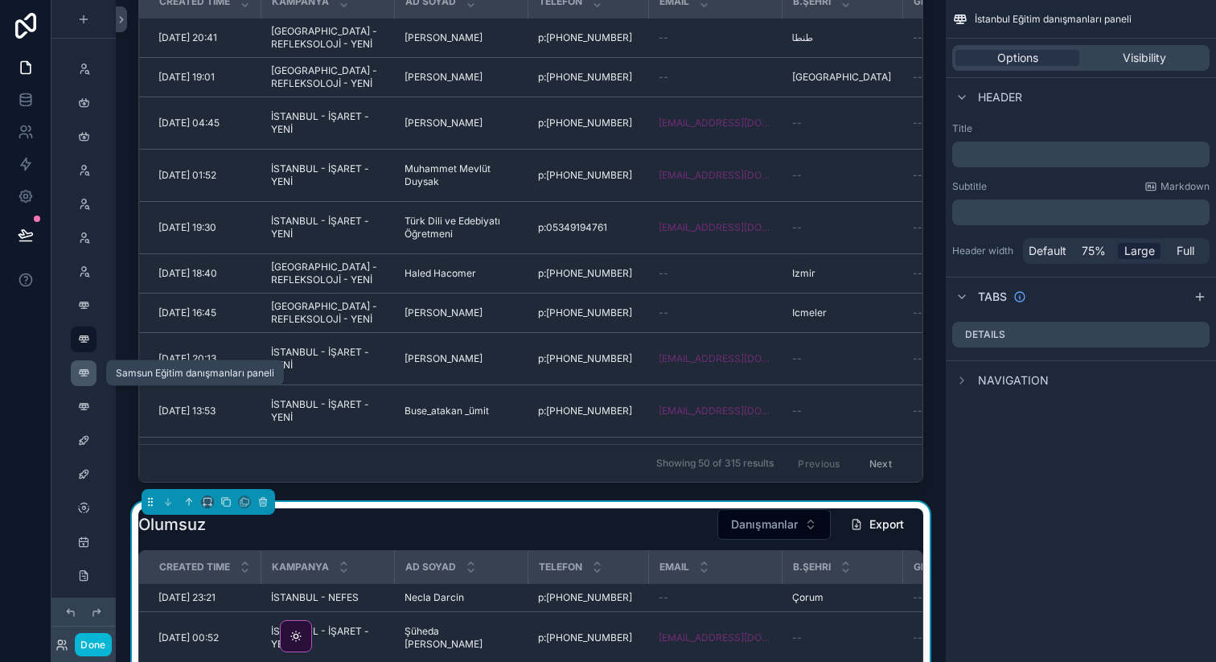
click at [74, 371] on div "scrollable content" at bounding box center [83, 373] width 19 height 26
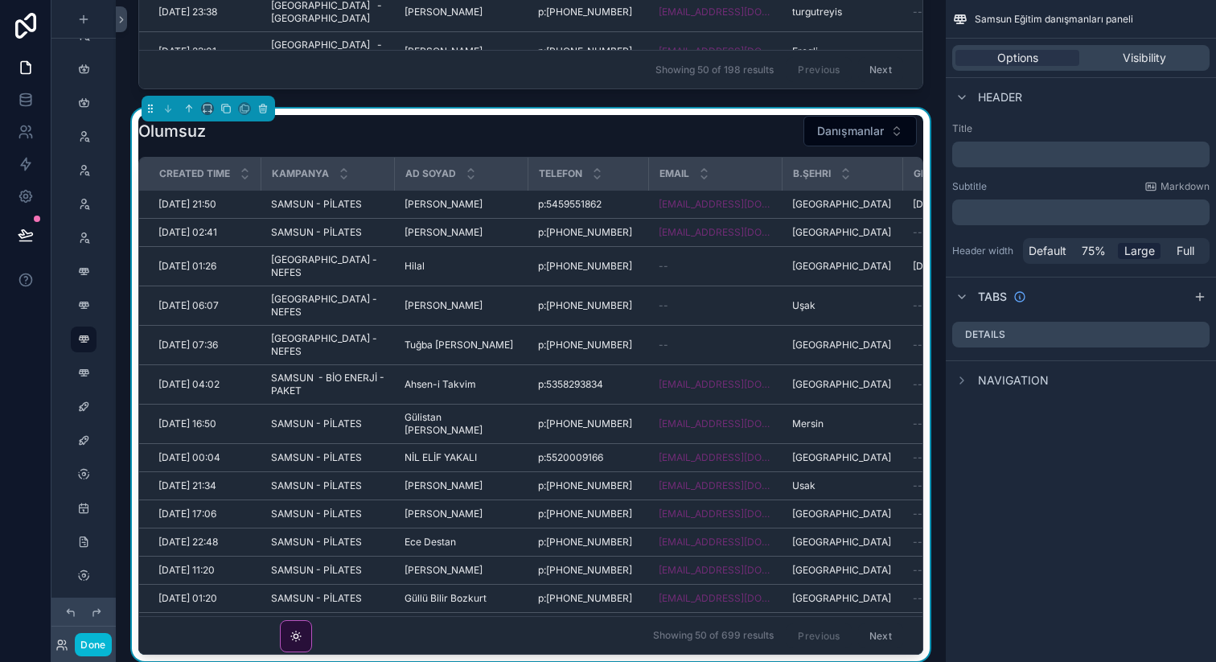
scroll to position [2744, 0]
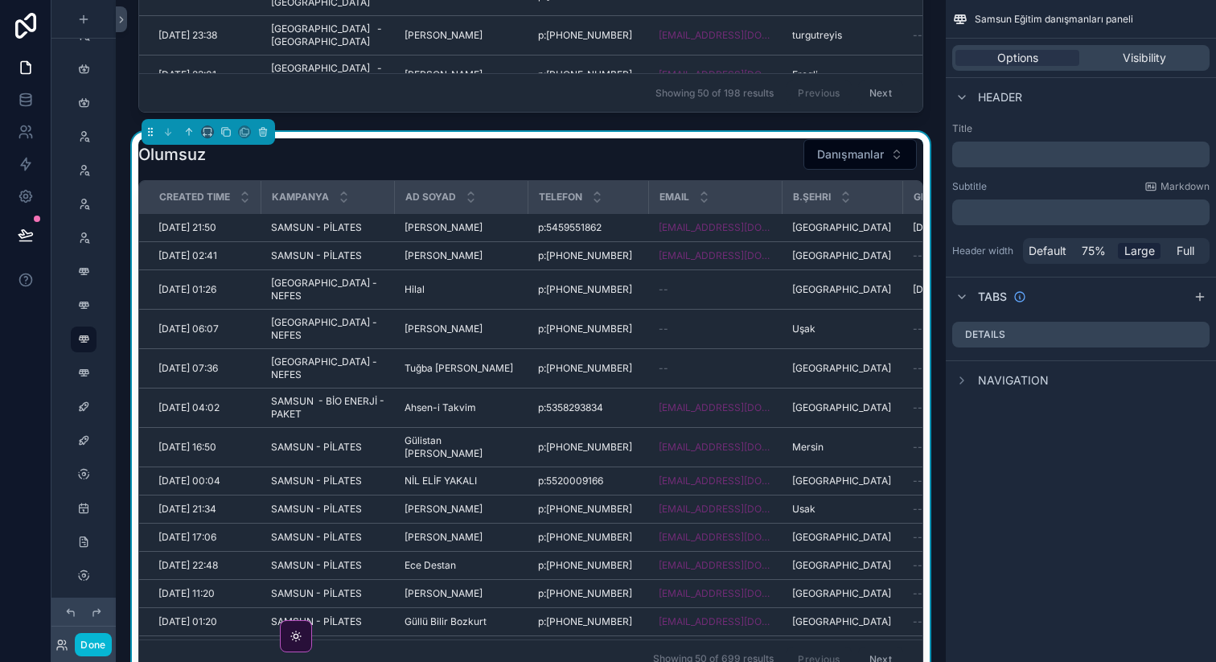
click at [699, 154] on div "Olumsuz Danışmanlar" at bounding box center [530, 154] width 785 height 32
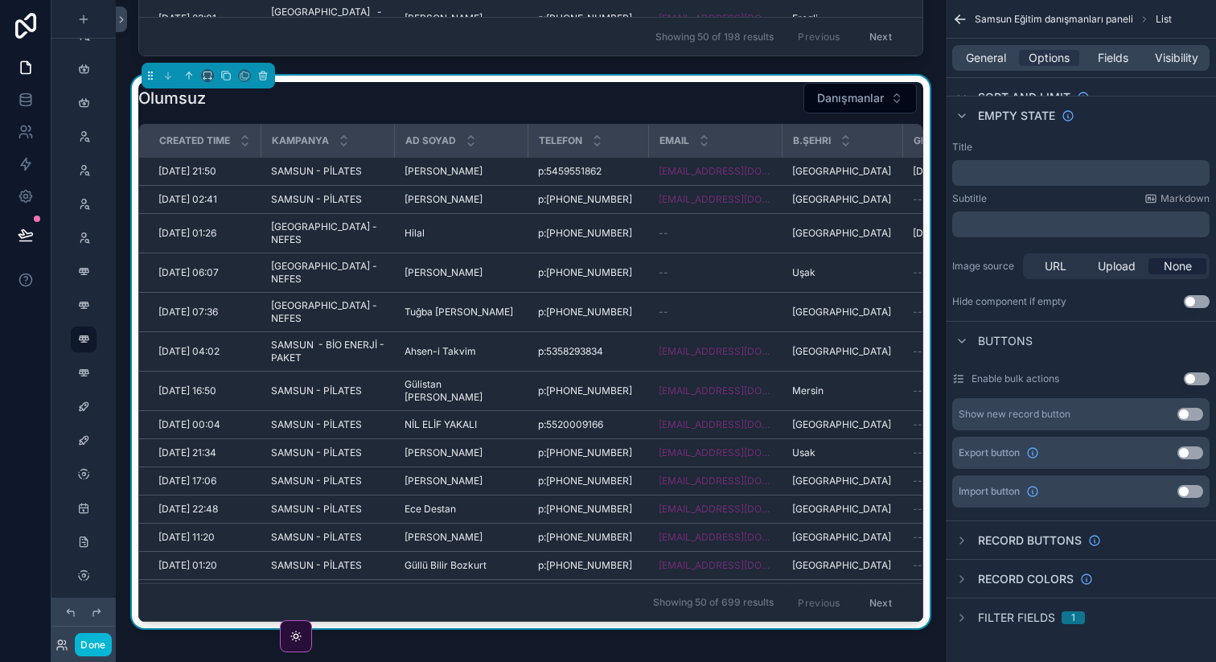
scroll to position [2793, 0]
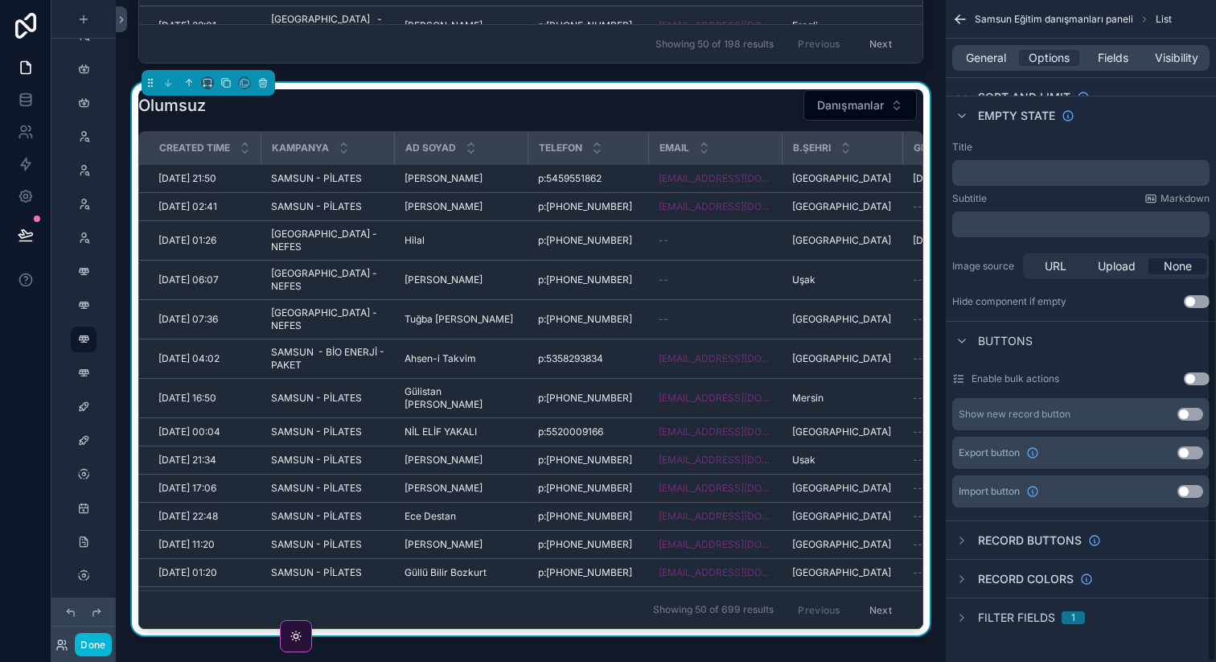
click at [1191, 455] on button "Use setting" at bounding box center [1190, 452] width 26 height 13
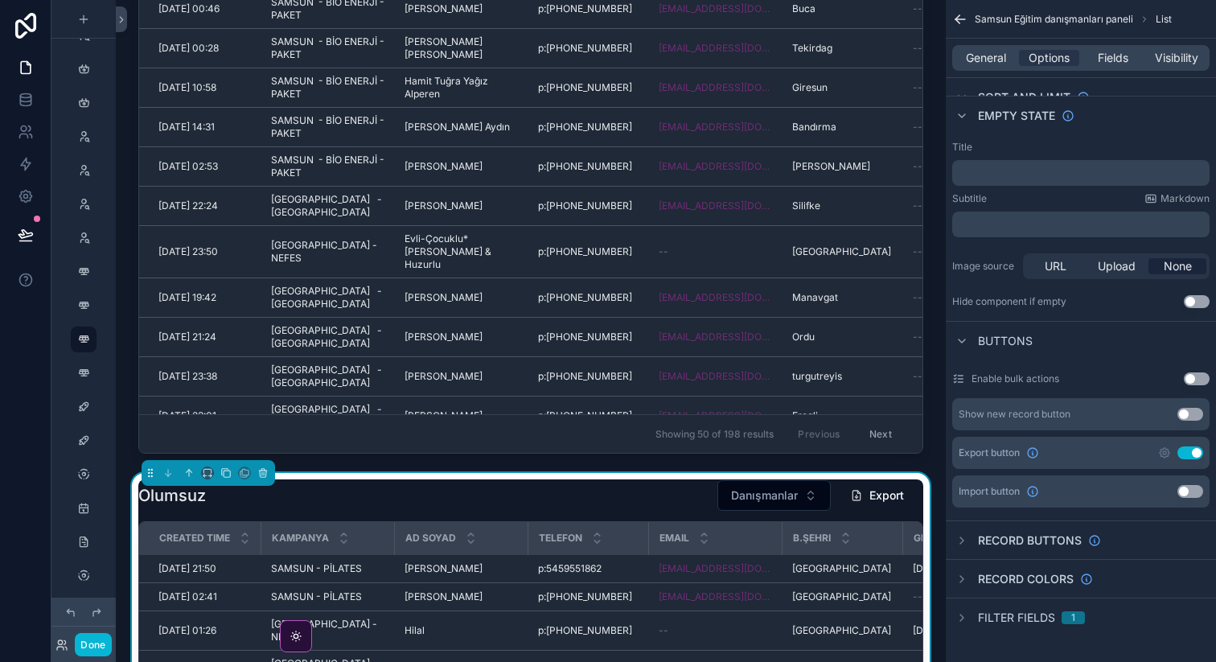
scroll to position [2217, 0]
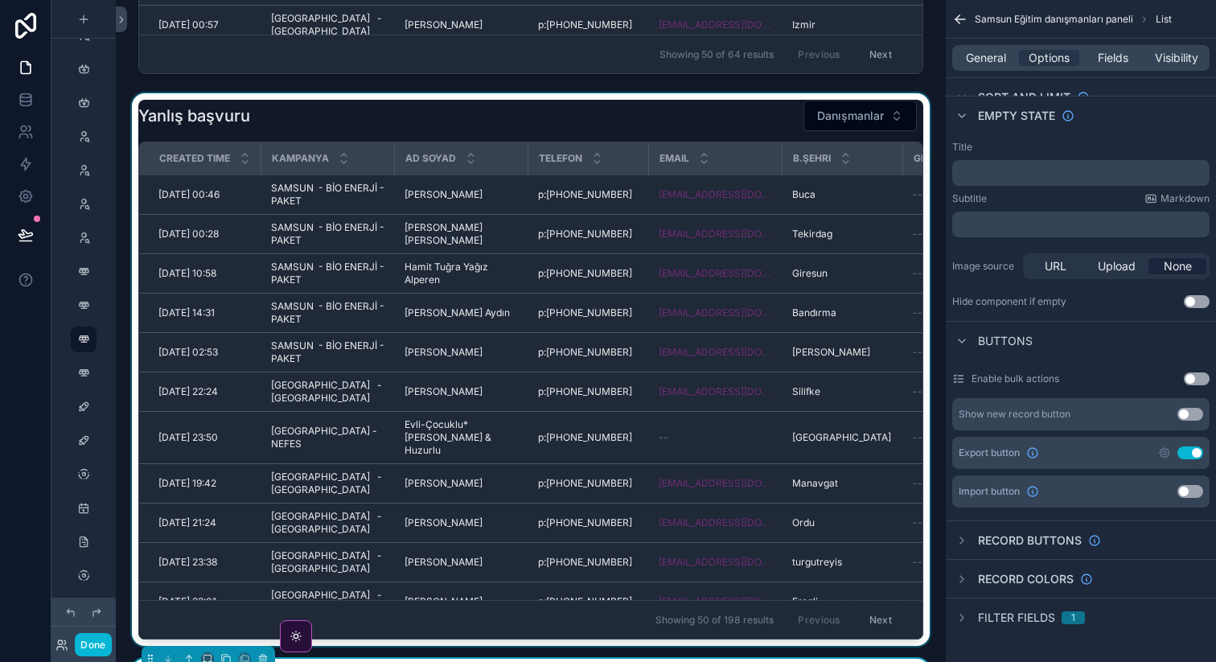
click at [767, 120] on div "scrollable content" at bounding box center [531, 369] width 804 height 552
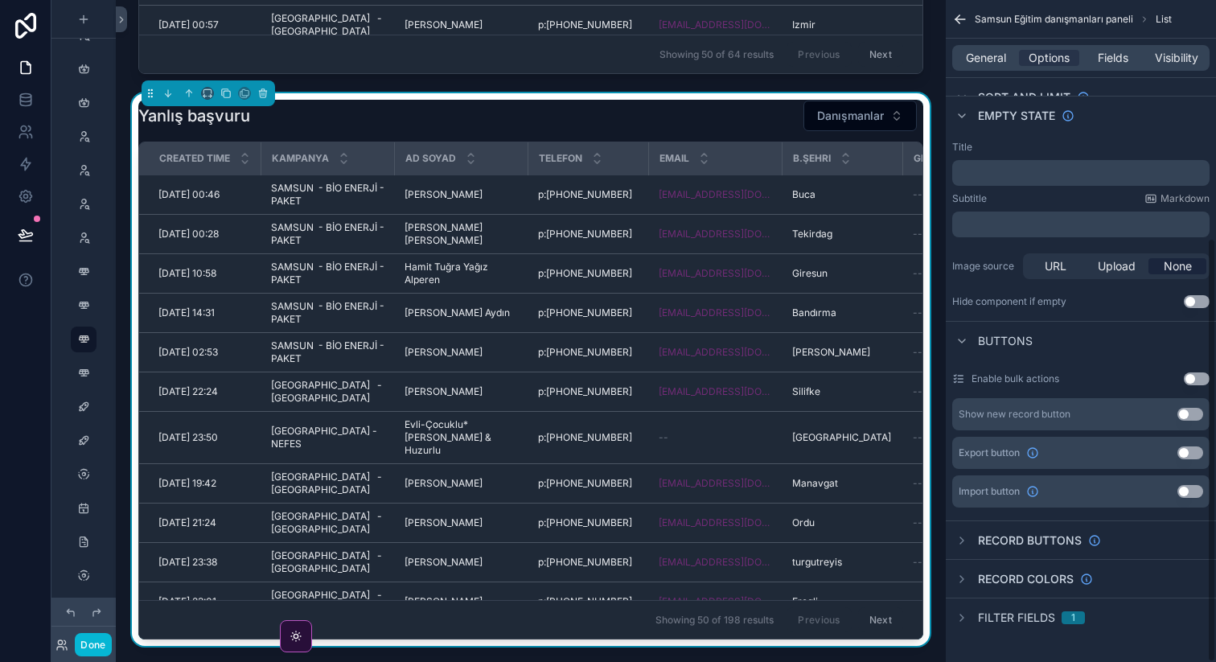
click at [1184, 456] on button "Use setting" at bounding box center [1190, 452] width 26 height 13
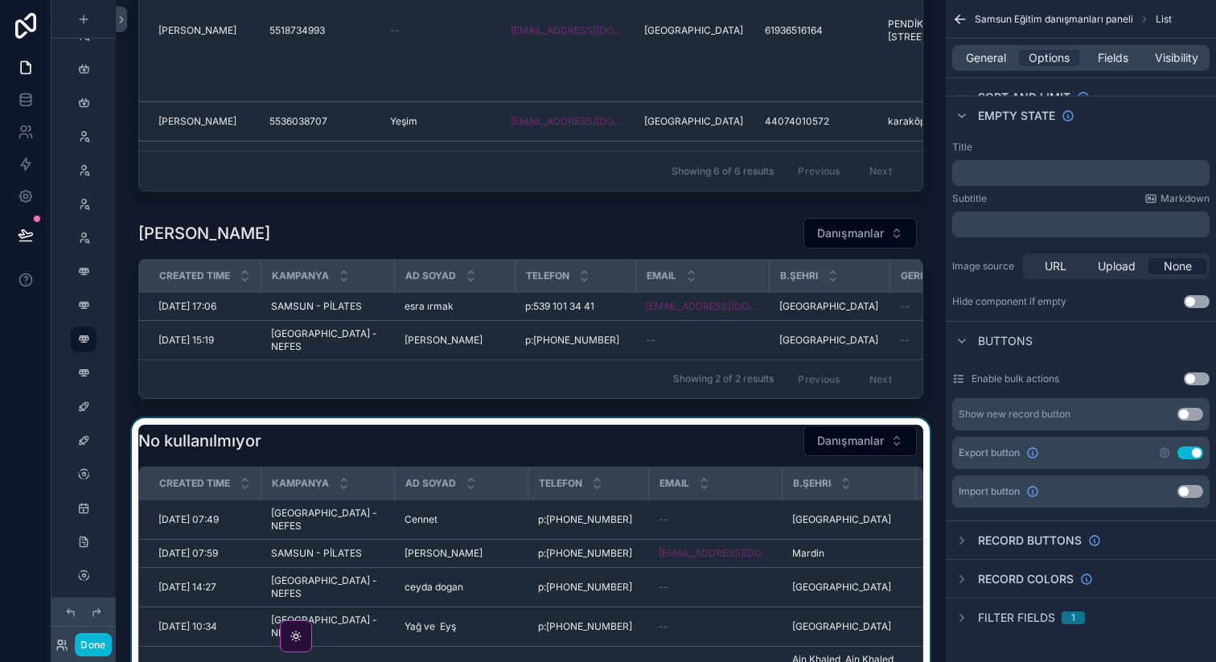
scroll to position [1326, 0]
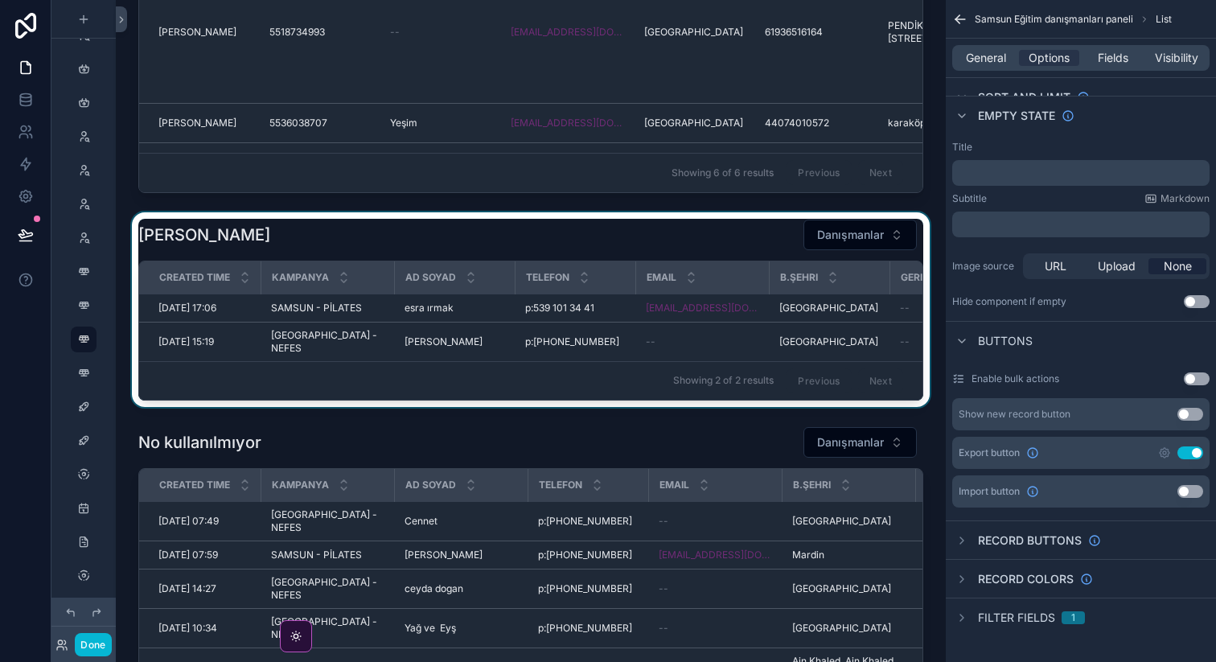
click at [767, 238] on div "scrollable content" at bounding box center [531, 309] width 804 height 195
click at [1196, 454] on button "Use setting" at bounding box center [1190, 452] width 26 height 13
click at [94, 650] on button "Done" at bounding box center [93, 644] width 36 height 23
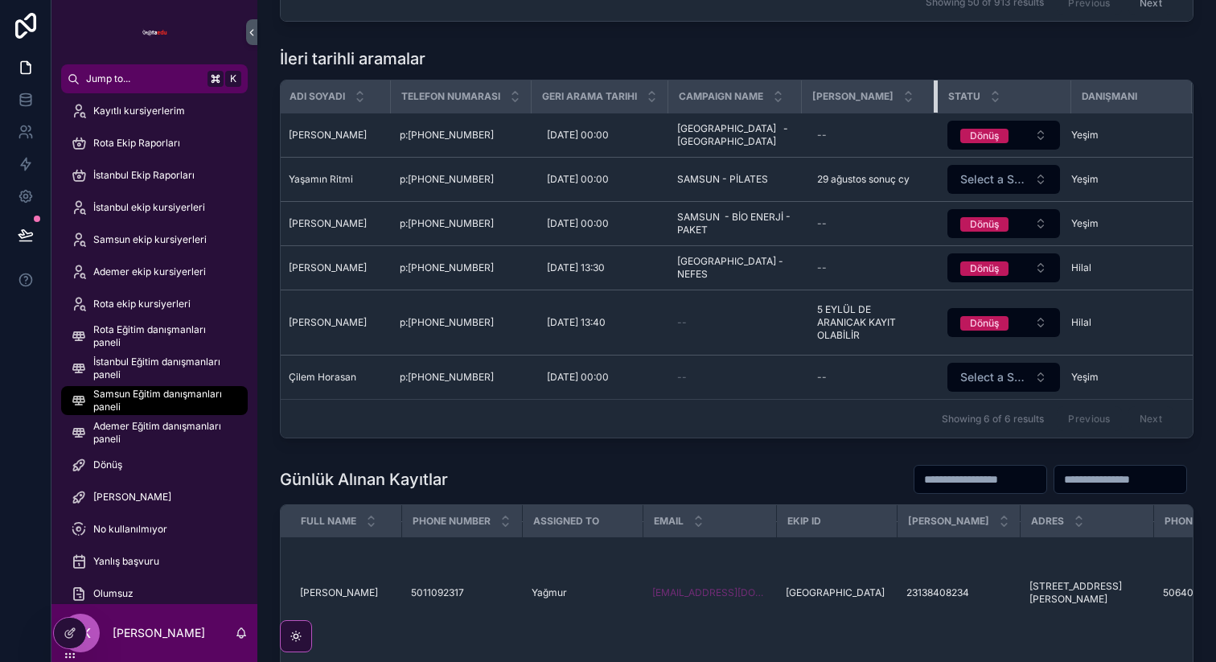
scroll to position [0, 2]
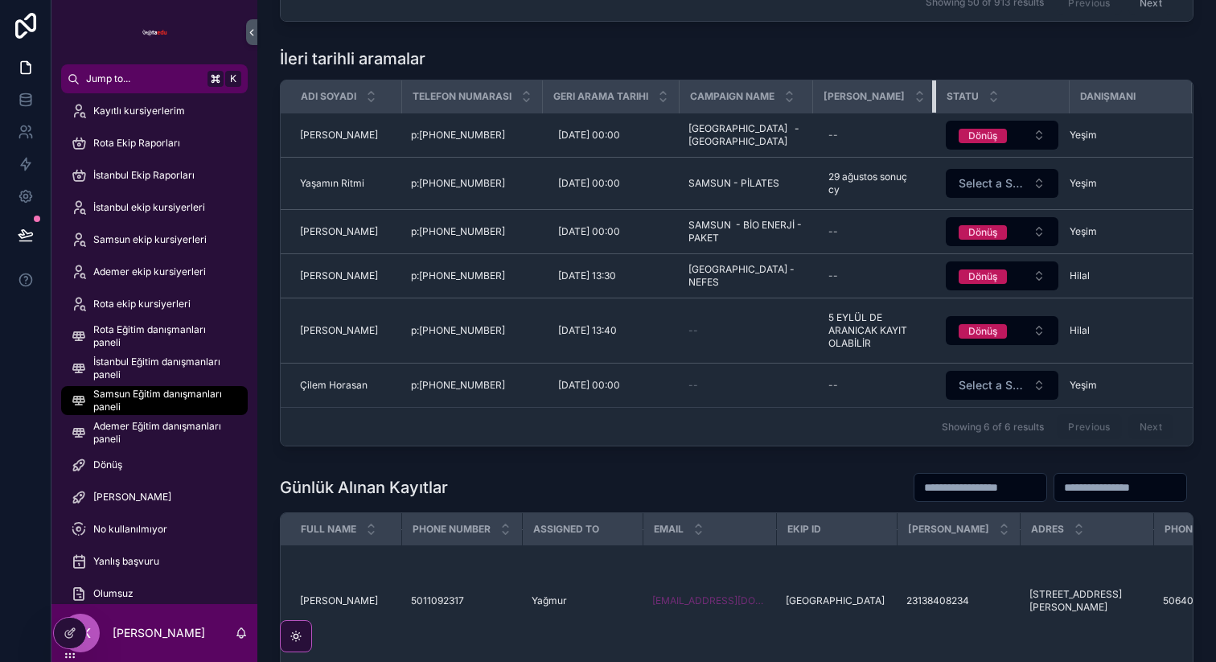
drag, startPoint x: 934, startPoint y: 98, endPoint x: 805, endPoint y: 100, distance: 129.5
click at [805, 100] on tr "Adı Soyadı Telefon numarası Geri Arama Tarihi Campaign Name Danisman Notu Statu…" at bounding box center [737, 96] width 912 height 33
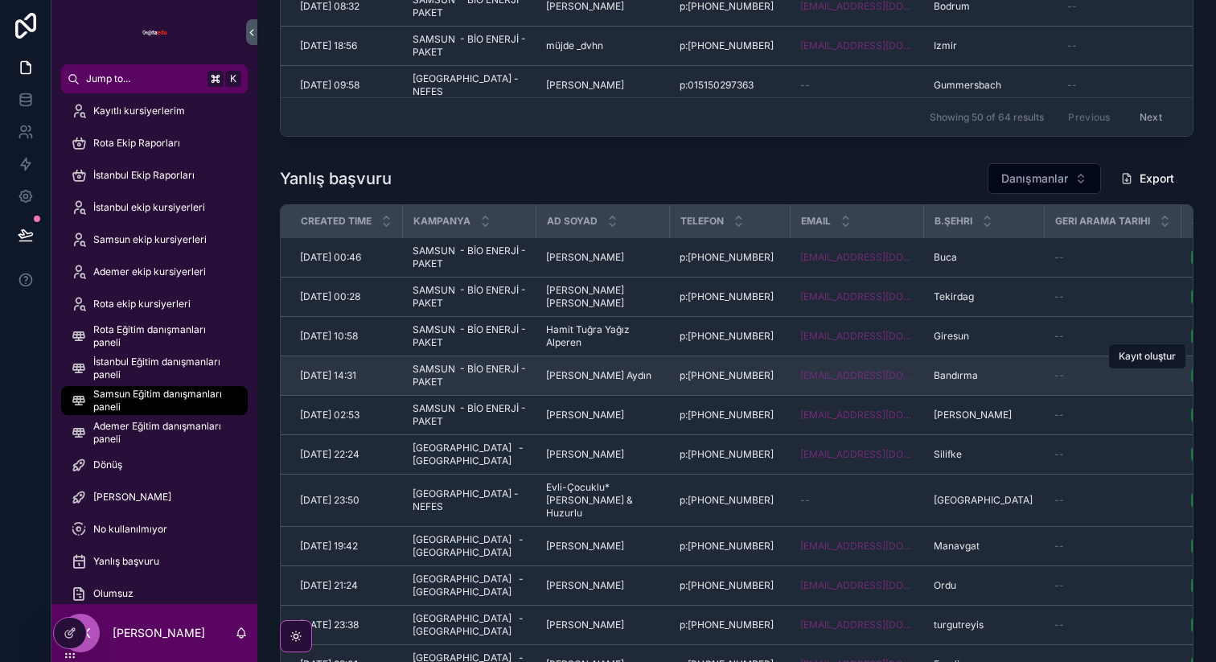
scroll to position [2172, 0]
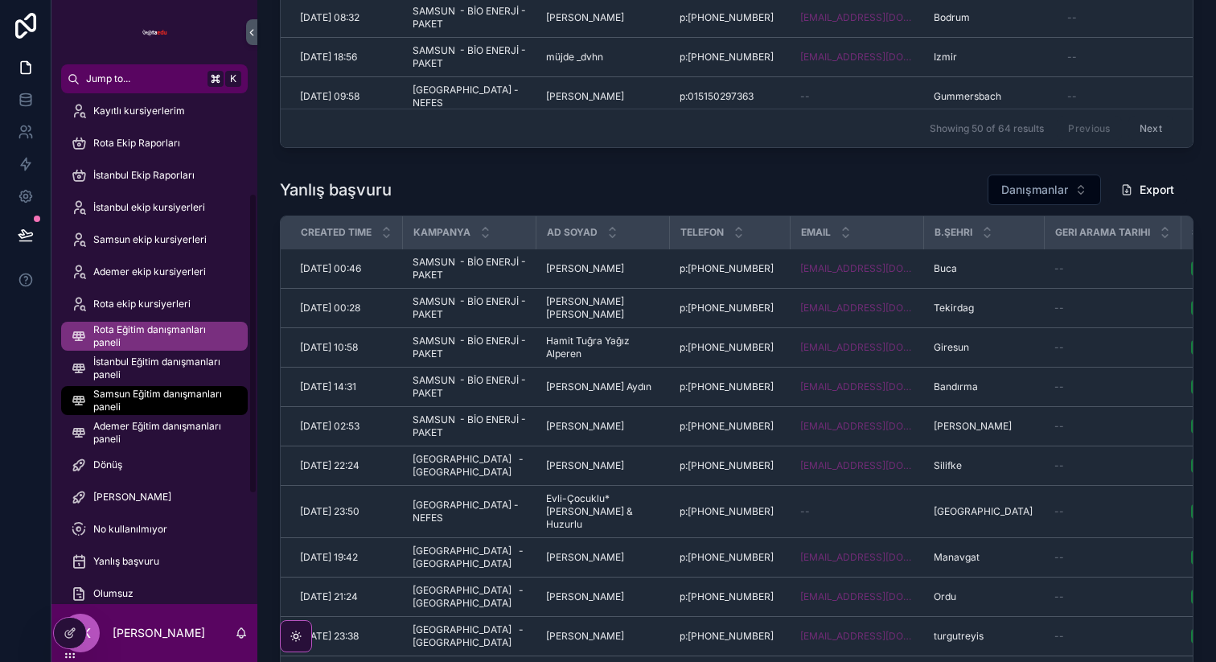
click at [175, 338] on span "Rota Eğitim danışmanları paneli" at bounding box center [162, 336] width 138 height 26
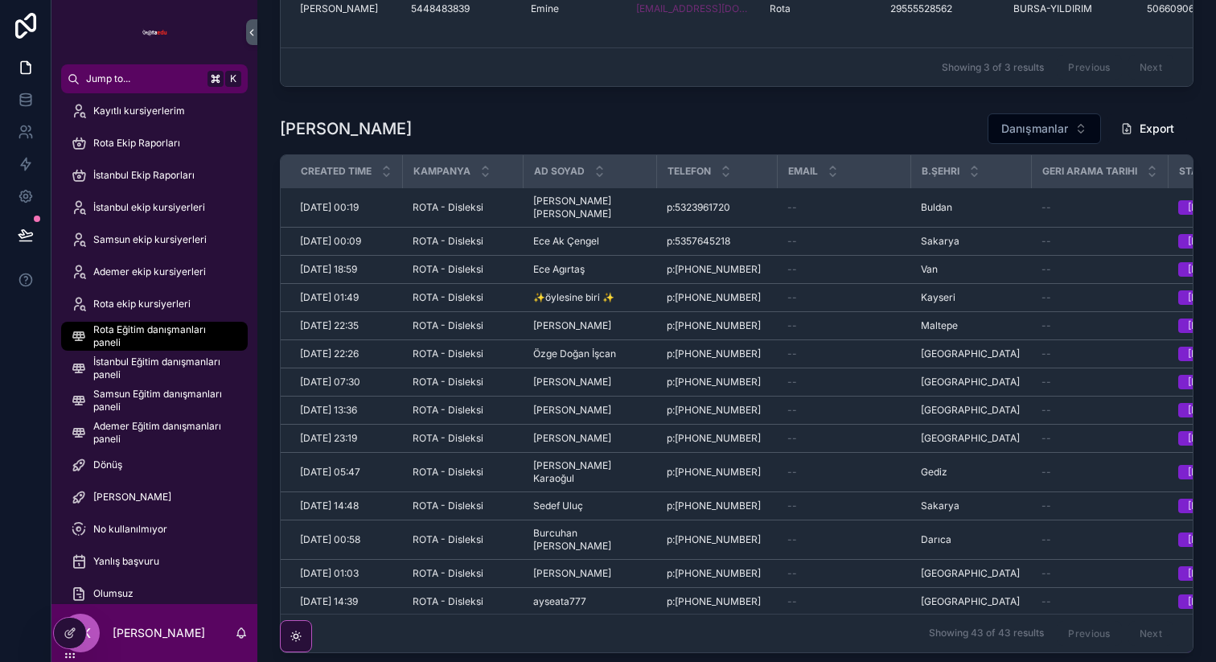
scroll to position [916, 0]
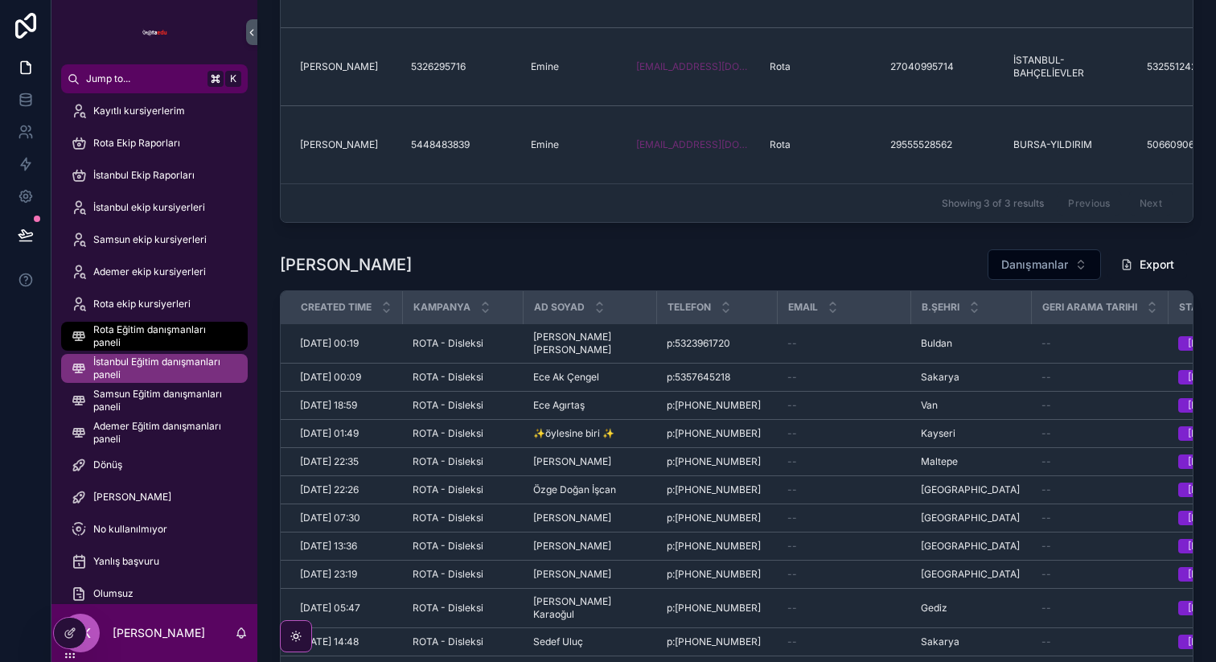
click at [183, 373] on span "İstanbul Eğitim danışmanları paneli" at bounding box center [162, 368] width 138 height 26
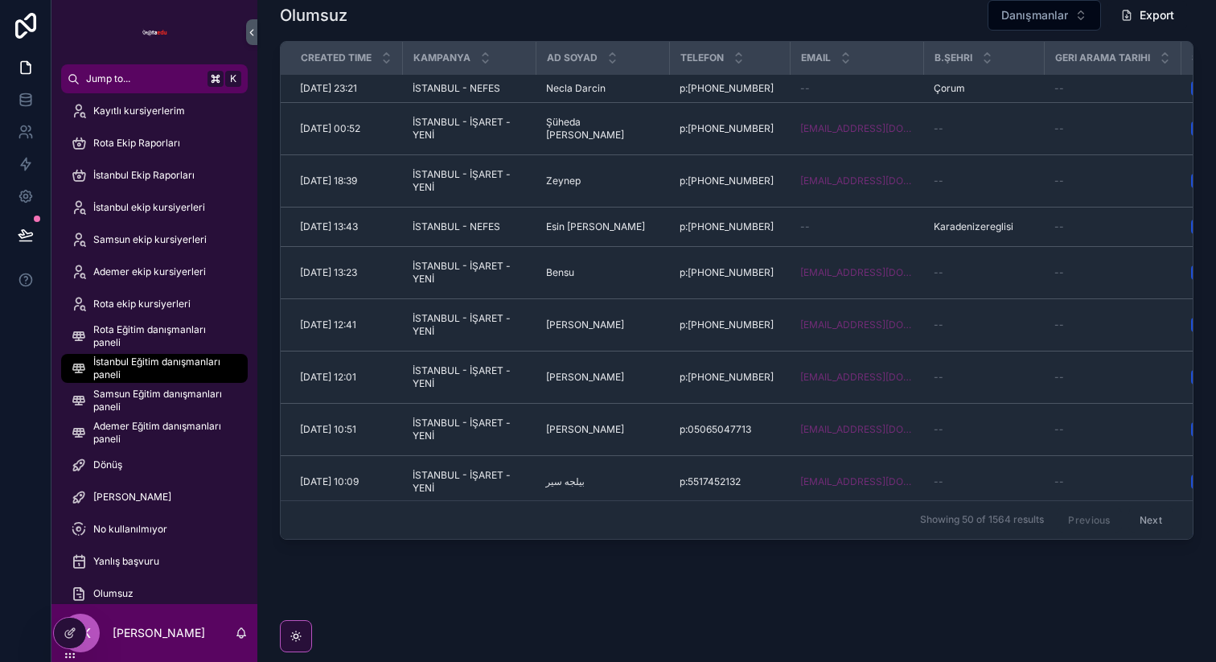
scroll to position [3110, 0]
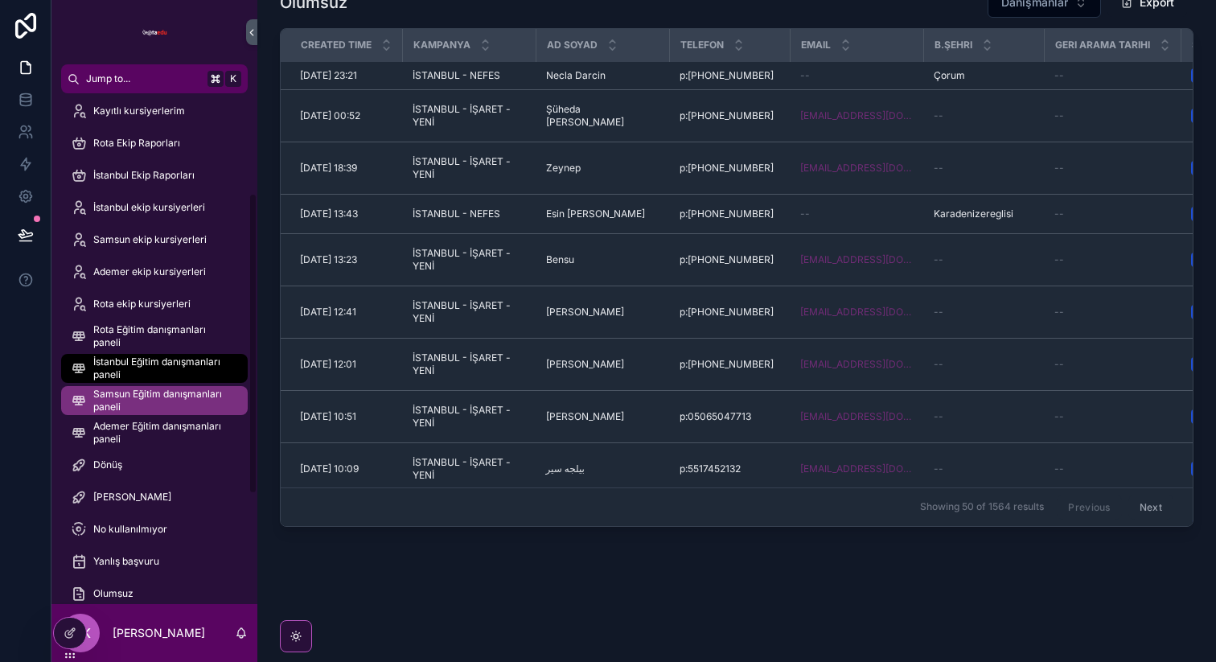
click at [144, 391] on span "Samsun Eğitim danışmanları paneli" at bounding box center [162, 401] width 138 height 26
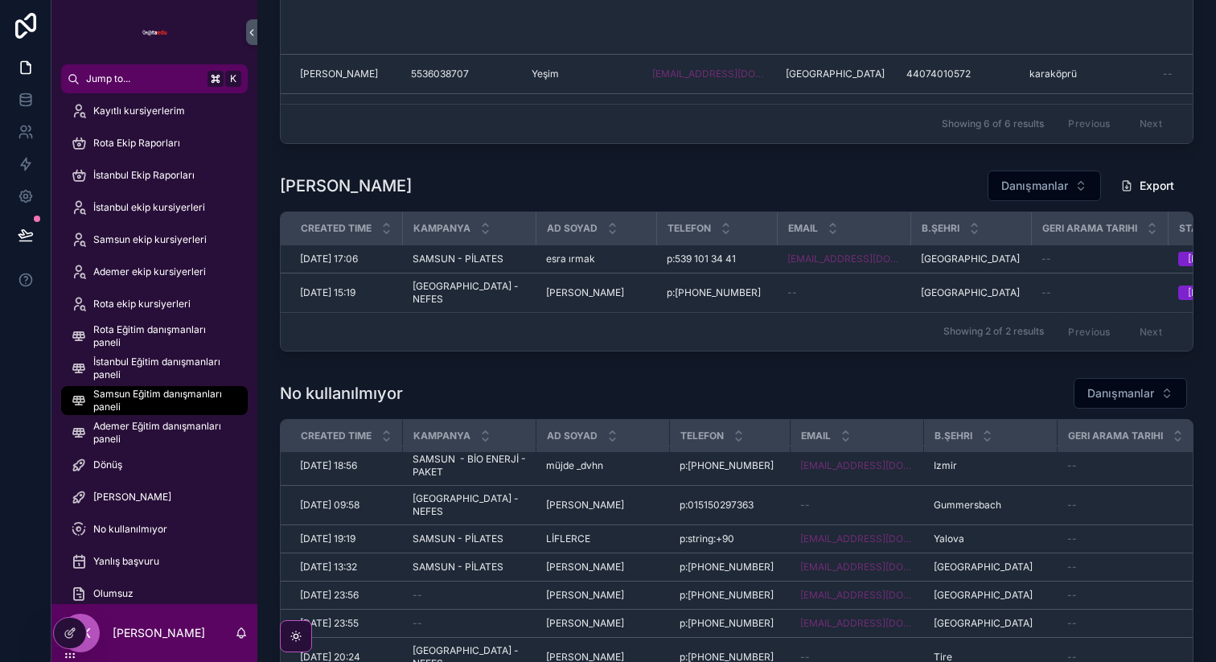
scroll to position [1372, 0]
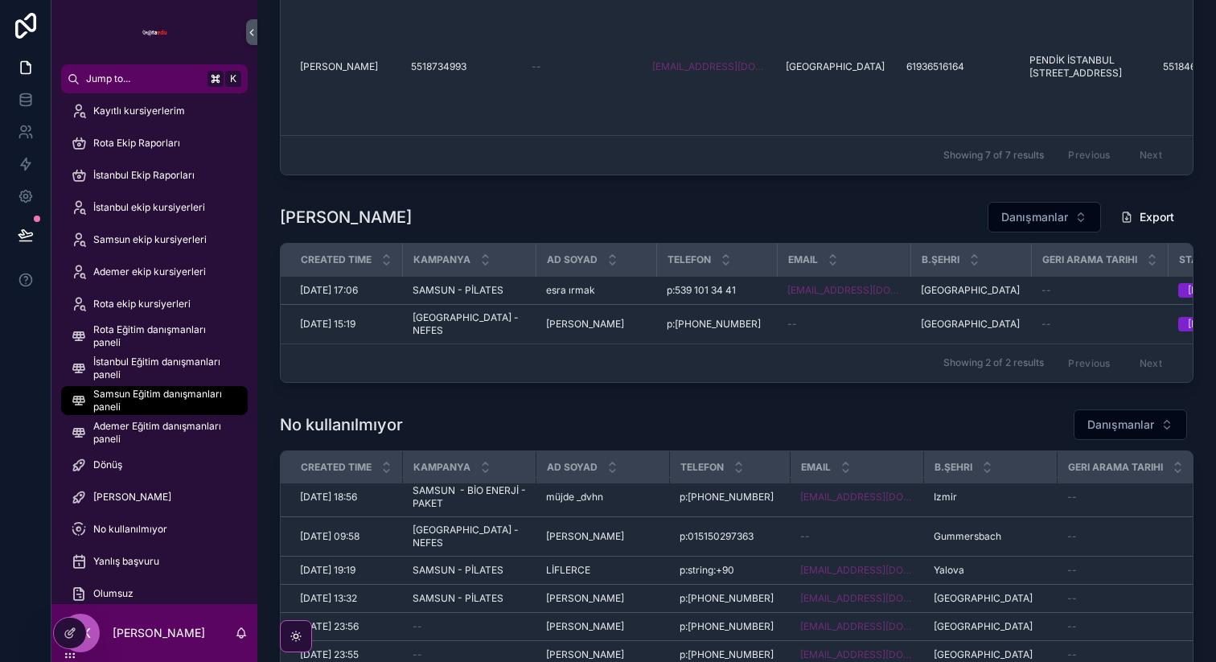
click at [61, 386] on link "Samsun Eğitim danışmanları paneli" at bounding box center [154, 400] width 187 height 29
click at [73, 620] on div at bounding box center [70, 632] width 32 height 31
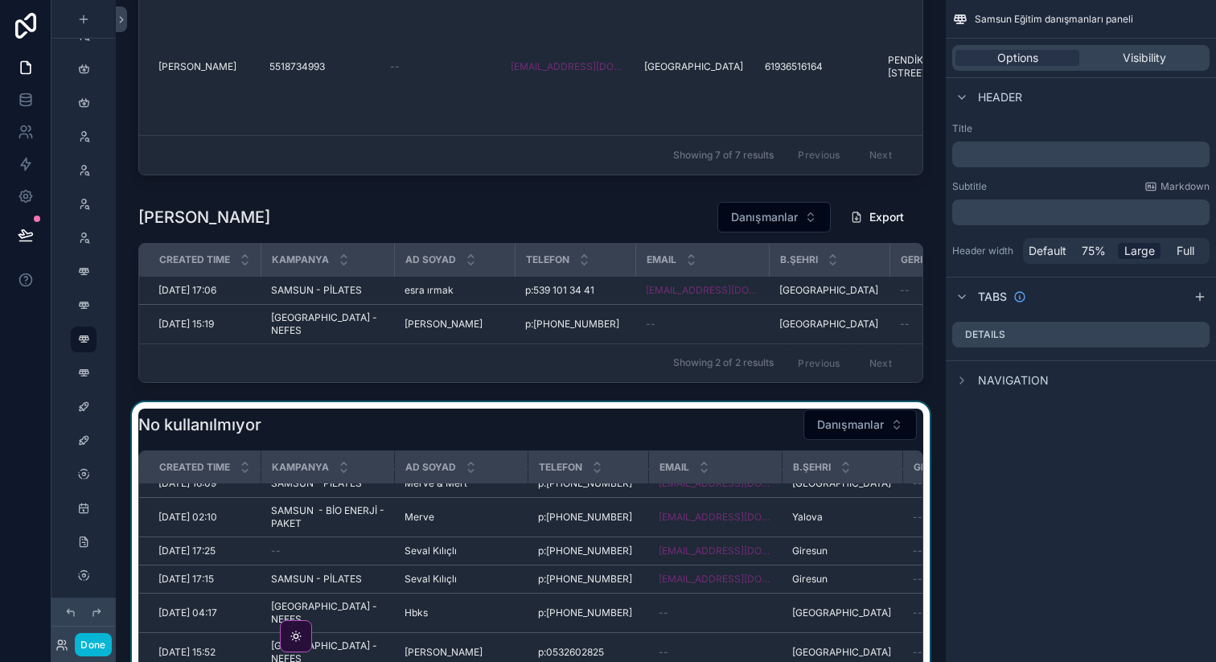
scroll to position [800, 0]
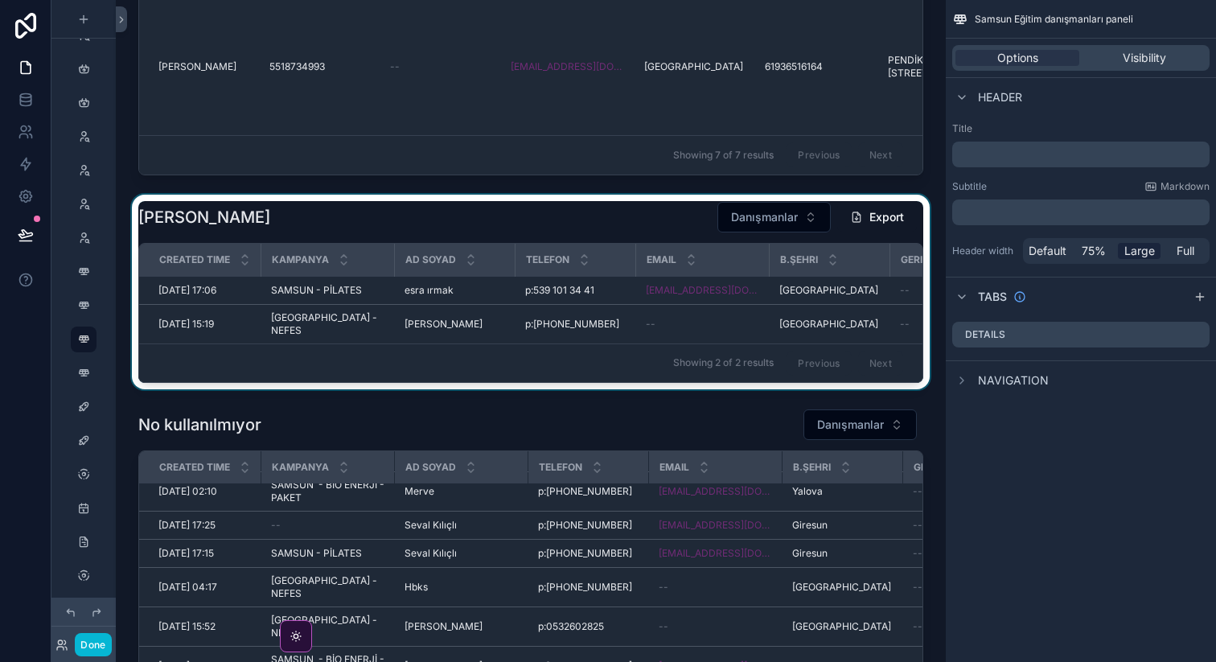
click at [803, 248] on div "B.Şehri" at bounding box center [829, 259] width 118 height 31
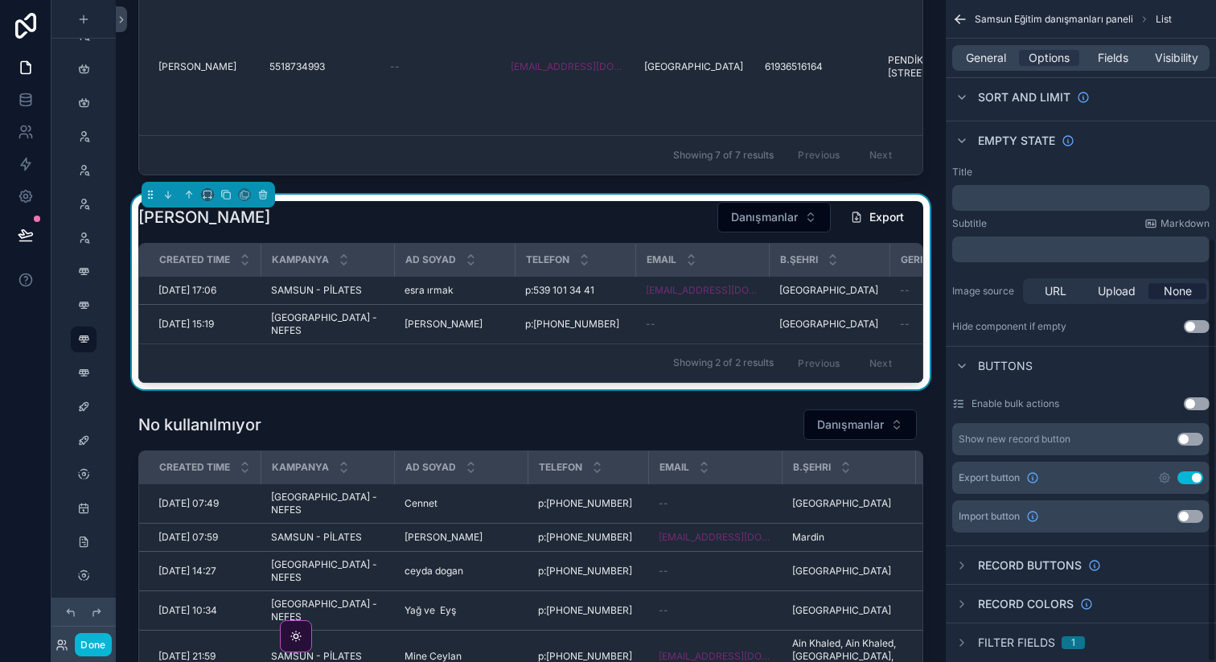
scroll to position [371, 0]
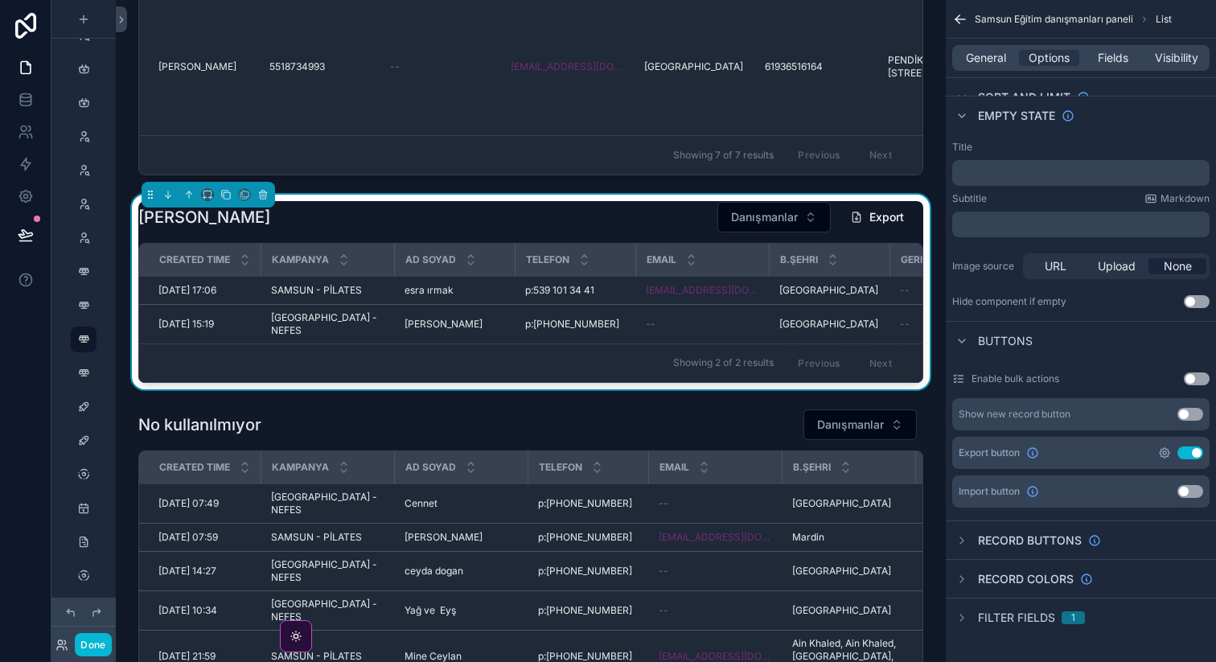
click at [1163, 451] on icon "scrollable content" at bounding box center [1164, 452] width 3 height 3
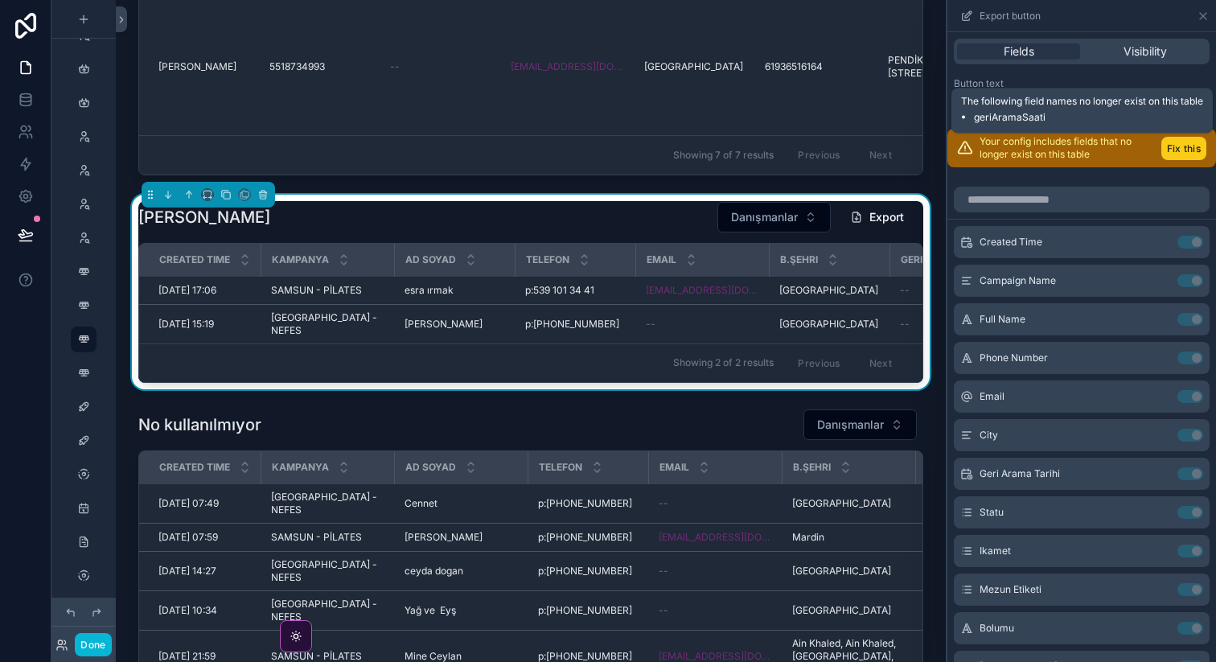
click at [1183, 149] on button "Fix this" at bounding box center [1183, 148] width 45 height 23
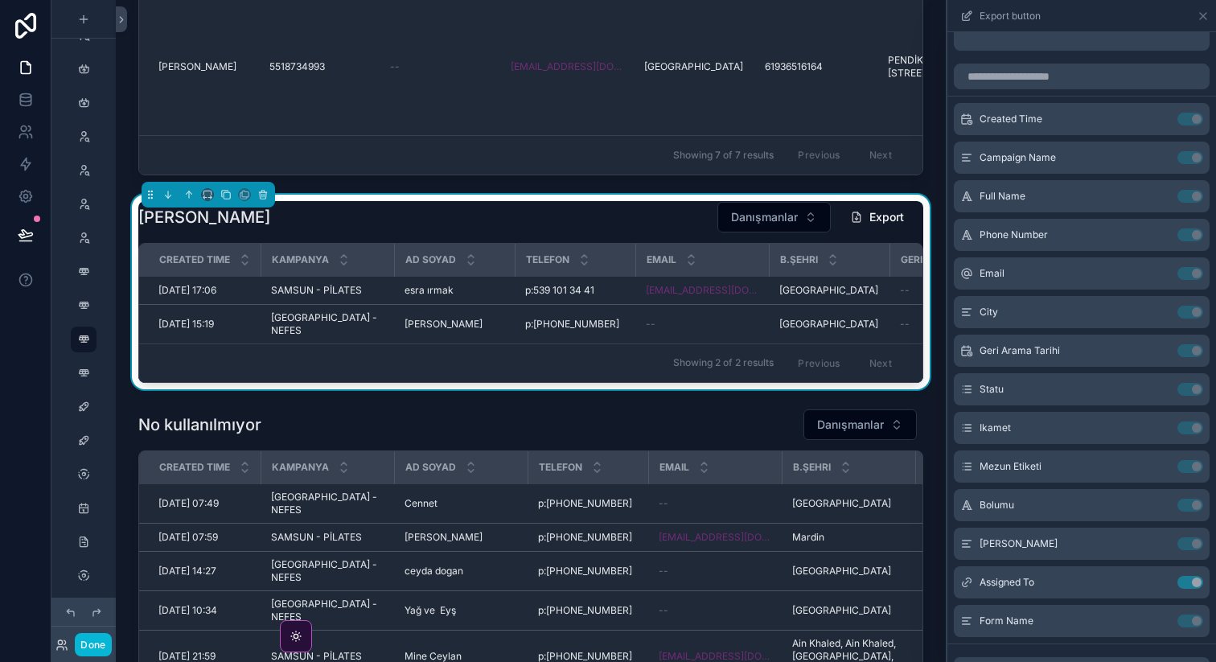
scroll to position [0, 0]
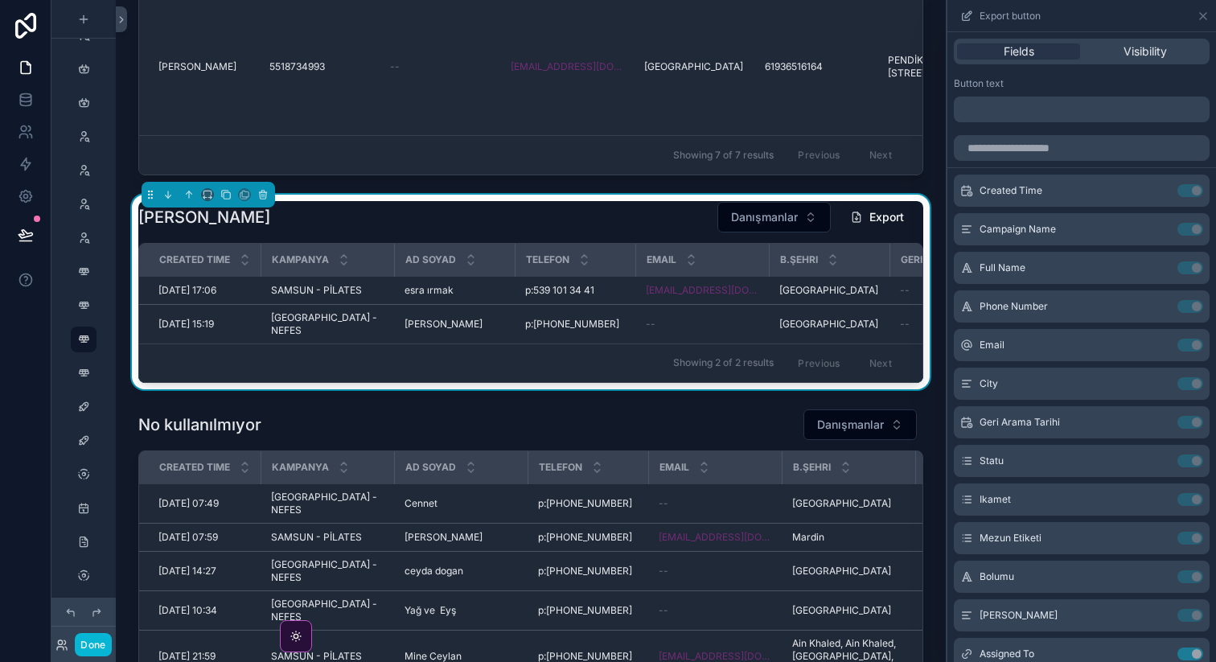
click at [966, 17] on icon at bounding box center [968, 13] width 6 height 6
click at [1154, 51] on span "Visibility" at bounding box center [1144, 51] width 43 height 16
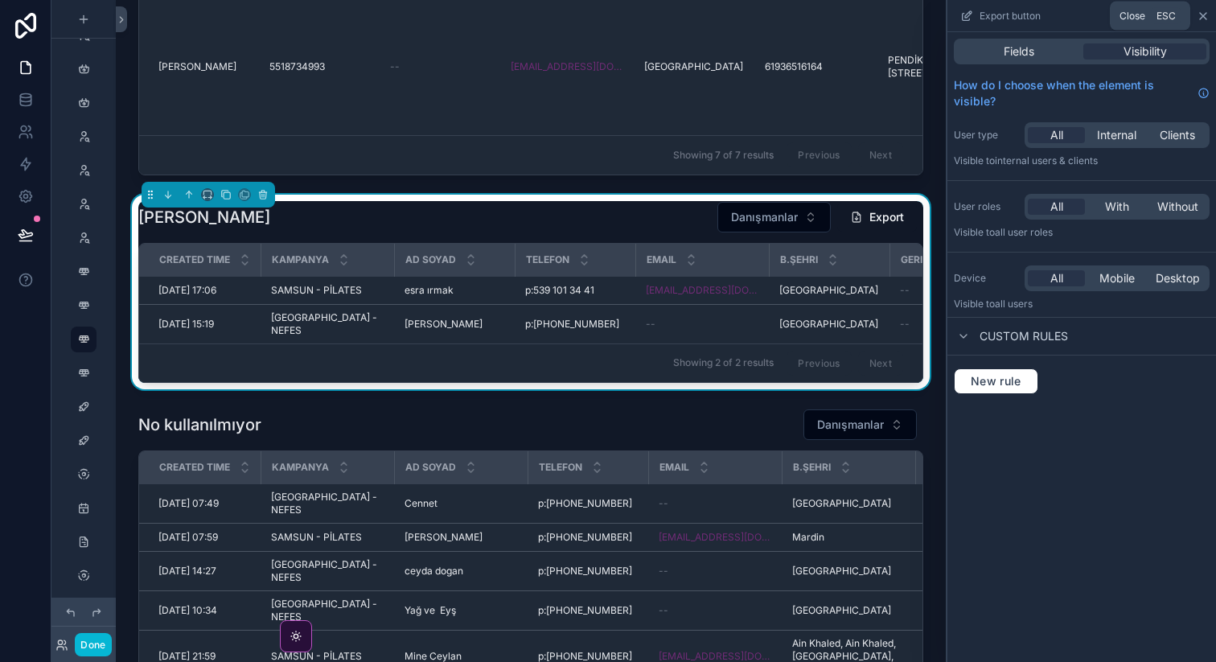
click at [1200, 15] on icon at bounding box center [1202, 16] width 13 height 13
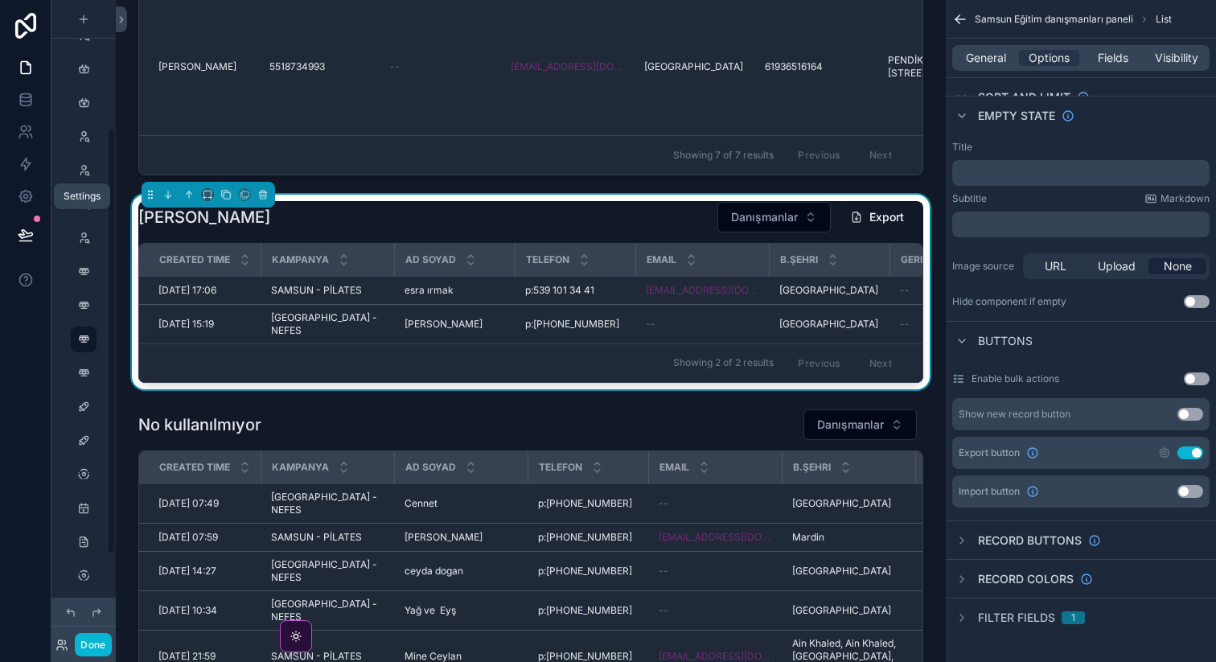
click at [30, 228] on icon at bounding box center [26, 235] width 16 height 16
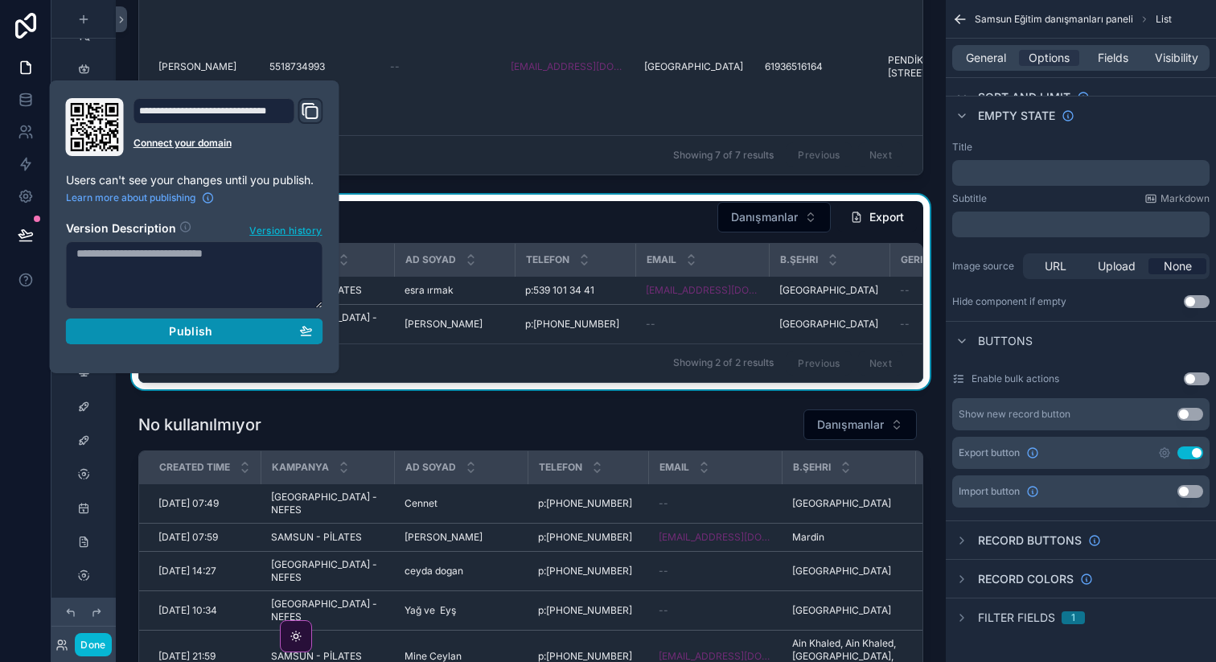
click at [186, 342] on button "Publish" at bounding box center [194, 331] width 257 height 26
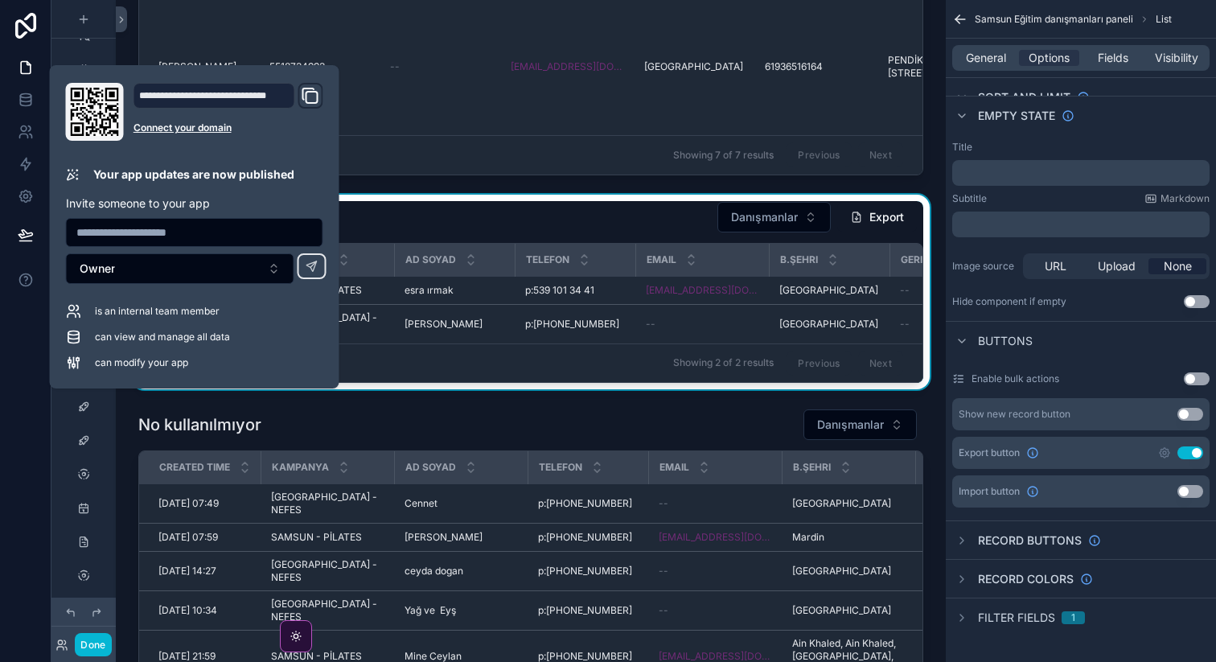
click at [5, 358] on div at bounding box center [25, 331] width 51 height 662
